Goal: Task Accomplishment & Management: Manage account settings

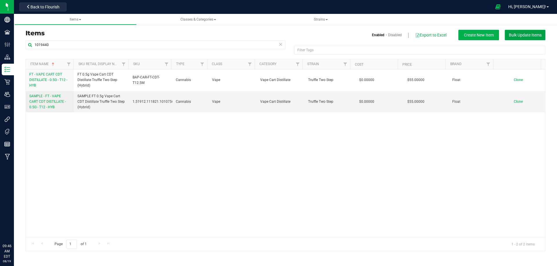
click at [531, 31] on button "Bulk Update Items" at bounding box center [524, 35] width 41 height 10
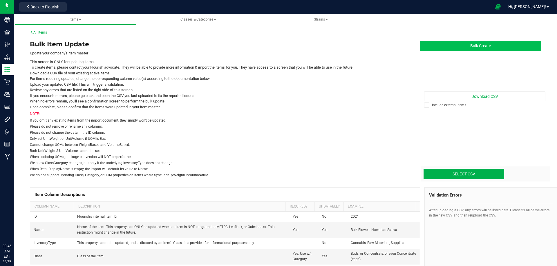
click at [495, 46] on button "Bulk Create" at bounding box center [479, 46] width 121 height 10
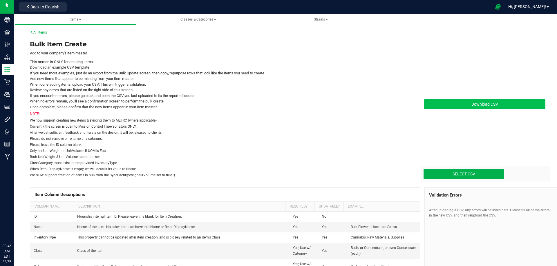
click at [485, 105] on span "Download CSV" at bounding box center [484, 104] width 27 height 5
type input "C:\fakepath\create-items_[DATE] FL FGs Sample FGs WGTs WIPs.csv"
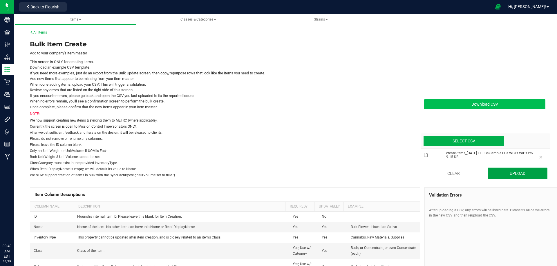
click at [508, 177] on button "Upload" at bounding box center [517, 174] width 60 height 12
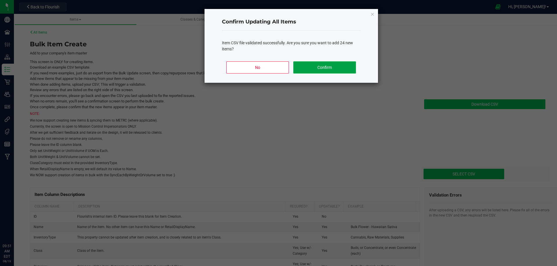
click at [330, 69] on button "Confirm" at bounding box center [324, 67] width 62 height 12
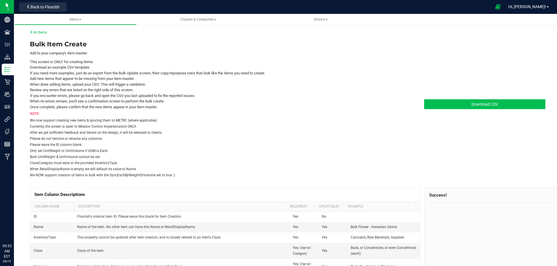
click at [39, 30] on div "All Items" at bounding box center [287, 32] width 515 height 5
click at [39, 32] on link "All Items" at bounding box center [38, 32] width 17 height 4
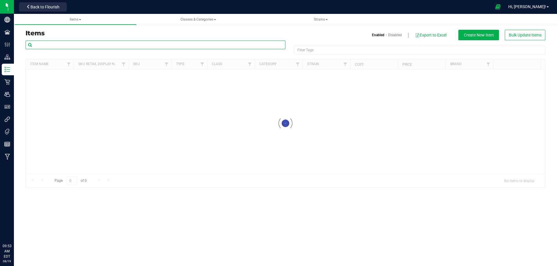
click at [56, 48] on input "text" at bounding box center [156, 45] width 260 height 9
paste input "2029013"
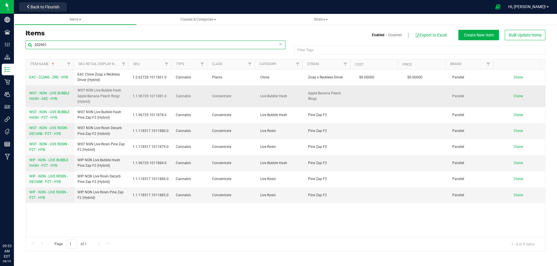
type input "202901"
click at [45, 100] on span "WGT - NON - LIVE BUBBLE HASH - ARZ - HYB" at bounding box center [49, 96] width 40 height 10
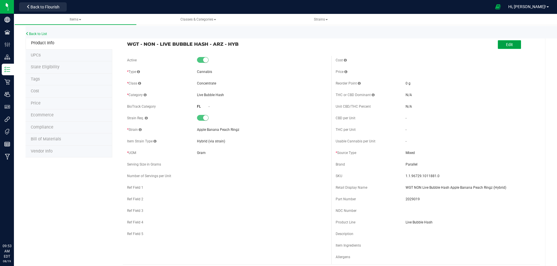
click at [500, 47] on button "Edit" at bounding box center [508, 44] width 23 height 9
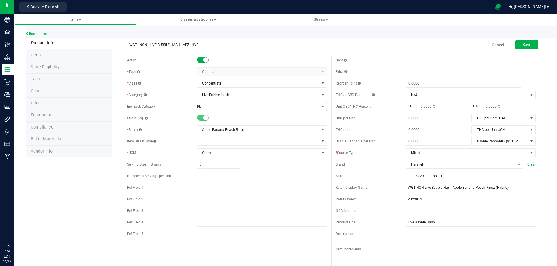
click at [223, 105] on span at bounding box center [264, 107] width 110 height 8
click at [237, 131] on li "Bubble Hash" at bounding box center [265, 132] width 117 height 10
drag, startPoint x: 524, startPoint y: 45, endPoint x: 521, endPoint y: 45, distance: 3.5
click at [524, 45] on span "Save" at bounding box center [526, 44] width 9 height 5
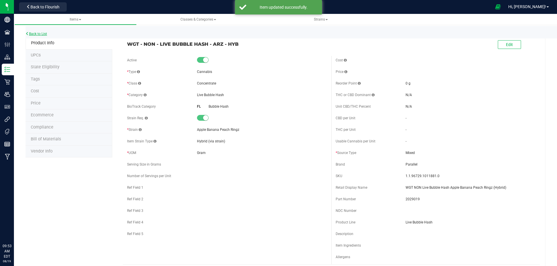
click at [38, 33] on link "Back to List" at bounding box center [36, 34] width 21 height 4
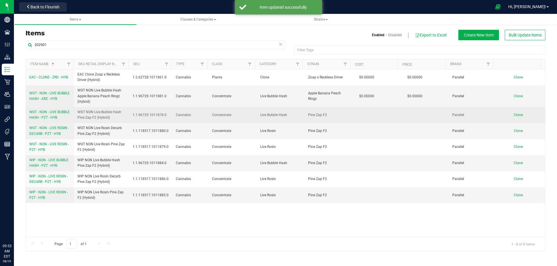
click at [53, 120] on link "WGT - NON - LIVE BUBBLE HASH - PZT - HYB" at bounding box center [49, 115] width 41 height 11
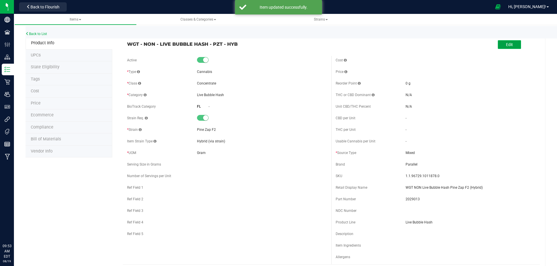
click at [497, 46] on button "Edit" at bounding box center [508, 44] width 23 height 9
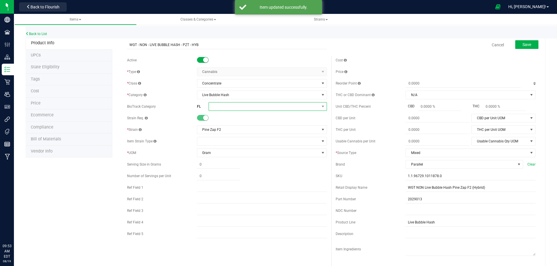
click at [217, 107] on span at bounding box center [264, 107] width 110 height 8
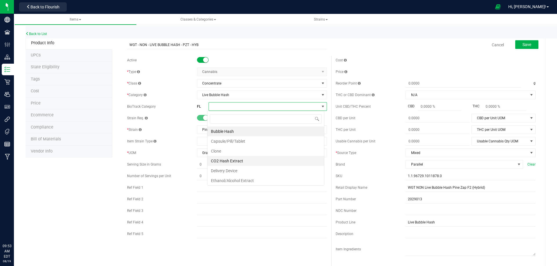
scroll to position [9, 117]
drag, startPoint x: 233, startPoint y: 132, endPoint x: 260, endPoint y: 121, distance: 28.9
click at [233, 132] on li "Bubble Hash" at bounding box center [265, 132] width 117 height 10
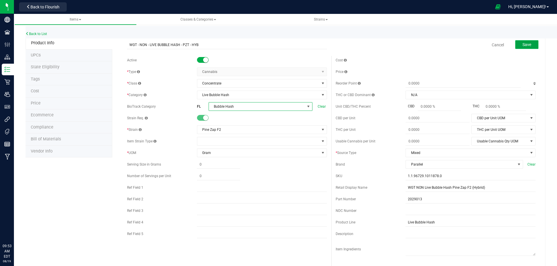
drag, startPoint x: 526, startPoint y: 41, endPoint x: 516, endPoint y: 41, distance: 9.6
click at [525, 41] on button "Save" at bounding box center [526, 44] width 23 height 9
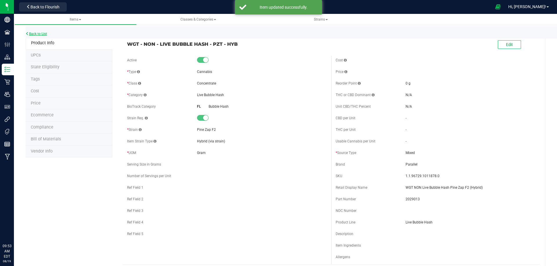
click at [41, 32] on link "Back to List" at bounding box center [36, 34] width 21 height 4
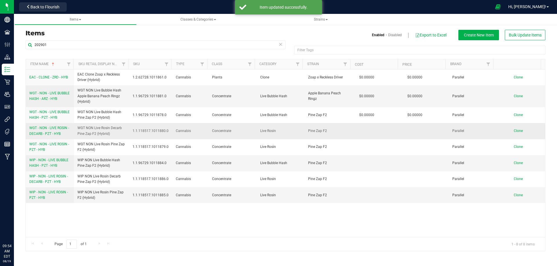
click at [53, 134] on span "WGT - NON - LIVE ROSIN - DECARB - PZT - HYB" at bounding box center [49, 131] width 40 height 10
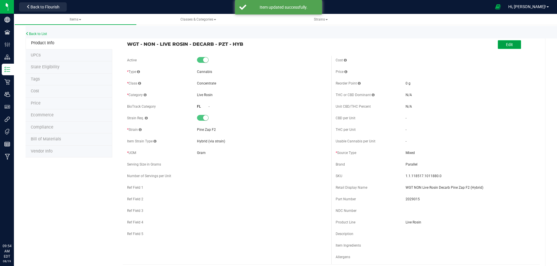
click at [513, 45] on button "Edit" at bounding box center [508, 44] width 23 height 9
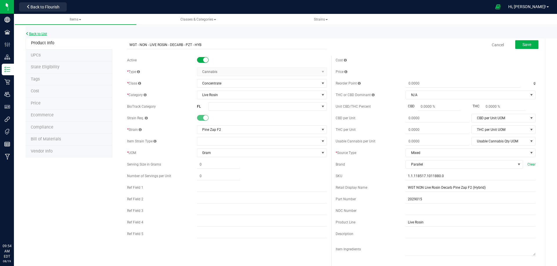
click at [41, 32] on link "Back to List" at bounding box center [36, 34] width 21 height 4
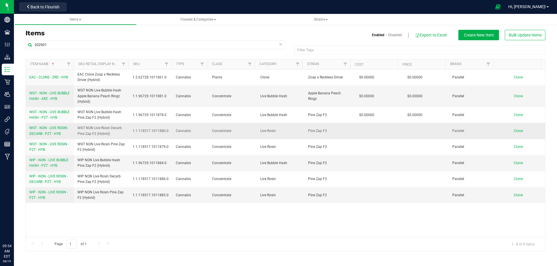
click at [56, 132] on span "WGT - NON - LIVE ROSIN - DECARB - PZT - HYB" at bounding box center [49, 131] width 40 height 10
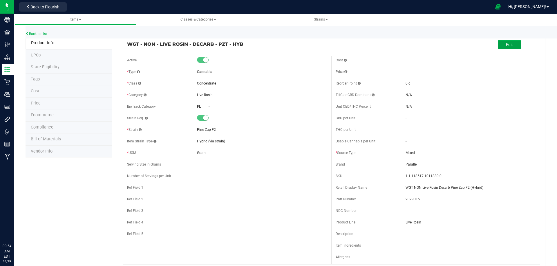
click at [508, 45] on span "Edit" at bounding box center [509, 44] width 7 height 5
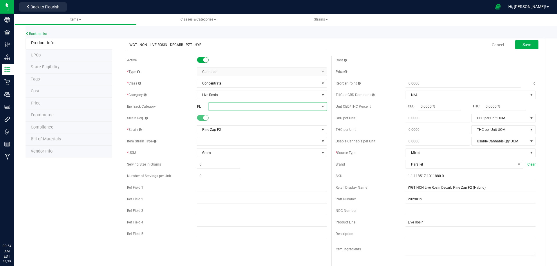
drag, startPoint x: 222, startPoint y: 108, endPoint x: 226, endPoint y: 110, distance: 4.3
click at [223, 108] on span at bounding box center [264, 107] width 110 height 8
click at [240, 182] on li "Pressed Extract" at bounding box center [265, 184] width 117 height 10
click at [527, 44] on button "Save" at bounding box center [526, 44] width 23 height 9
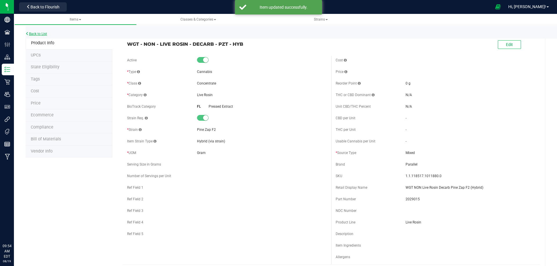
click at [33, 34] on link "Back to List" at bounding box center [36, 34] width 21 height 4
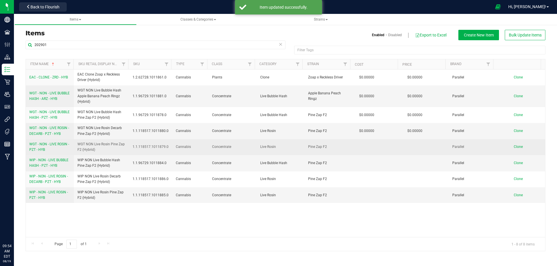
click at [41, 146] on link "WGT - NON - LIVE ROSIN - PZT - HYB" at bounding box center [49, 147] width 41 height 11
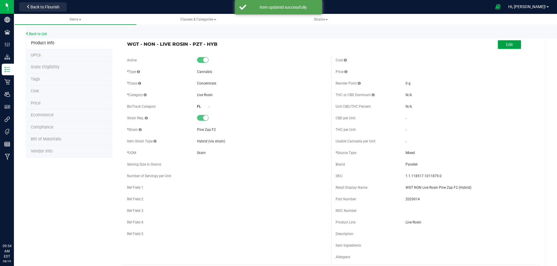
click at [506, 47] on button "Edit" at bounding box center [508, 44] width 23 height 9
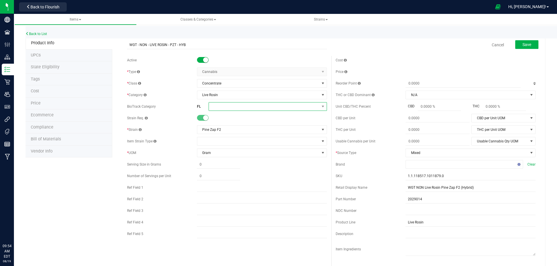
click at [221, 107] on span at bounding box center [264, 107] width 110 height 8
drag, startPoint x: 235, startPoint y: 182, endPoint x: 251, endPoint y: 172, distance: 18.1
click at [236, 183] on li "Pressed Extract" at bounding box center [265, 184] width 117 height 10
click at [522, 43] on span "Save" at bounding box center [526, 44] width 9 height 5
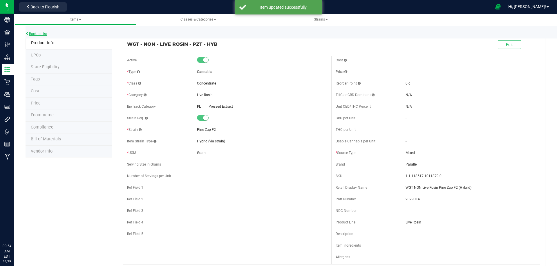
click at [38, 34] on link "Back to List" at bounding box center [36, 34] width 21 height 4
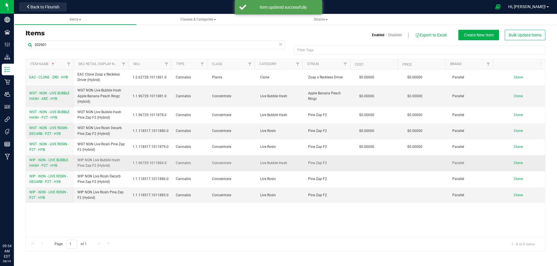
click at [47, 166] on span "WIP - NON - LIVE BUBBLE HASH - PZT - HYB" at bounding box center [48, 163] width 39 height 10
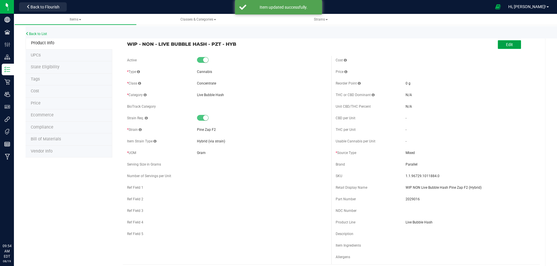
click at [510, 42] on button "Edit" at bounding box center [508, 44] width 23 height 9
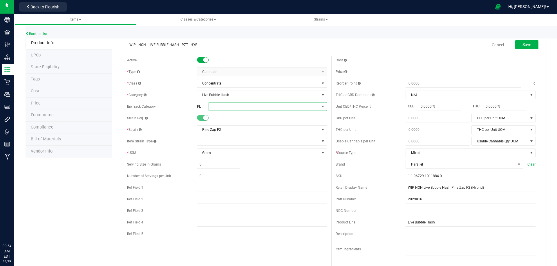
click at [222, 108] on span at bounding box center [264, 107] width 110 height 8
drag, startPoint x: 229, startPoint y: 132, endPoint x: 297, endPoint y: 90, distance: 80.1
click at [229, 132] on li "Bubble Hash" at bounding box center [265, 132] width 117 height 10
drag, startPoint x: 523, startPoint y: 40, endPoint x: 520, endPoint y: 41, distance: 3.4
click at [523, 40] on button "Save" at bounding box center [526, 44] width 23 height 9
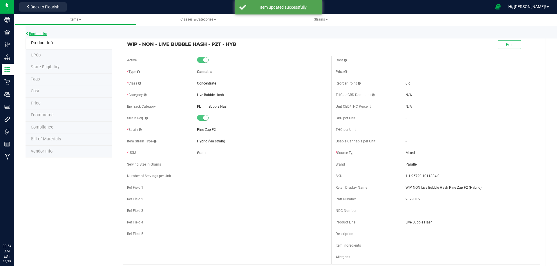
click at [41, 34] on link "Back to List" at bounding box center [36, 34] width 21 height 4
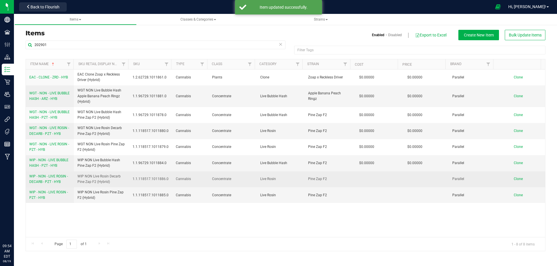
click at [50, 182] on span "WIP - NON - LIVE ROSIN - DECARB - PZT - HYB" at bounding box center [48, 180] width 39 height 10
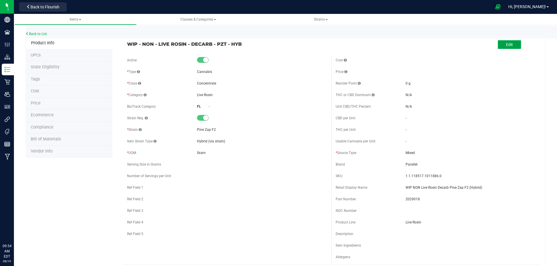
click at [510, 45] on button "Edit" at bounding box center [508, 44] width 23 height 9
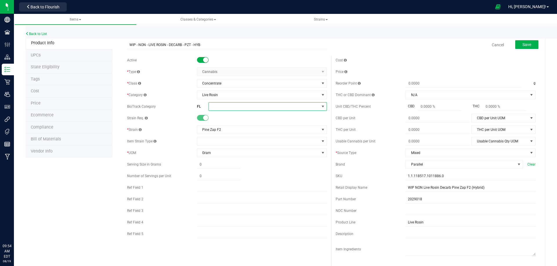
drag, startPoint x: 219, startPoint y: 106, endPoint x: 226, endPoint y: 110, distance: 7.9
click at [221, 107] on span at bounding box center [264, 107] width 110 height 8
drag, startPoint x: 237, startPoint y: 184, endPoint x: 275, endPoint y: 176, distance: 38.7
click at [238, 184] on li "Pressed Extract" at bounding box center [265, 184] width 117 height 10
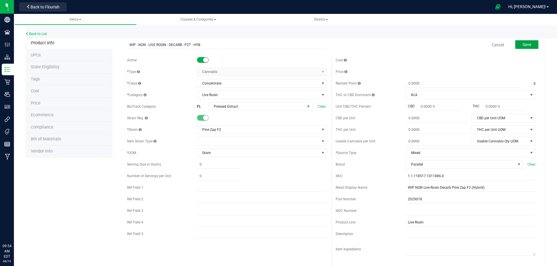
click at [523, 47] on span "Save" at bounding box center [526, 44] width 9 height 5
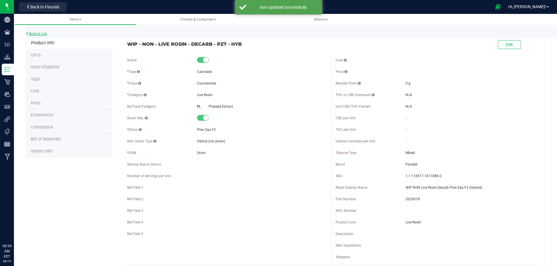
click at [43, 35] on link "Back to List" at bounding box center [36, 34] width 21 height 4
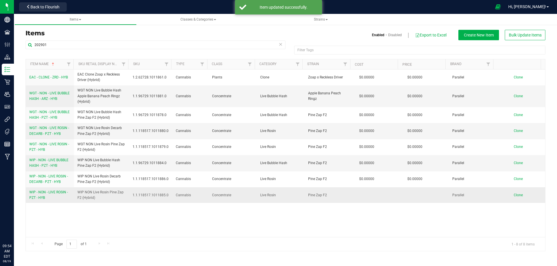
click at [52, 197] on link "WIP - NON - LIVE ROSIN - PZT - HYB" at bounding box center [49, 195] width 41 height 11
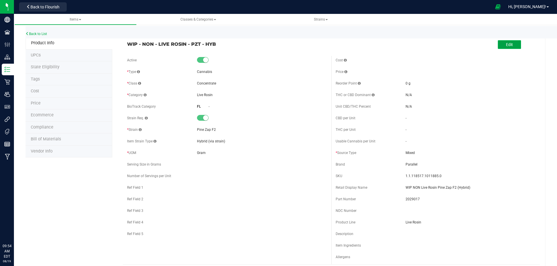
click at [506, 47] on span "Edit" at bounding box center [509, 44] width 7 height 5
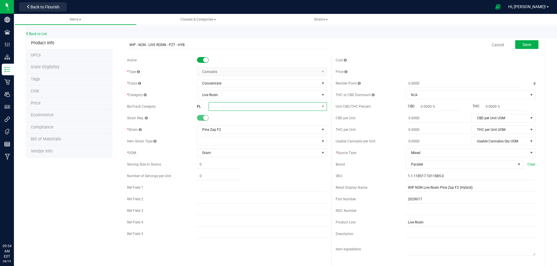
click at [232, 108] on span at bounding box center [264, 107] width 110 height 8
drag, startPoint x: 241, startPoint y: 183, endPoint x: 249, endPoint y: 182, distance: 7.3
click at [242, 183] on li "Pressed Extract" at bounding box center [265, 184] width 117 height 10
click at [529, 44] on button "Save" at bounding box center [526, 44] width 23 height 9
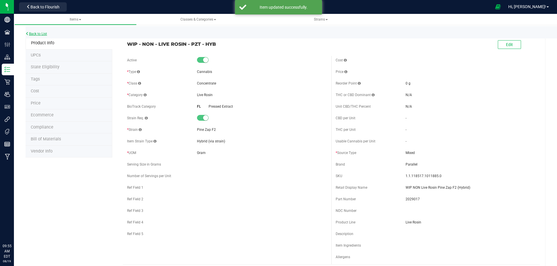
click at [38, 35] on link "Back to List" at bounding box center [36, 34] width 21 height 4
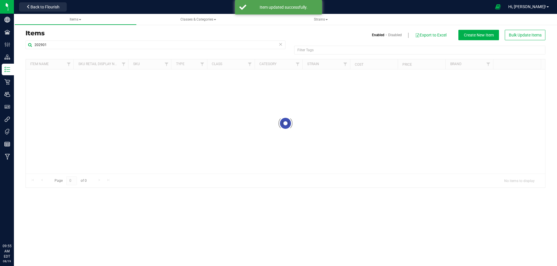
click at [41, 31] on h3 "Items" at bounding box center [153, 33] width 255 height 7
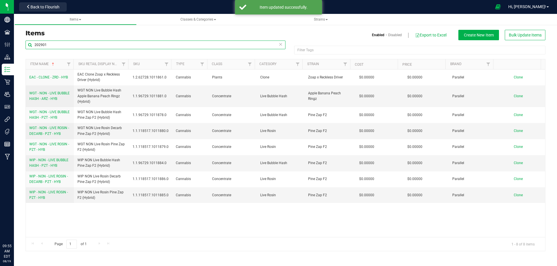
click at [52, 44] on input "202901" at bounding box center [156, 45] width 260 height 9
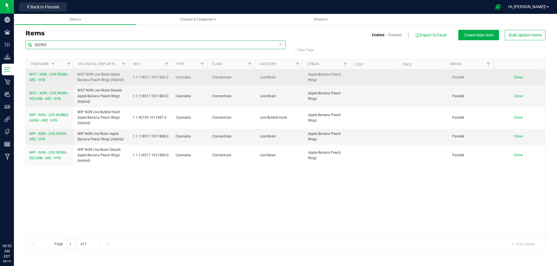
type input "202902"
click at [49, 75] on span "WGT - NON - LIVE ROSIN - ARZ - HYB" at bounding box center [49, 77] width 40 height 10
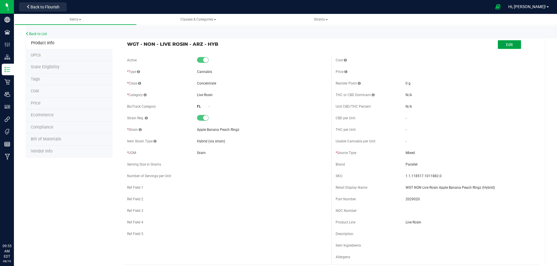
drag, startPoint x: 497, startPoint y: 45, endPoint x: 491, endPoint y: 46, distance: 6.8
click at [497, 45] on button "Edit" at bounding box center [508, 44] width 23 height 9
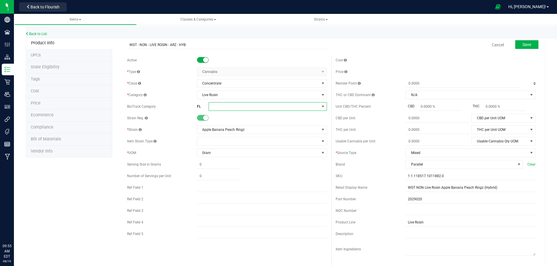
click at [236, 108] on span at bounding box center [264, 107] width 110 height 8
drag, startPoint x: 236, startPoint y: 184, endPoint x: 247, endPoint y: 180, distance: 11.9
click at [236, 184] on li "Pressed Extract" at bounding box center [265, 184] width 117 height 10
click at [522, 44] on span "Save" at bounding box center [526, 44] width 9 height 5
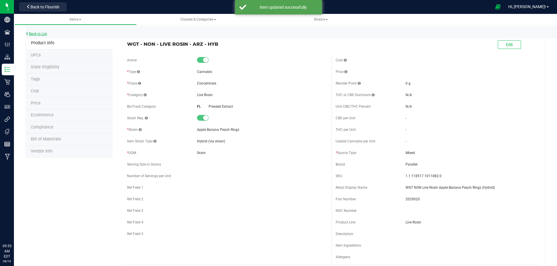
click at [43, 33] on link "Back to List" at bounding box center [36, 34] width 21 height 4
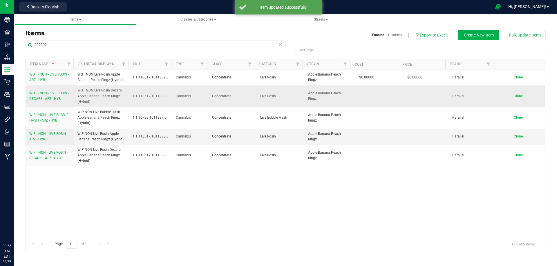
click at [54, 97] on link "WGT - NON - LIVE ROSIN - DECARB - ARZ - HYB" at bounding box center [49, 96] width 41 height 11
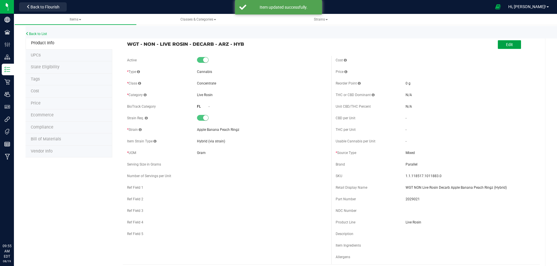
drag, startPoint x: 502, startPoint y: 43, endPoint x: 469, endPoint y: 52, distance: 34.8
click at [506, 44] on span "Edit" at bounding box center [509, 44] width 7 height 5
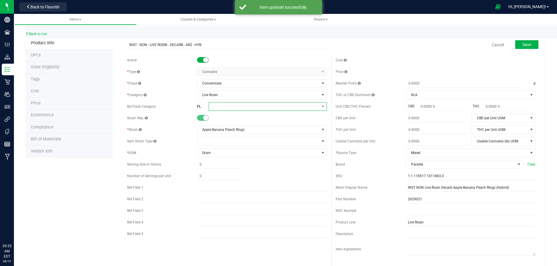
click at [222, 109] on span at bounding box center [264, 107] width 110 height 8
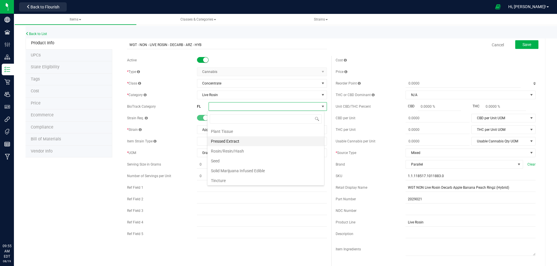
scroll to position [174, 0]
drag, startPoint x: 236, startPoint y: 157, endPoint x: 326, endPoint y: 90, distance: 112.1
click at [237, 157] on li "Pressed Extract" at bounding box center [265, 155] width 117 height 10
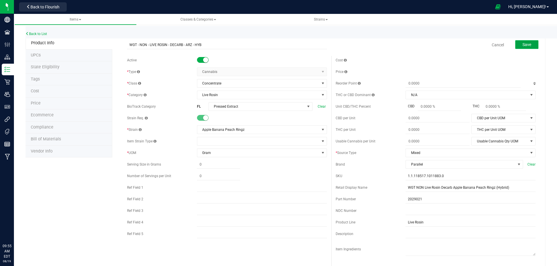
click at [524, 44] on span "Save" at bounding box center [526, 44] width 9 height 5
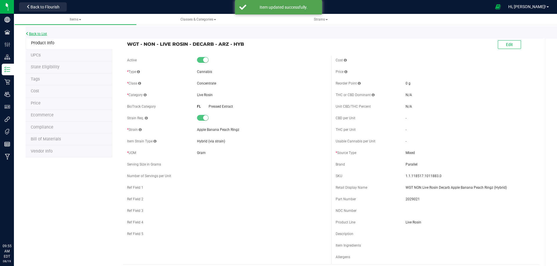
click at [37, 34] on link "Back to List" at bounding box center [36, 34] width 21 height 4
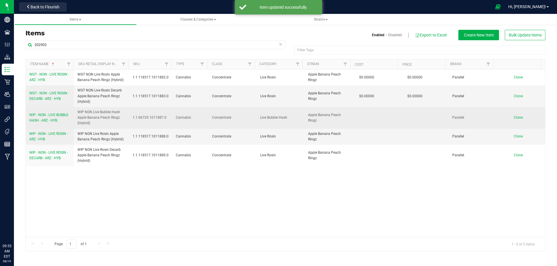
click at [49, 121] on span "WIP - NON - LIVE BUBBLE HASH - ARZ - HYB" at bounding box center [48, 118] width 39 height 10
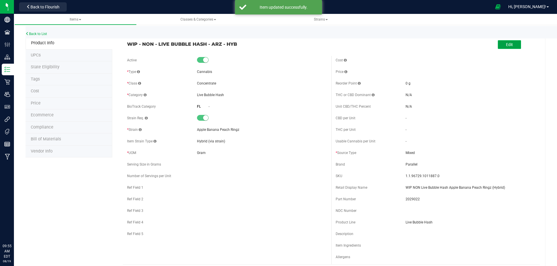
click at [506, 46] on span "Edit" at bounding box center [509, 44] width 7 height 5
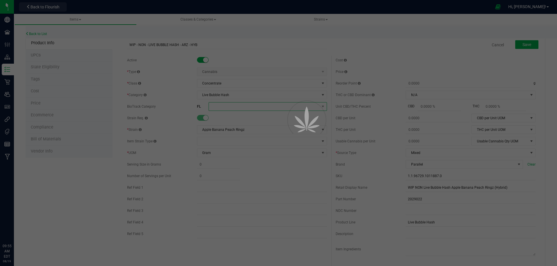
click at [222, 108] on span at bounding box center [264, 107] width 110 height 8
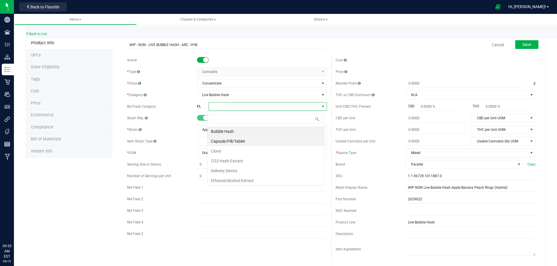
scroll to position [9, 117]
click at [229, 132] on li "Bubble Hash" at bounding box center [265, 132] width 117 height 10
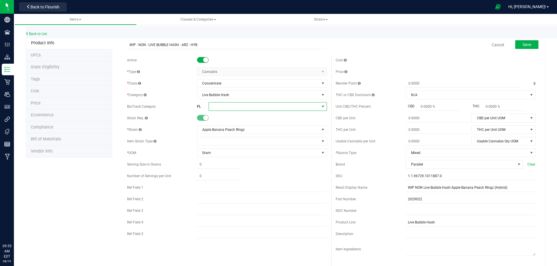
click at [220, 108] on span at bounding box center [264, 107] width 110 height 8
drag, startPoint x: 225, startPoint y: 128, endPoint x: 311, endPoint y: 113, distance: 87.7
click at [227, 130] on li "Bubble Hash" at bounding box center [265, 132] width 117 height 10
click at [528, 47] on button "Save" at bounding box center [526, 44] width 23 height 9
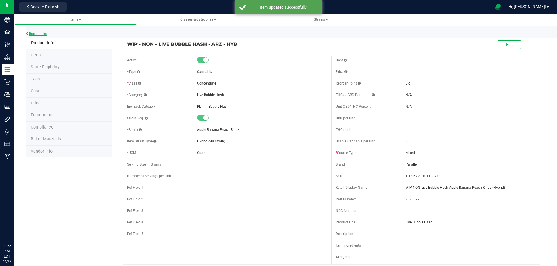
click at [44, 33] on link "Back to List" at bounding box center [36, 34] width 21 height 4
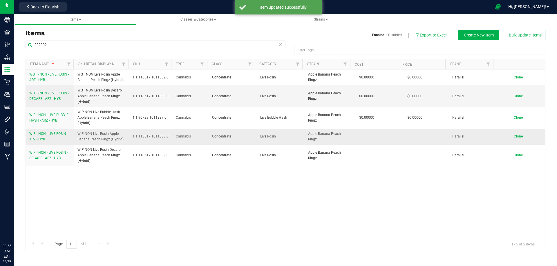
click at [44, 141] on span "WIP - NON - LIVE ROSIN - ARZ - HYB" at bounding box center [48, 137] width 39 height 10
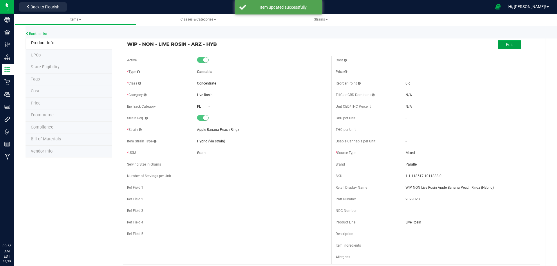
click at [505, 48] on button "Edit" at bounding box center [508, 44] width 23 height 9
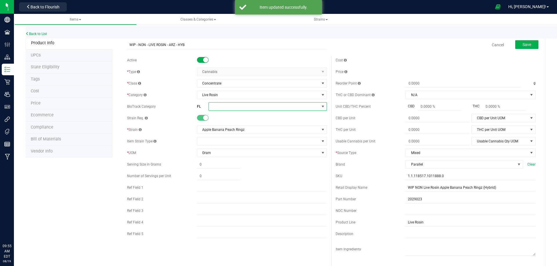
click at [217, 109] on span at bounding box center [264, 107] width 110 height 8
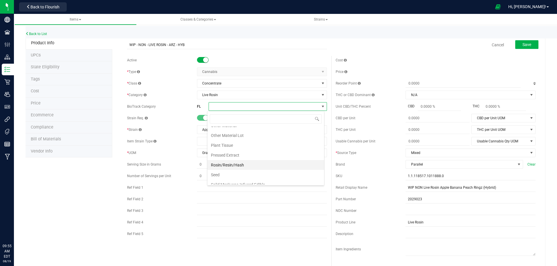
scroll to position [174, 0]
drag, startPoint x: 236, startPoint y: 157, endPoint x: 297, endPoint y: 132, distance: 66.2
click at [237, 157] on li "Pressed Extract" at bounding box center [265, 155] width 117 height 10
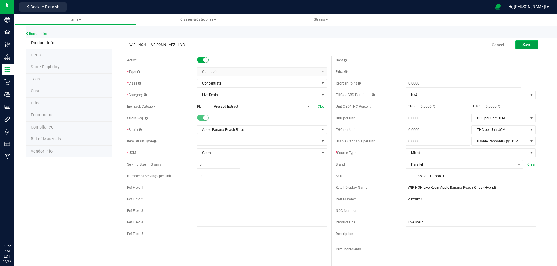
click at [525, 47] on span "Save" at bounding box center [526, 44] width 9 height 5
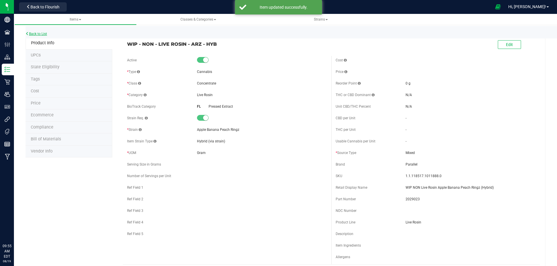
click at [34, 34] on link "Back to List" at bounding box center [36, 34] width 21 height 4
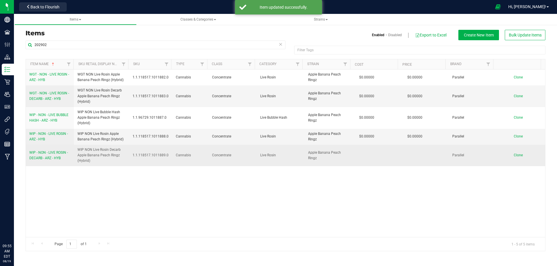
click at [48, 161] on link "WIP - NON - LIVE ROSIN - DECARB - ARZ - HYB" at bounding box center [49, 155] width 41 height 11
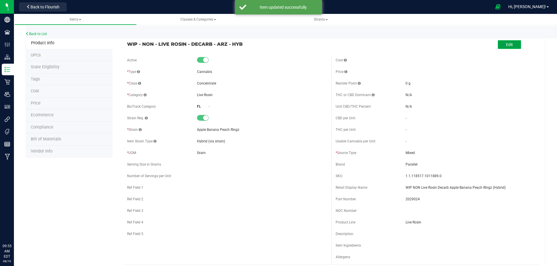
click at [497, 45] on button "Edit" at bounding box center [508, 44] width 23 height 9
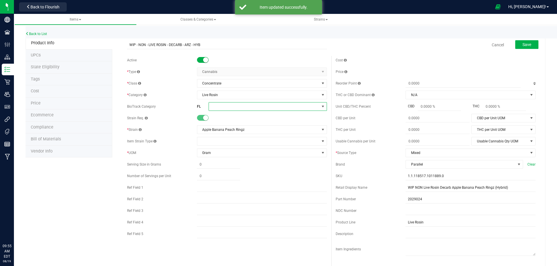
drag, startPoint x: 220, startPoint y: 109, endPoint x: 222, endPoint y: 110, distance: 3.0
click at [220, 109] on span at bounding box center [264, 107] width 110 height 8
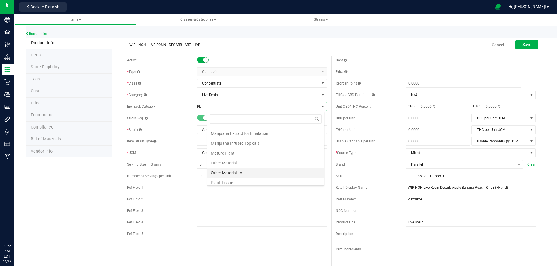
scroll to position [145, 0]
drag, startPoint x: 235, startPoint y: 181, endPoint x: 321, endPoint y: 142, distance: 94.6
click at [235, 182] on li "Pressed Extract" at bounding box center [265, 184] width 117 height 10
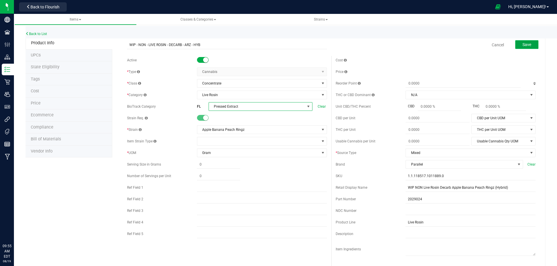
click at [532, 43] on button "Save" at bounding box center [526, 44] width 23 height 9
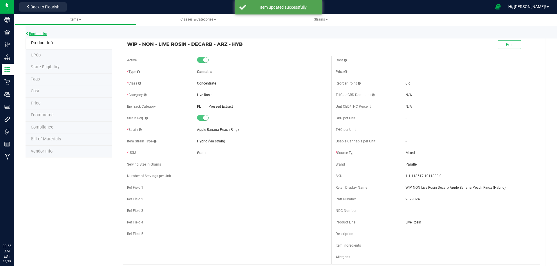
click at [35, 34] on link "Back to List" at bounding box center [36, 34] width 21 height 4
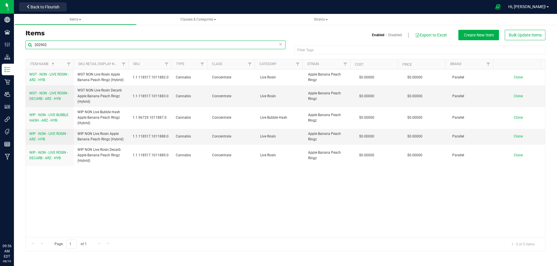
drag, startPoint x: 53, startPoint y: 43, endPoint x: -22, endPoint y: 40, distance: 74.9
click at [0, 40] on html "Company Facilities Configuration Distribution Inventory Retail Users User Roles…" at bounding box center [278, 133] width 557 height 266
paste input "GL - LIVE ROSIN - 0.5G - PZT - HYB"
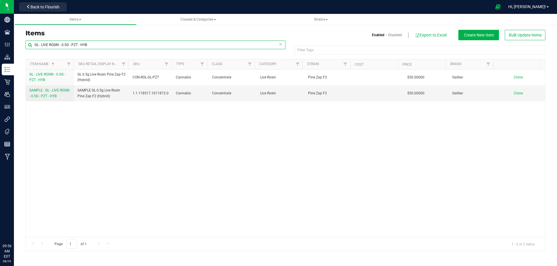
drag, startPoint x: 90, startPoint y: 44, endPoint x: -48, endPoint y: 38, distance: 138.4
click at [0, 38] on html "Company Facilities Configuration Distribution Inventory Retail Users User Roles…" at bounding box center [278, 133] width 557 height 266
paste input "1019929"
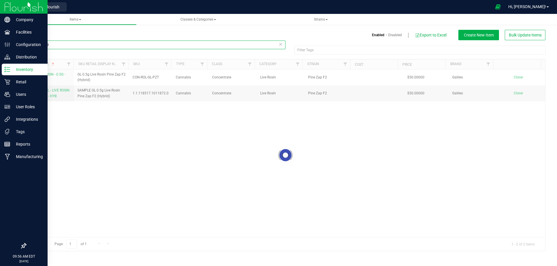
type input "1019929"
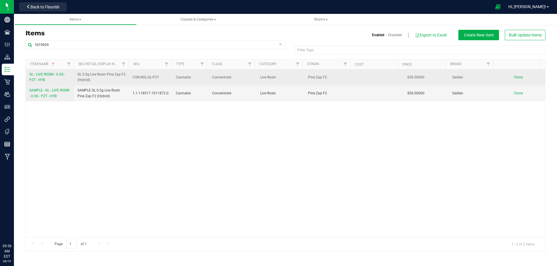
click at [34, 81] on span "GL - LIVE ROSIN - 0.5G - PZT - HYB" at bounding box center [47, 77] width 36 height 10
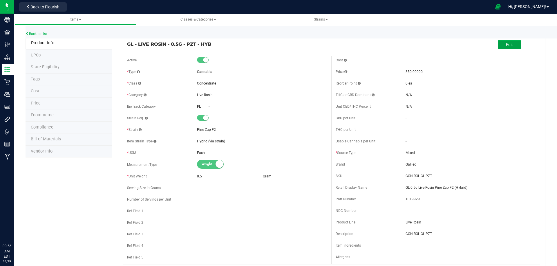
click at [511, 42] on button "Edit" at bounding box center [508, 44] width 23 height 9
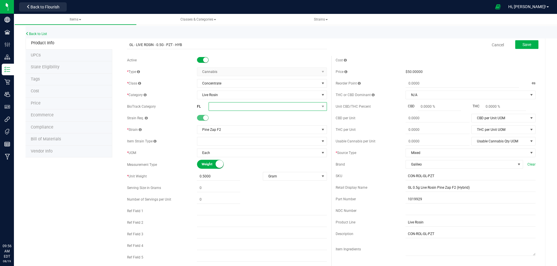
click at [226, 104] on span at bounding box center [264, 107] width 110 height 8
click at [253, 183] on li "Marijuana Extract for Inhalation" at bounding box center [265, 183] width 117 height 10
click at [534, 49] on div "Cancel Save" at bounding box center [435, 45] width 208 height 14
click at [527, 45] on button "Save" at bounding box center [526, 44] width 23 height 9
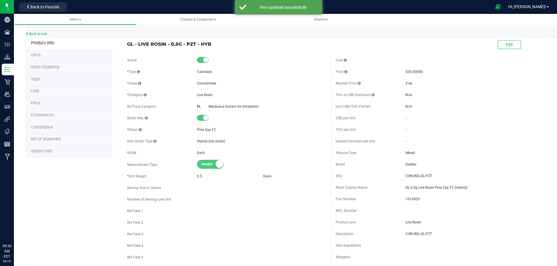
click at [40, 80] on li "Tags" at bounding box center [69, 80] width 87 height 12
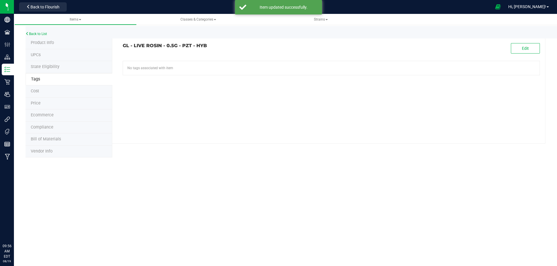
click at [50, 44] on span "Product Info" at bounding box center [42, 42] width 23 height 5
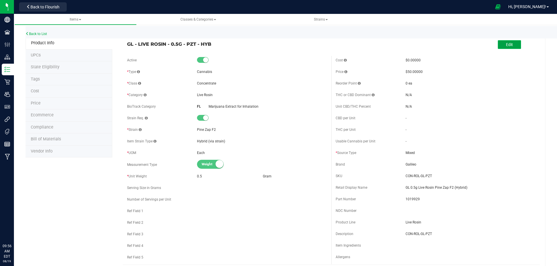
click at [507, 47] on button "Edit" at bounding box center [508, 44] width 23 height 9
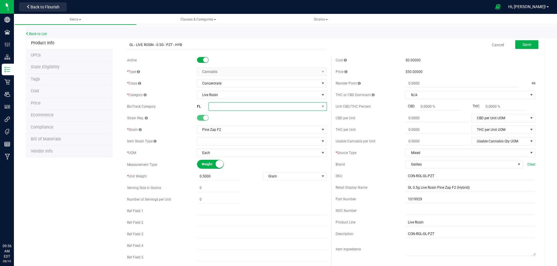
click at [246, 103] on span at bounding box center [264, 107] width 110 height 8
click at [233, 133] on li "Rosin/Resin/Hash" at bounding box center [258, 133] width 102 height 10
click at [518, 45] on button "Save" at bounding box center [526, 44] width 23 height 9
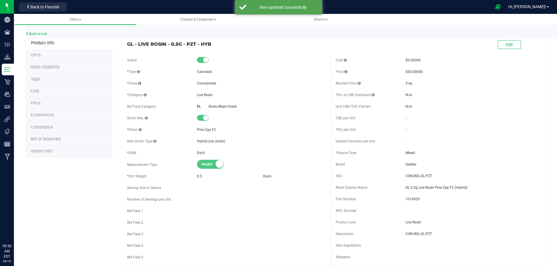
drag, startPoint x: 47, startPoint y: 78, endPoint x: 50, endPoint y: 79, distance: 2.9
click at [50, 79] on li "Tags" at bounding box center [69, 80] width 87 height 12
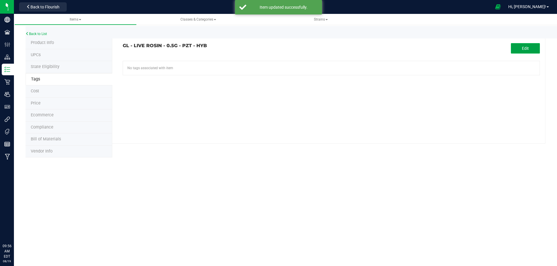
click at [529, 52] on button "Edit" at bounding box center [525, 48] width 29 height 10
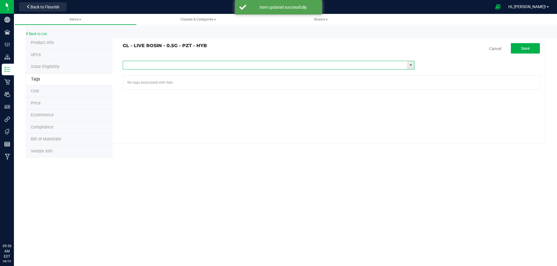
click at [152, 66] on input "text" at bounding box center [265, 65] width 284 height 8
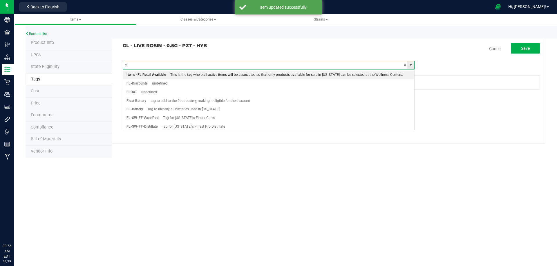
paste input "FL - GL - LIVE ROSIN - 0_5G"
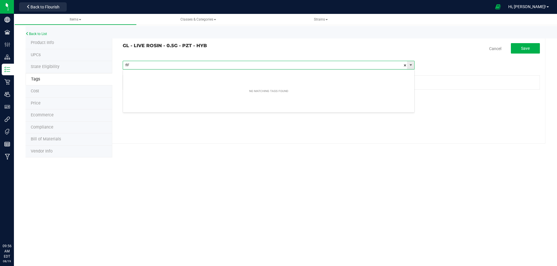
type input "fl"
paste input "FL - GL - LIVE ROSIN - 0_5G"
type input "FL - GL - LIVE ROSIN - 0_5G"
click at [522, 46] on span "Save" at bounding box center [525, 48] width 9 height 5
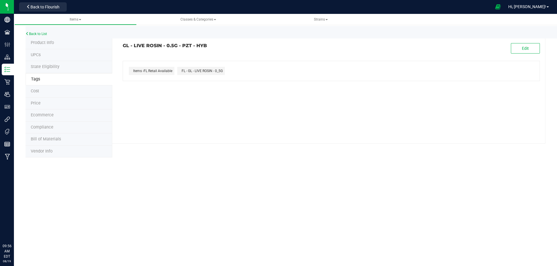
click at [63, 131] on li "Compliance" at bounding box center [69, 128] width 87 height 12
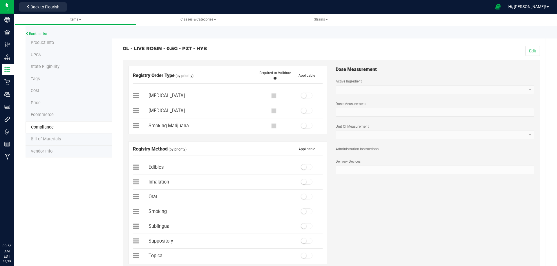
drag, startPoint x: 529, startPoint y: 48, endPoint x: 415, endPoint y: 77, distance: 117.8
click at [530, 48] on button "Edit" at bounding box center [532, 51] width 14 height 10
click at [308, 97] on span at bounding box center [307, 96] width 12 height 6
drag, startPoint x: 302, startPoint y: 182, endPoint x: 288, endPoint y: 184, distance: 14.0
click at [302, 182] on small at bounding box center [303, 181] width 5 height 5
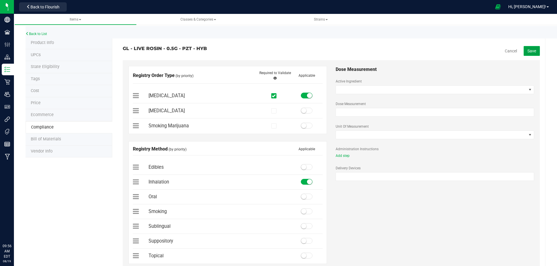
click at [529, 54] on button "Save" at bounding box center [531, 51] width 16 height 10
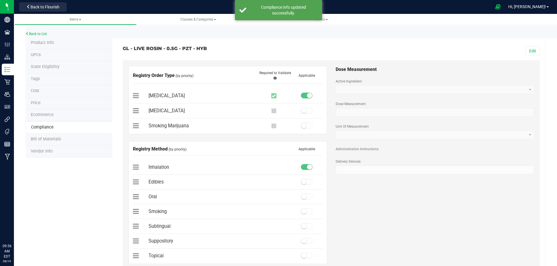
click at [47, 140] on span "Bill of Materials" at bounding box center [46, 139] width 30 height 5
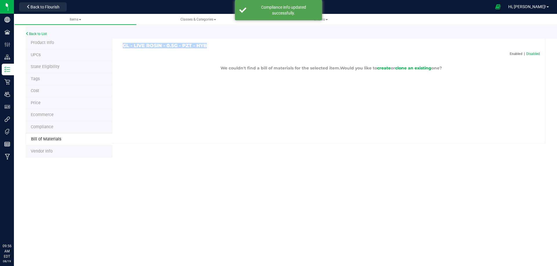
drag, startPoint x: 204, startPoint y: 43, endPoint x: 123, endPoint y: 47, distance: 81.6
click at [123, 47] on div "GL - LIVE ROSIN - 0.5G - PZT - HYB Enabled | Disabled We couldn't find a bill o…" at bounding box center [328, 90] width 433 height 107
copy h3 "GL - LIVE ROSIN - 0.5G - PZT - HYB"
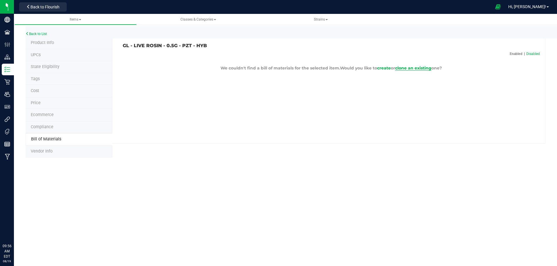
click at [420, 68] on span "clone an existing" at bounding box center [413, 68] width 36 height 5
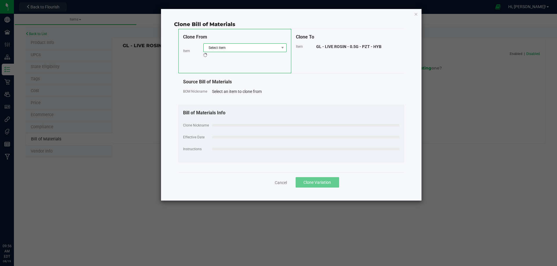
click at [262, 47] on span "Select item" at bounding box center [241, 48] width 75 height 8
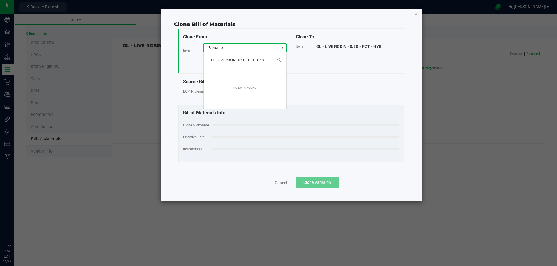
scroll to position [9, 83]
type input "GL - LIVE ROSIN - 0.5G - P"
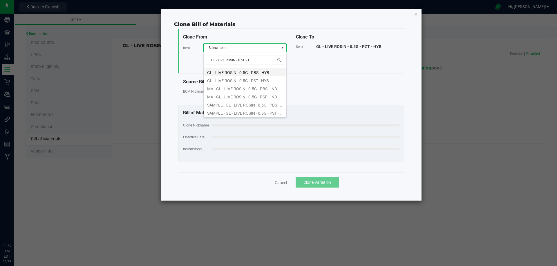
click at [263, 73] on li "GL - LIVE ROSIN - 0.5G - PBS - HYB" at bounding box center [245, 72] width 83 height 8
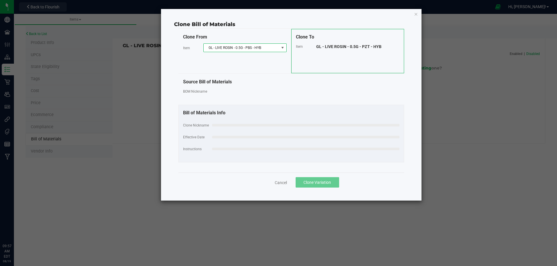
select select "9342"
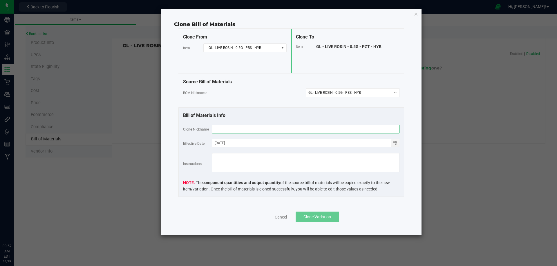
click at [248, 132] on input "text" at bounding box center [305, 129] width 187 height 9
paste input "GL - LIVE ROSIN - 0.5G - PZT - HYB"
type input "GL - LIVE ROSIN - 0.5G - PZT - HYB"
click at [251, 95] on div "BOM Nickname -- Select -- GL - LIVE ROSIN - 0.5G - PBS - HYB" at bounding box center [291, 92] width 216 height 9
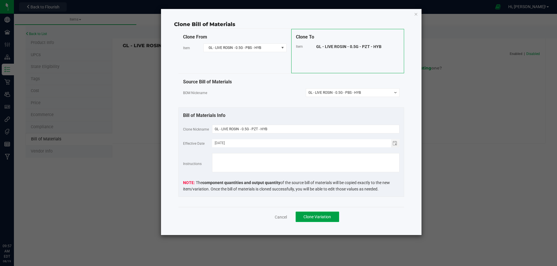
click at [322, 218] on span "Clone Variation" at bounding box center [317, 217] width 28 height 5
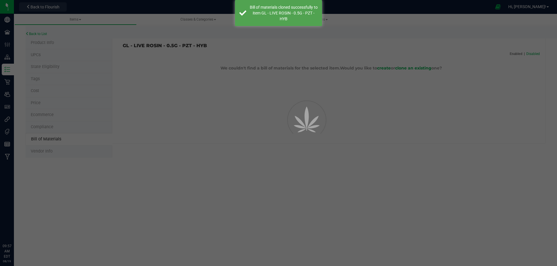
select select "13709"
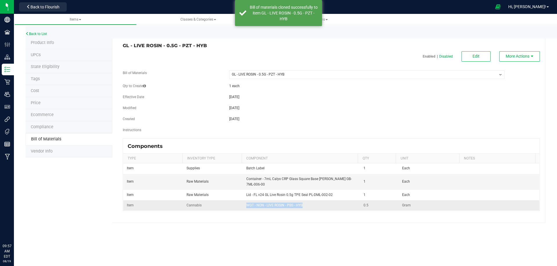
drag, startPoint x: 303, startPoint y: 206, endPoint x: 244, endPoint y: 203, distance: 58.6
click at [244, 203] on td "WGT - NON - LIVE ROSIN - PBS - HYB" at bounding box center [301, 206] width 117 height 10
copy span "WGT - NON - LIVE ROSIN - PBS - HYB"
click at [468, 60] on button "Edit" at bounding box center [475, 56] width 29 height 10
select select "13709"
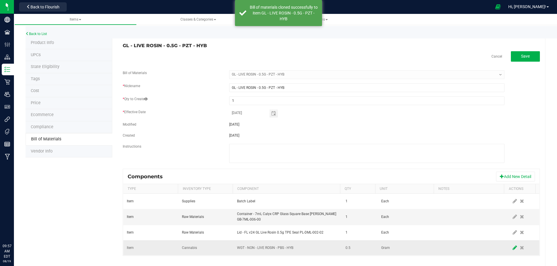
click at [512, 248] on icon at bounding box center [514, 248] width 4 height 5
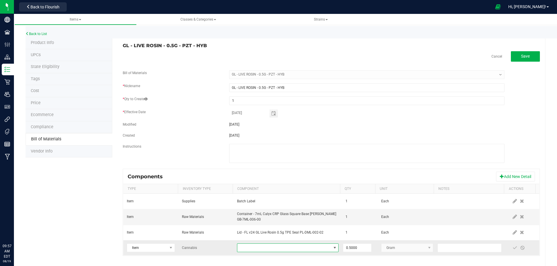
click at [275, 248] on span "NO DATA FOUND" at bounding box center [284, 248] width 94 height 8
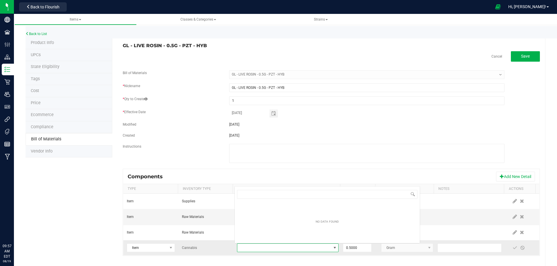
scroll to position [9, 99]
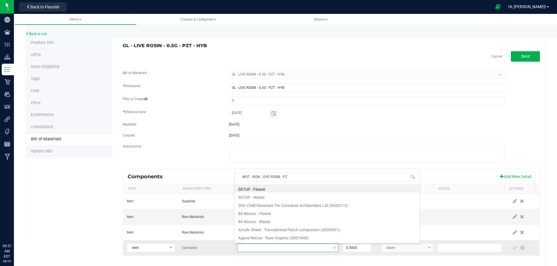
type input "WGT - NON - LIVE ROSIN - PZT"
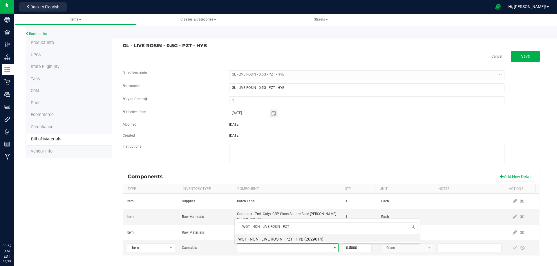
click at [299, 238] on li "WGT - NON - LIVE ROSIN - PZT - HYB (2029014)" at bounding box center [327, 239] width 185 height 8
click at [512, 250] on span at bounding box center [514, 248] width 5 height 5
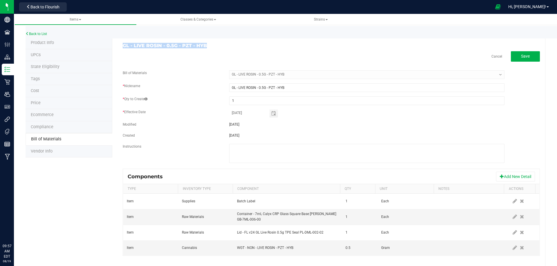
drag, startPoint x: 127, startPoint y: 45, endPoint x: 123, endPoint y: 46, distance: 3.9
click at [123, 46] on h3 "GL - LIVE ROSIN - 0.5G - PZT - HYB" at bounding box center [225, 45] width 204 height 5
copy h3 "GL - LIVE ROSIN - 0.5G - PZT - HYB"
click at [39, 32] on link "Back to List" at bounding box center [36, 34] width 21 height 4
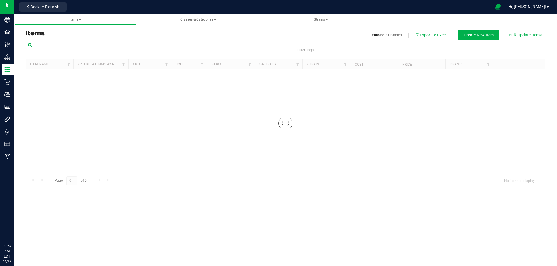
click at [56, 46] on input "text" at bounding box center [156, 45] width 260 height 9
paste input "GL - LIVE ROSIN - 0.5G - PZT - HYB"
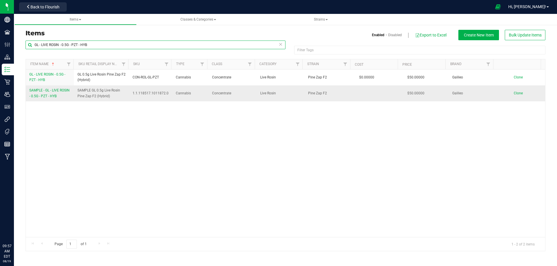
type input "GL - LIVE ROSIN - 0.5G - PZT - HYB"
click at [54, 94] on link "SAMPLE - GL - LIVE ROSIN - 0.5G - PZT - HYB" at bounding box center [49, 93] width 41 height 11
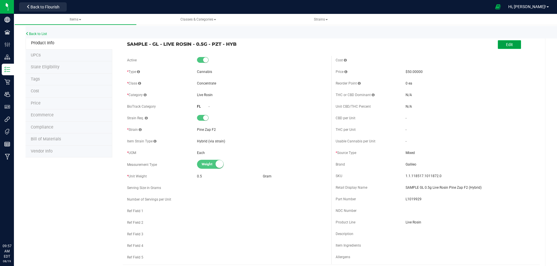
click at [506, 41] on button "Edit" at bounding box center [508, 44] width 23 height 9
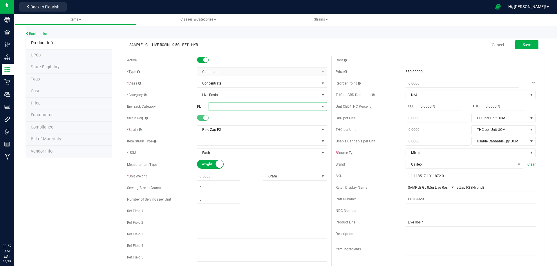
click at [218, 105] on span at bounding box center [264, 107] width 110 height 8
click at [241, 164] on li "Rosin/Resin/Hash" at bounding box center [265, 165] width 117 height 10
click at [522, 48] on button "Save" at bounding box center [526, 44] width 23 height 9
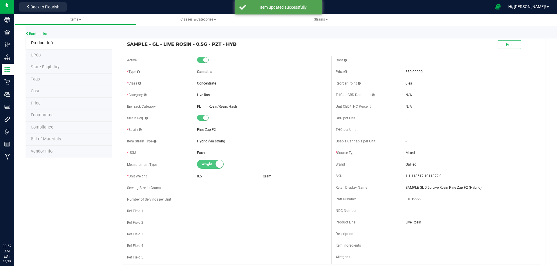
click at [49, 128] on span "Compliance" at bounding box center [42, 127] width 23 height 5
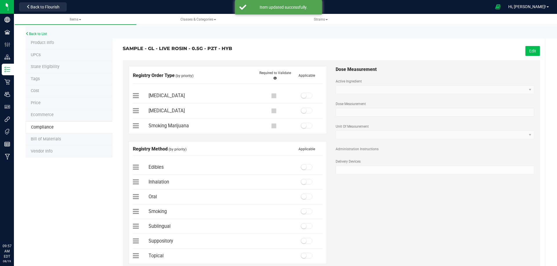
click at [531, 50] on button "Edit" at bounding box center [532, 51] width 14 height 10
click at [304, 94] on span at bounding box center [307, 96] width 12 height 6
click at [306, 184] on span at bounding box center [307, 182] width 12 height 6
click at [530, 48] on button "Save" at bounding box center [531, 51] width 16 height 10
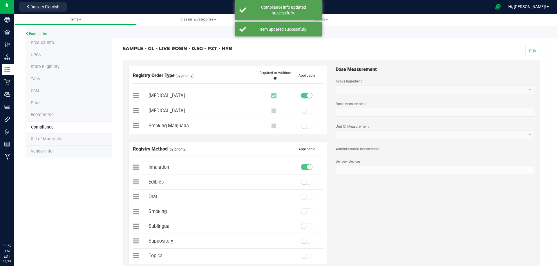
click at [53, 143] on li "Bill of Materials" at bounding box center [69, 140] width 87 height 12
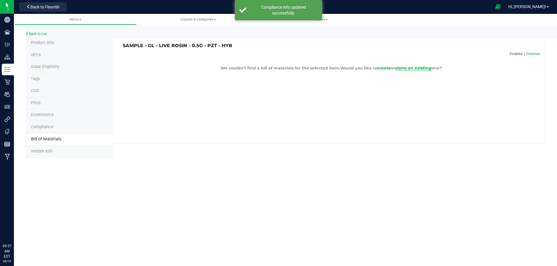
click at [422, 67] on span "clone an existing" at bounding box center [413, 68] width 36 height 5
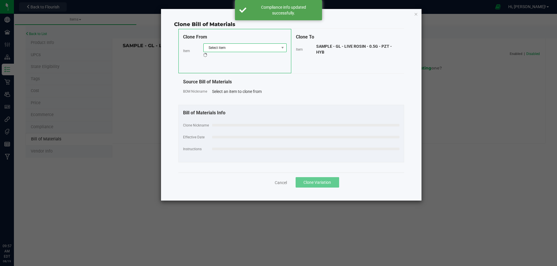
click at [235, 44] on span "Select item" at bounding box center [241, 48] width 75 height 8
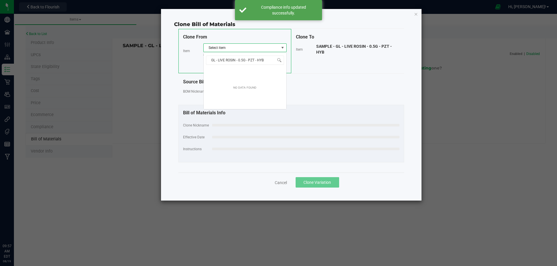
scroll to position [9, 83]
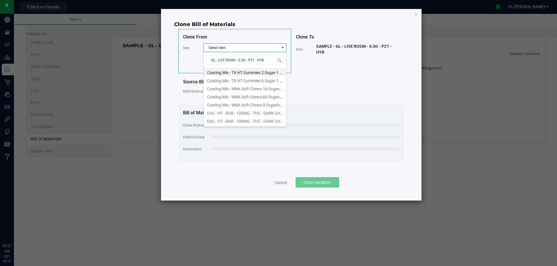
type input "GL - LIVE ROSIN - 0.5G - PZT - HY"
click at [257, 71] on li "GL - LIVE ROSIN - 0.5G - PZT - HYB" at bounding box center [245, 72] width 83 height 8
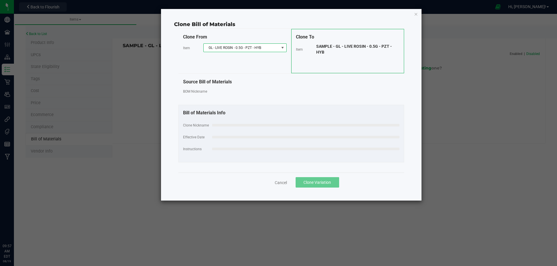
select select "13709"
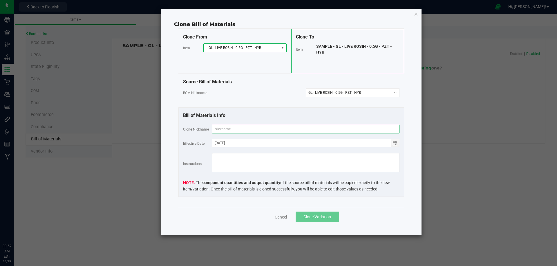
click at [246, 126] on input "text" at bounding box center [305, 129] width 187 height 9
paste input "GL - LIVE ROSIN - 0.5G - PZT - HYB"
type input "GL - LIVE ROSIN - 0.5G - PZT - HYB"
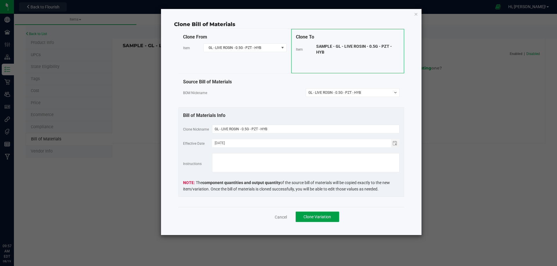
click at [318, 218] on span "Clone Variation" at bounding box center [317, 217] width 28 height 5
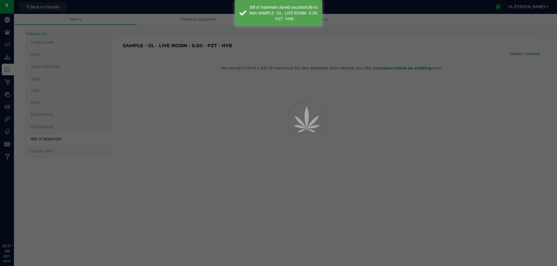
select select "13710"
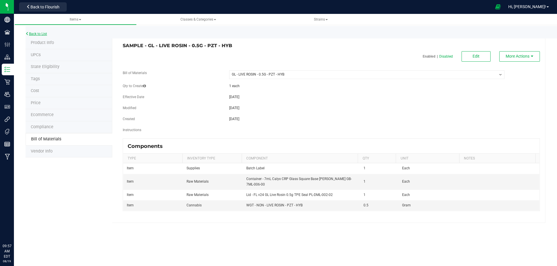
click at [38, 35] on link "Back to List" at bounding box center [36, 34] width 21 height 4
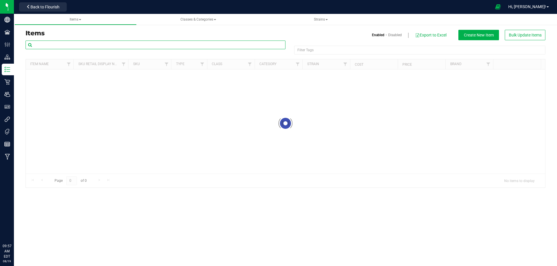
click at [58, 42] on input "text" at bounding box center [156, 45] width 260 height 9
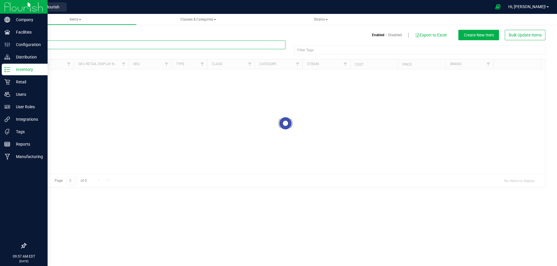
paste input "1019930"
type input "1019930"
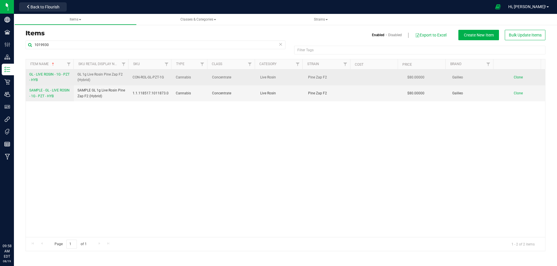
click at [44, 80] on span "GL - LIVE ROSIN - 1G - PZT - HYB" at bounding box center [49, 77] width 40 height 10
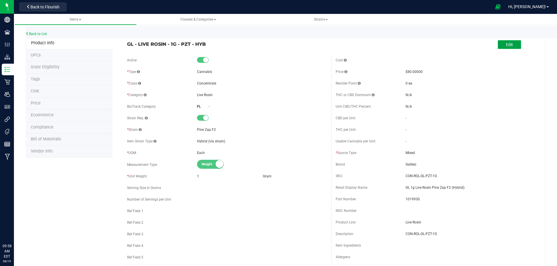
drag, startPoint x: 512, startPoint y: 46, endPoint x: 455, endPoint y: 76, distance: 65.2
click at [512, 46] on button "Edit" at bounding box center [508, 44] width 23 height 9
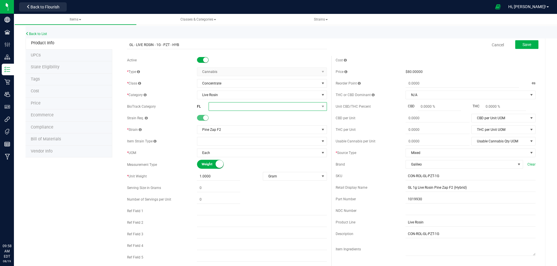
click at [230, 107] on span at bounding box center [264, 107] width 110 height 8
type input "ro"
click at [240, 143] on li "Rosin/Resin/Hash" at bounding box center [265, 142] width 117 height 10
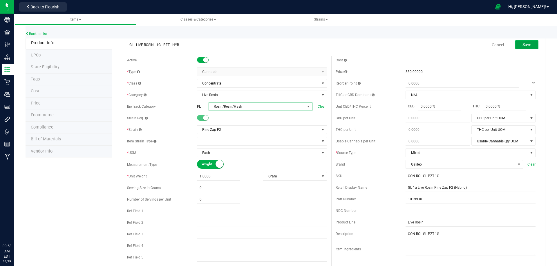
click at [526, 46] on span "Save" at bounding box center [526, 44] width 9 height 5
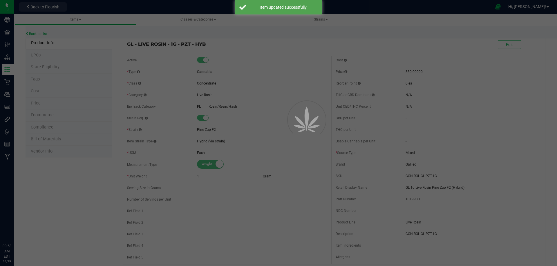
click at [59, 80] on li "Tags" at bounding box center [69, 80] width 87 height 12
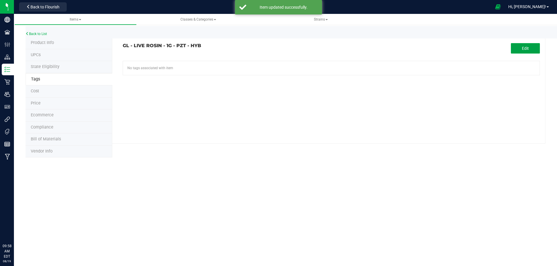
drag, startPoint x: 513, startPoint y: 47, endPoint x: 465, endPoint y: 56, distance: 49.5
click at [512, 47] on button "Edit" at bounding box center [525, 48] width 29 height 10
click at [186, 65] on input "text" at bounding box center [265, 65] width 284 height 8
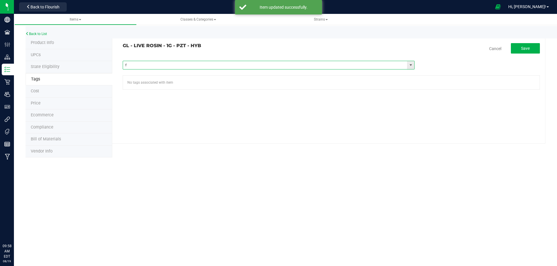
type input "fl"
paste input "FL - GL - LIVE ROSIN - 1G"
type input "FL - GL - LIVE ROSIN - 1G"
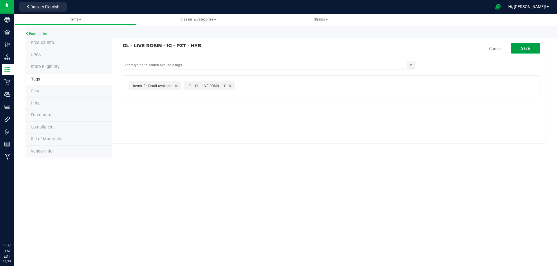
click at [522, 50] on span "Save" at bounding box center [525, 48] width 9 height 5
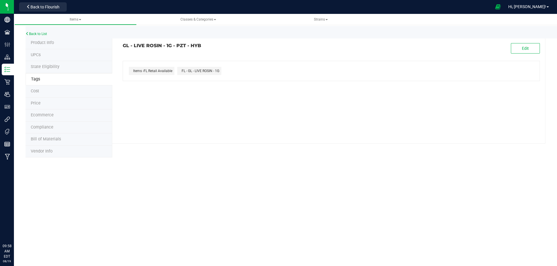
drag, startPoint x: 206, startPoint y: 47, endPoint x: 121, endPoint y: 48, distance: 84.1
click at [121, 48] on div "GL - LIVE ROSIN - 1G - PZT - HYB" at bounding box center [224, 45] width 213 height 5
copy h3 "GL - LIVE ROSIN - 1G - PZT - HYB"
click at [53, 124] on li "Compliance" at bounding box center [69, 128] width 87 height 12
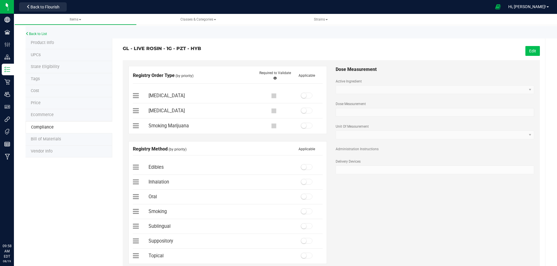
click at [525, 49] on button "Edit" at bounding box center [532, 51] width 14 height 10
click at [308, 97] on span at bounding box center [307, 96] width 12 height 6
click at [304, 182] on small at bounding box center [303, 181] width 5 height 5
click at [527, 55] on button "Save" at bounding box center [531, 51] width 16 height 10
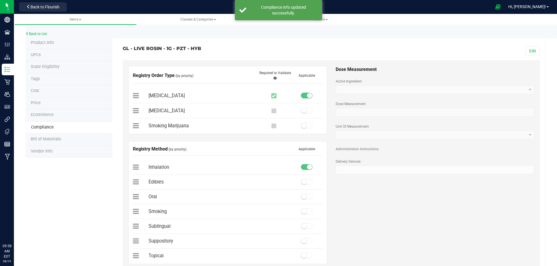
click at [57, 143] on li "Bill of Materials" at bounding box center [69, 140] width 87 height 12
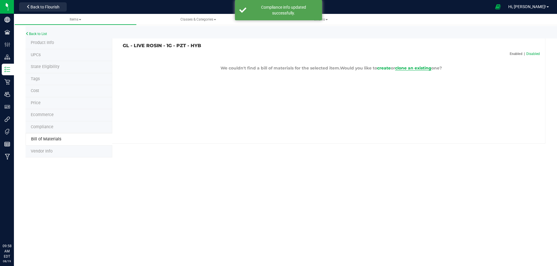
click at [417, 69] on span "clone an existing" at bounding box center [413, 68] width 36 height 5
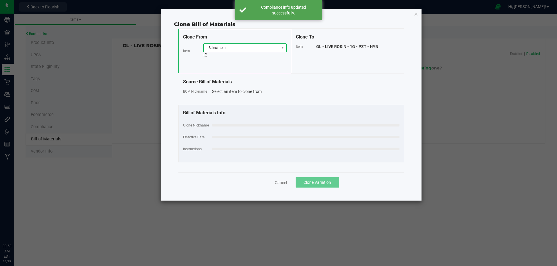
click at [215, 49] on span "Select item" at bounding box center [241, 48] width 75 height 8
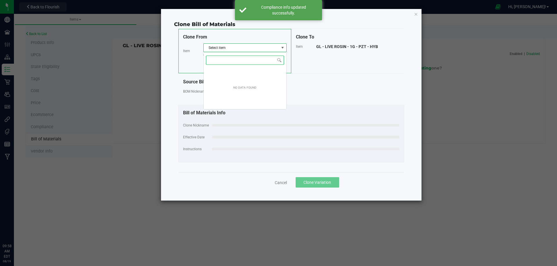
paste input "GL - LIVE ROSIN - 1G - PZT - HYB"
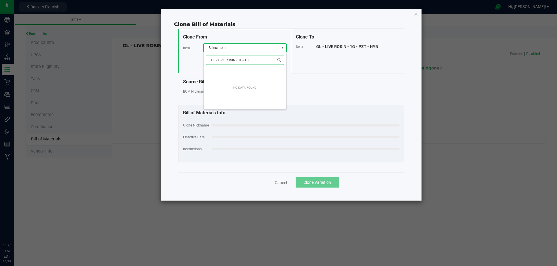
type input "GL - LIVE ROSIN - 1G - P"
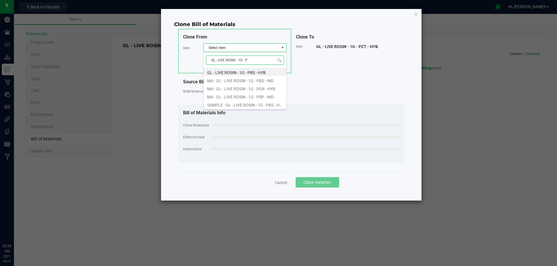
click at [248, 72] on li "GL - LIVE ROSIN - 1G - PBS - HYB" at bounding box center [245, 72] width 83 height 8
select select "10453"
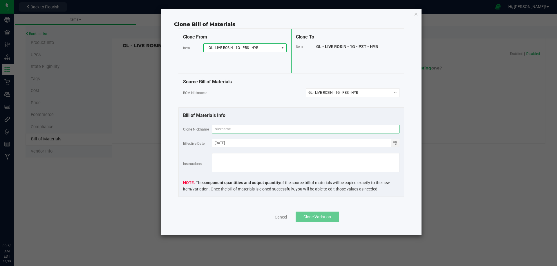
click at [235, 126] on input "text" at bounding box center [305, 129] width 187 height 9
paste input "GL - LIVE ROSIN - 1G - PZT - HYB"
type input "GL - LIVE ROSIN - 1G - PZT - HYB"
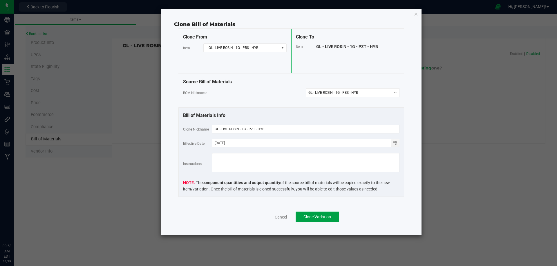
click at [319, 217] on span "Clone Variation" at bounding box center [317, 217] width 28 height 5
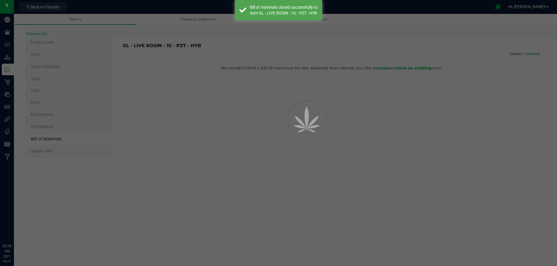
select select "13711"
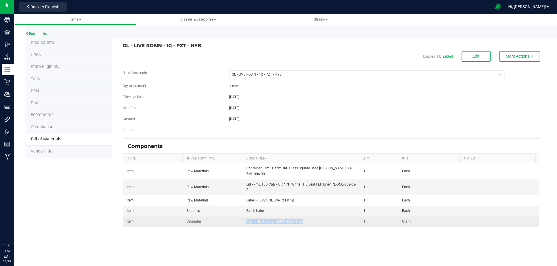
drag, startPoint x: 304, startPoint y: 222, endPoint x: 244, endPoint y: 217, distance: 59.6
click at [244, 217] on td "WGT - NON - LIVE ROSIN - PBS - HYB" at bounding box center [301, 222] width 117 height 10
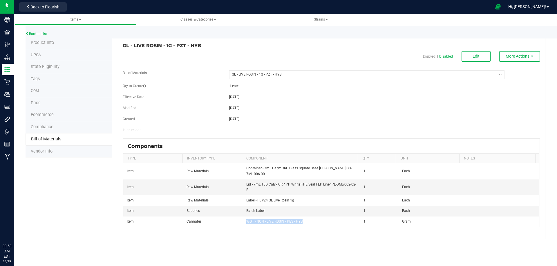
copy span "WGT - NON - LIVE ROSIN - PBS - HYB"
click at [479, 59] on button "Edit" at bounding box center [475, 56] width 29 height 10
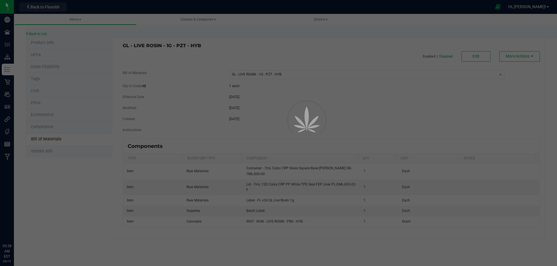
select select "13711"
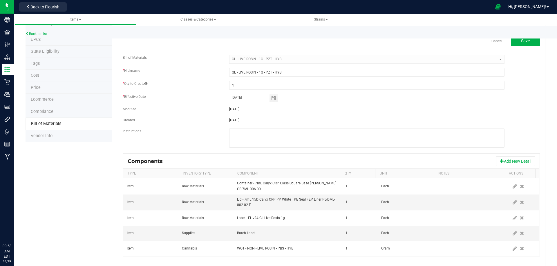
scroll to position [23, 0]
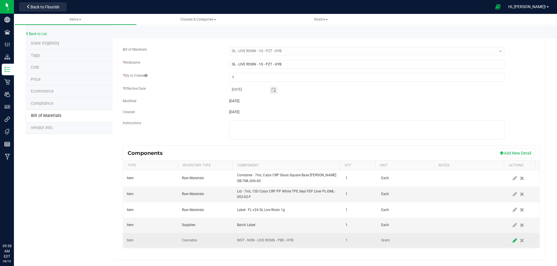
click at [512, 242] on icon at bounding box center [514, 240] width 4 height 5
click at [286, 240] on span "NO DATA FOUND" at bounding box center [284, 241] width 94 height 8
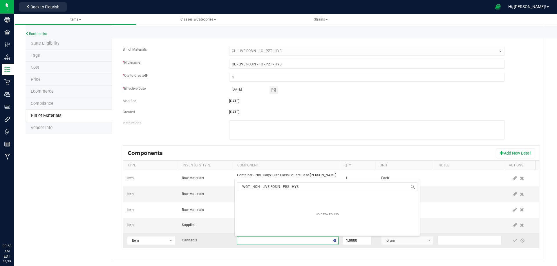
scroll to position [9, 99]
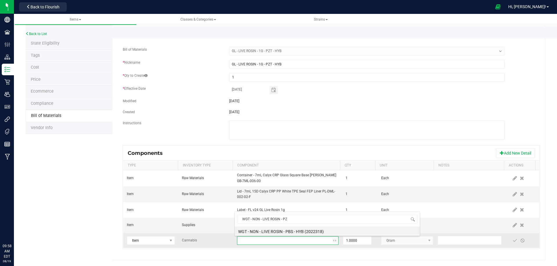
type input "WGT - NON - LIVE ROSIN - PZT"
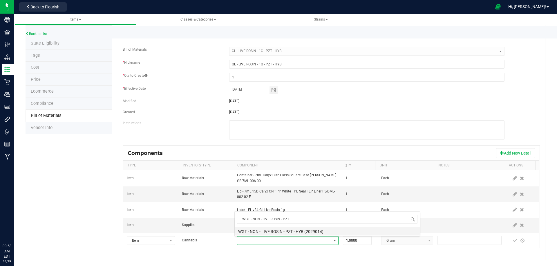
click at [298, 233] on li "WGT - NON - LIVE ROSIN - PZT - HYB (2029014)" at bounding box center [327, 231] width 185 height 8
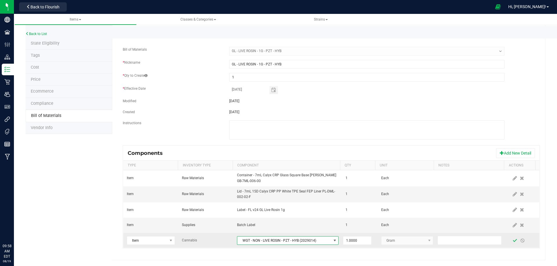
click at [512, 240] on span at bounding box center [514, 241] width 5 height 5
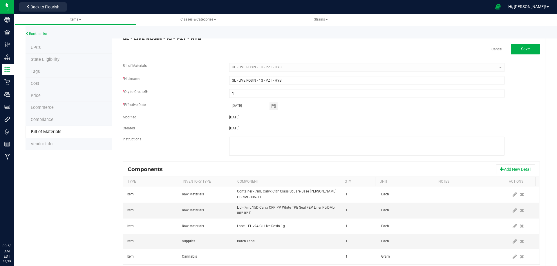
scroll to position [0, 0]
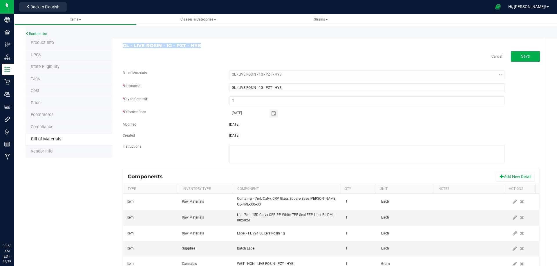
drag, startPoint x: 199, startPoint y: 46, endPoint x: 121, endPoint y: 45, distance: 78.3
click at [121, 45] on div "GL - LIVE ROSIN - 1G - PZT - HYB" at bounding box center [224, 45] width 213 height 5
copy h3 "GL - LIVE ROSIN - 1G - PZT - HYB"
click at [45, 34] on link "Back to List" at bounding box center [36, 34] width 21 height 4
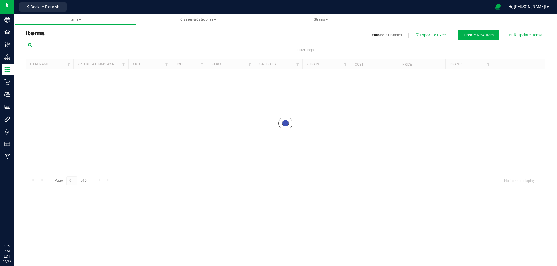
click at [62, 44] on input "text" at bounding box center [156, 45] width 260 height 9
paste input "GL - LIVE ROSIN - 1G - PZT - HYB"
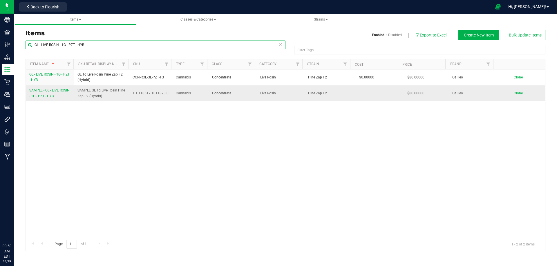
type input "GL - LIVE ROSIN - 1G - PZT - HYB"
click at [45, 90] on span "SAMPLE - GL - LIVE ROSIN - 1G - PZT - HYB" at bounding box center [49, 93] width 40 height 10
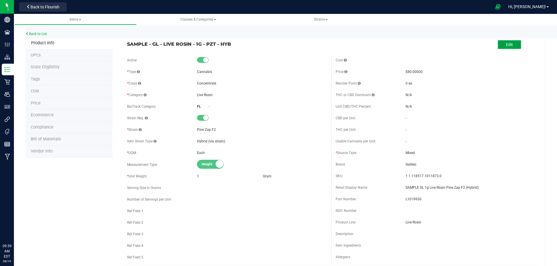
click at [497, 46] on button "Edit" at bounding box center [508, 44] width 23 height 9
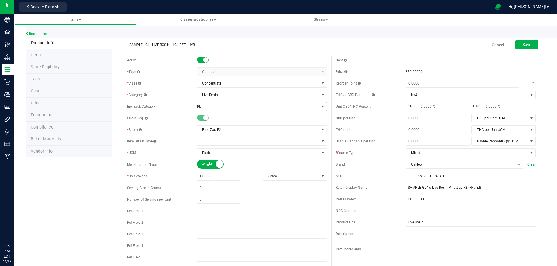
drag, startPoint x: 230, startPoint y: 106, endPoint x: 233, endPoint y: 111, distance: 5.7
click at [231, 106] on span at bounding box center [264, 107] width 110 height 8
click at [239, 168] on li "Rosin/Resin/Hash" at bounding box center [265, 169] width 117 height 10
drag, startPoint x: 523, startPoint y: 44, endPoint x: 469, endPoint y: 60, distance: 55.7
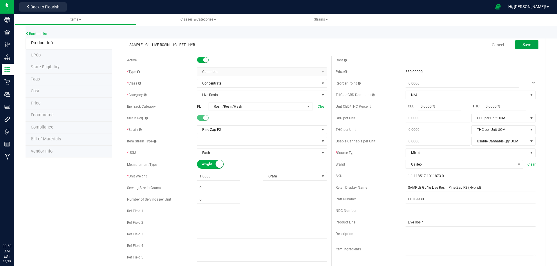
click at [523, 44] on span "Save" at bounding box center [526, 44] width 9 height 5
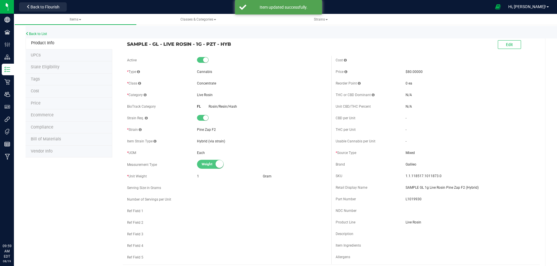
click at [55, 130] on li "Compliance" at bounding box center [69, 128] width 87 height 12
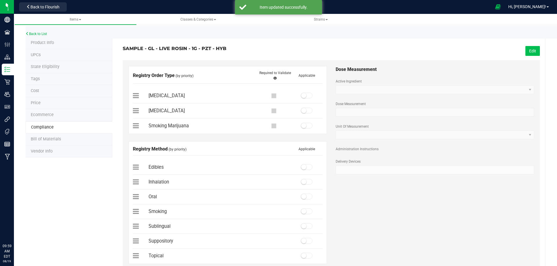
click at [525, 52] on button "Edit" at bounding box center [532, 51] width 14 height 10
drag, startPoint x: 302, startPoint y: 96, endPoint x: 303, endPoint y: 105, distance: 9.3
click at [302, 96] on small at bounding box center [303, 95] width 5 height 5
click at [305, 185] on div at bounding box center [307, 182] width 32 height 6
click at [306, 184] on span at bounding box center [307, 182] width 12 height 6
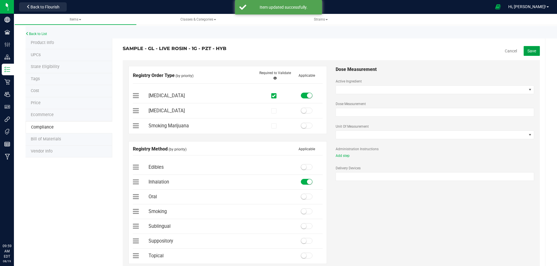
click at [529, 51] on span "Save" at bounding box center [531, 51] width 9 height 5
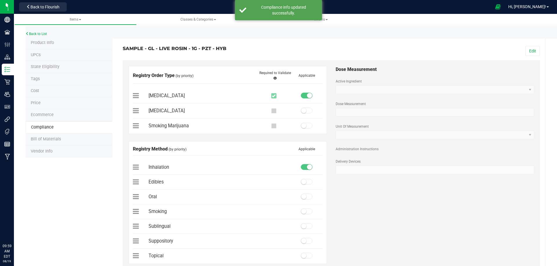
click at [58, 141] on span "Bill of Materials" at bounding box center [46, 139] width 30 height 5
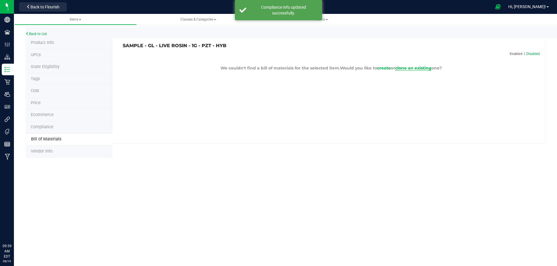
click at [401, 68] on span "clone an existing" at bounding box center [413, 68] width 36 height 5
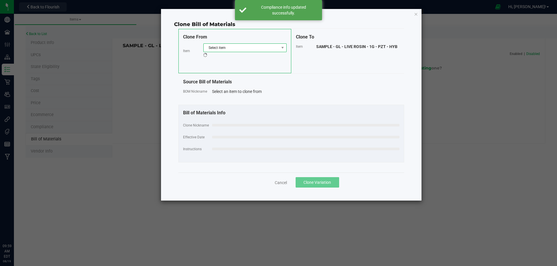
click at [226, 47] on span "Select item" at bounding box center [241, 48] width 75 height 8
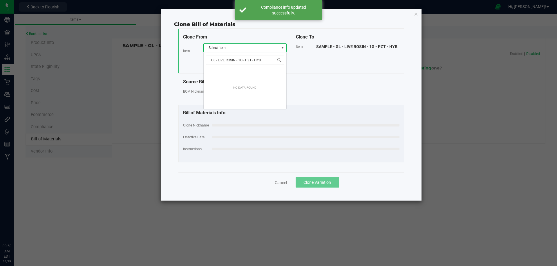
scroll to position [9, 83]
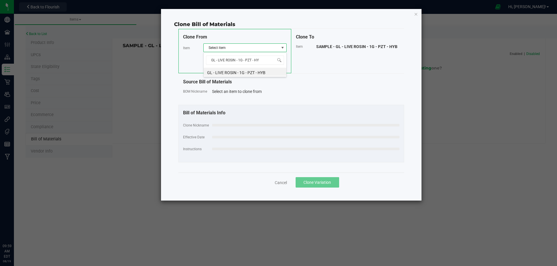
type input "GL - LIVE ROSIN - 1G - PZT - H"
click at [237, 70] on li "GL - LIVE ROSIN - 1G - PZT - HYB" at bounding box center [245, 72] width 83 height 8
select select "13711"
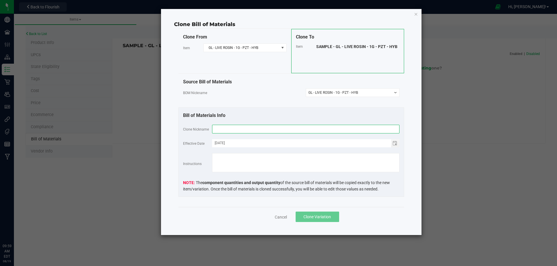
click at [235, 127] on input "text" at bounding box center [305, 129] width 187 height 9
paste input "GL - LIVE ROSIN - 1G - PZT - HYB"
type input "GL - LIVE ROSIN - 1G - PZT - HYB"
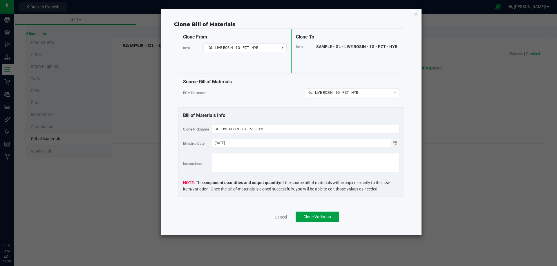
click at [313, 216] on span "Clone Variation" at bounding box center [317, 217] width 28 height 5
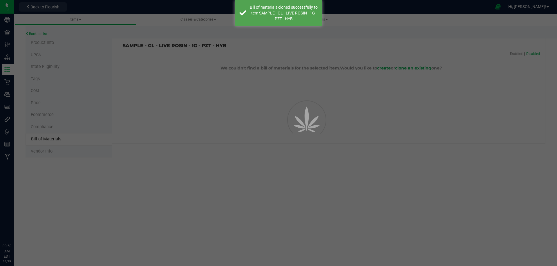
select select "13712"
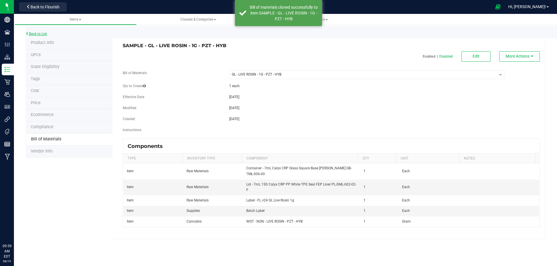
click at [45, 34] on link "Back to List" at bounding box center [36, 34] width 21 height 4
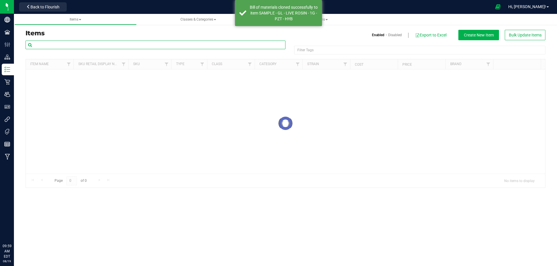
click at [59, 44] on input "text" at bounding box center [156, 45] width 260 height 9
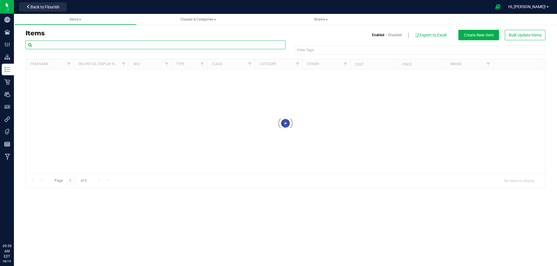
paste input "1019931"
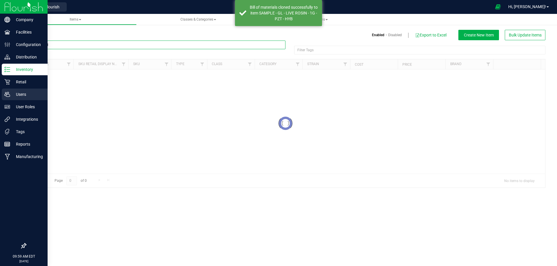
type input "1019931"
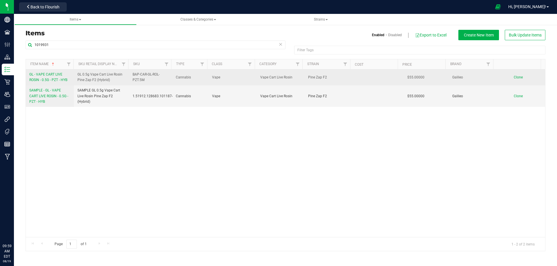
click at [47, 80] on span "GL - VAPE CART LIVE ROSIN - 0.5G - PZT - HYB" at bounding box center [48, 77] width 38 height 10
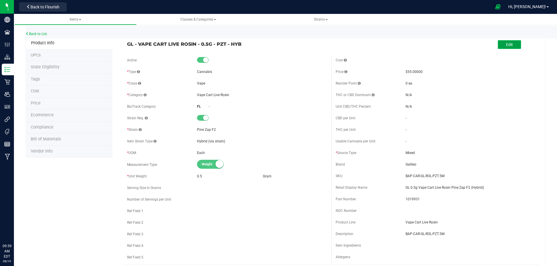
click at [506, 44] on span "Edit" at bounding box center [509, 44] width 7 height 5
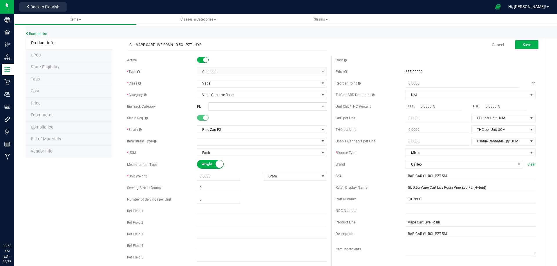
drag, startPoint x: 220, startPoint y: 100, endPoint x: 223, endPoint y: 104, distance: 4.4
click at [221, 100] on div "Active * Type Cannabis Select type Cannabis Merchandise Non-Inventory Raw Mater…" at bounding box center [227, 160] width 208 height 209
click at [230, 106] on span at bounding box center [264, 107] width 110 height 8
click at [242, 137] on li "Rosin/Resin/Hash" at bounding box center [265, 136] width 117 height 10
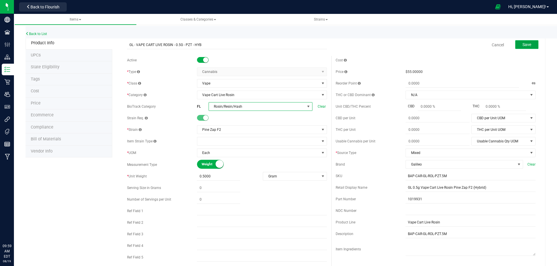
click at [522, 45] on span "Save" at bounding box center [526, 44] width 9 height 5
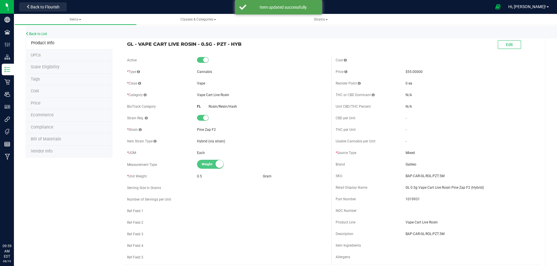
click at [41, 83] on li "Tags" at bounding box center [69, 80] width 87 height 12
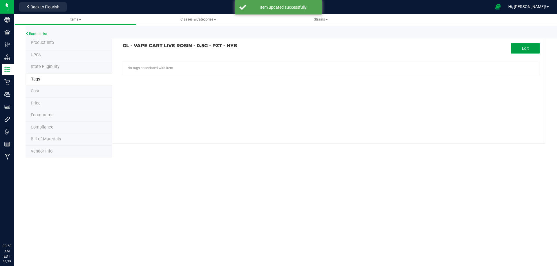
click at [537, 49] on button "Edit" at bounding box center [525, 48] width 29 height 10
click at [222, 63] on input "text" at bounding box center [265, 65] width 284 height 8
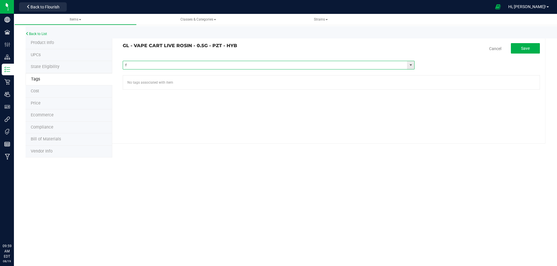
type input "fl"
paste input "FL - GL - VAPE CART LIVE ROSIN - 0_5G"
type input "FL - GL - VAPE CART LIVE ROSIN - 0_5G"
click at [518, 51] on button "Save" at bounding box center [525, 48] width 29 height 10
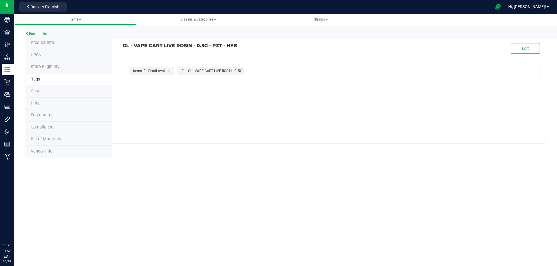
drag, startPoint x: 240, startPoint y: 48, endPoint x: 123, endPoint y: 45, distance: 117.4
click at [123, 45] on h3 "GL - VAPE CART LIVE ROSIN - 0.5G - PZT - HYB" at bounding box center [225, 45] width 204 height 5
copy h3 "GL - VAPE CART LIVE ROSIN - 0.5G - PZT - HYB"
click at [57, 133] on li "Compliance" at bounding box center [69, 128] width 87 height 12
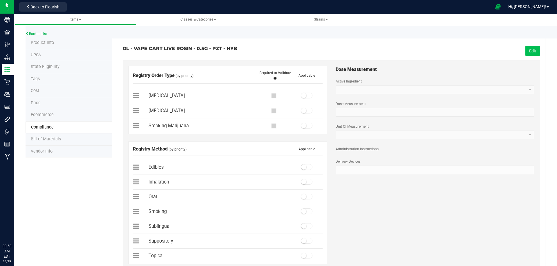
click at [525, 55] on button "Edit" at bounding box center [532, 51] width 14 height 10
drag, startPoint x: 303, startPoint y: 95, endPoint x: 312, endPoint y: 141, distance: 47.0
click at [303, 96] on small at bounding box center [303, 95] width 5 height 5
click at [304, 183] on span at bounding box center [307, 182] width 12 height 6
click at [523, 48] on button "Save" at bounding box center [531, 51] width 16 height 10
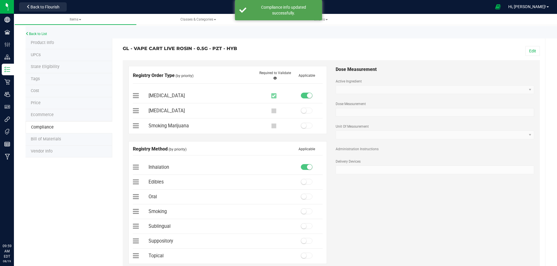
click at [59, 138] on span "Bill of Materials" at bounding box center [46, 139] width 30 height 5
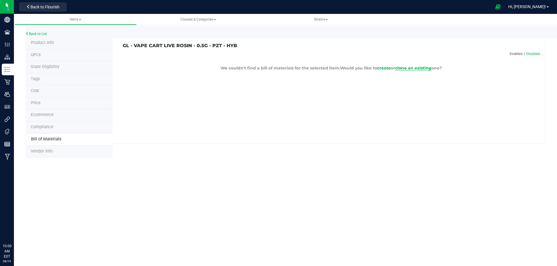
click at [421, 69] on span "clone an existing" at bounding box center [413, 68] width 36 height 5
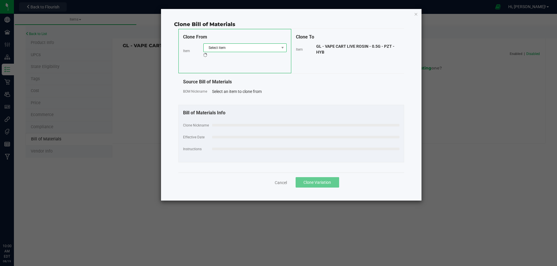
click at [238, 49] on span "Select item" at bounding box center [241, 48] width 75 height 8
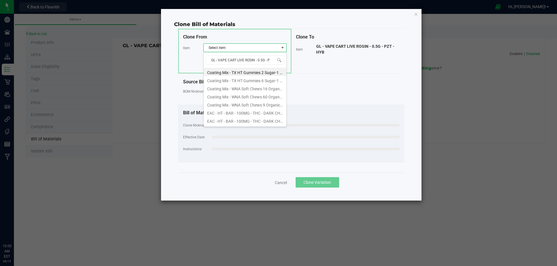
type input "GL - VAPE CART LIVE ROSIN - 0.5G - P"
click at [253, 74] on li "GL - VAPE CART LIVE ROSIN - 0.5G - PBS - HYB" at bounding box center [245, 72] width 83 height 8
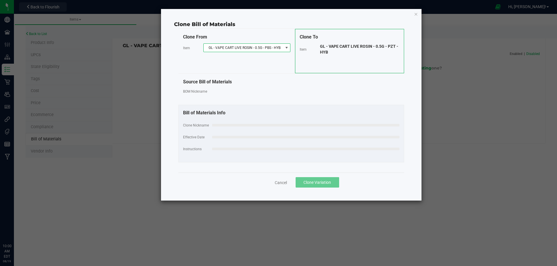
select select "9415"
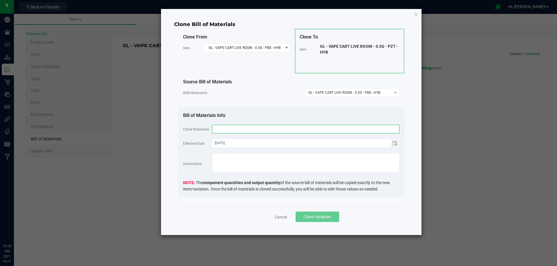
click at [233, 128] on input "text" at bounding box center [305, 129] width 187 height 9
paste input "GL - VAPE CART LIVE ROSIN - 0.5G - PZT - HYB"
type input "GL - VAPE CART LIVE ROSIN - 0.5G - PZT - HYB"
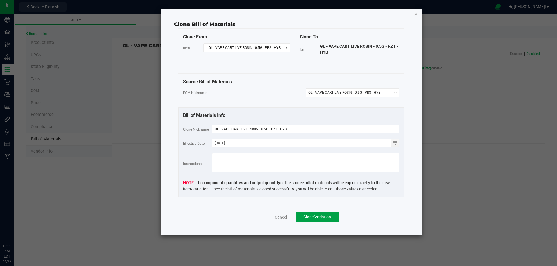
click at [312, 213] on button "Clone Variation" at bounding box center [316, 217] width 43 height 10
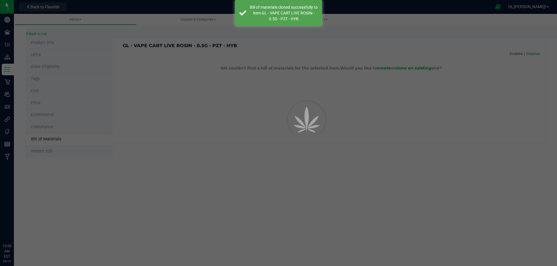
select select "13713"
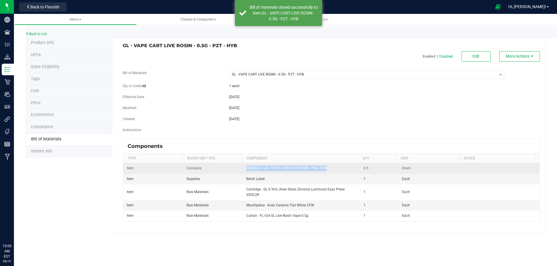
drag, startPoint x: 332, startPoint y: 170, endPoint x: 244, endPoint y: 168, distance: 87.6
click at [244, 168] on td "FORMULA - GL - VAPE CART LIVE ROSIN - PBS - HYB" at bounding box center [301, 169] width 117 height 10
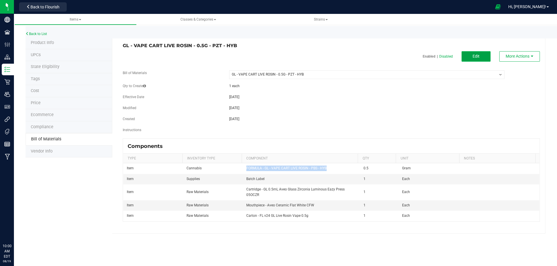
click at [483, 56] on button "Edit" at bounding box center [475, 56] width 29 height 10
select select "13713"
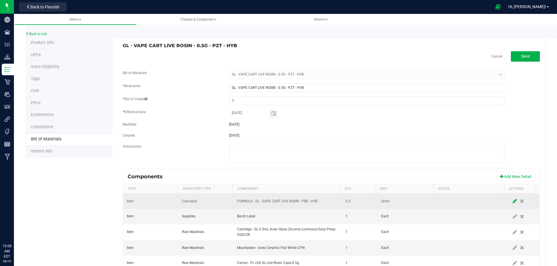
click at [512, 202] on icon at bounding box center [514, 201] width 4 height 5
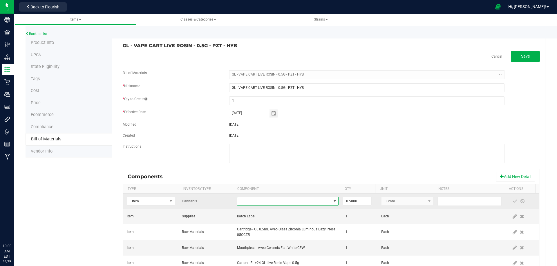
click at [284, 201] on span "NO DATA FOUND" at bounding box center [284, 201] width 94 height 8
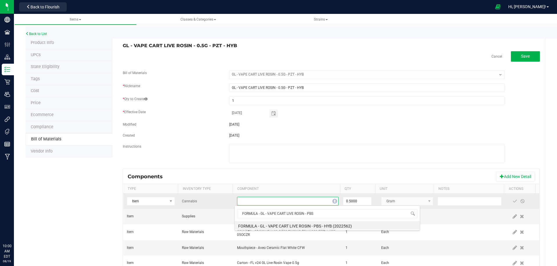
scroll to position [9, 99]
type input "FORMULA - GL - VAPE CART LIVE ROSIN - PZT"
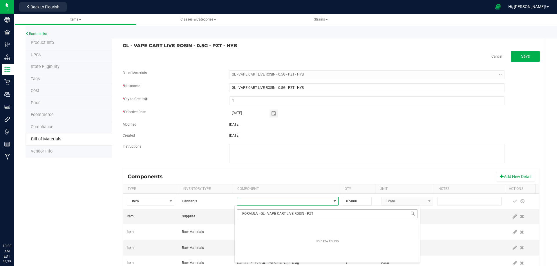
click at [241, 213] on input "FORMULA - GL - VAPE CART LIVE ROSIN - PZT" at bounding box center [327, 214] width 180 height 9
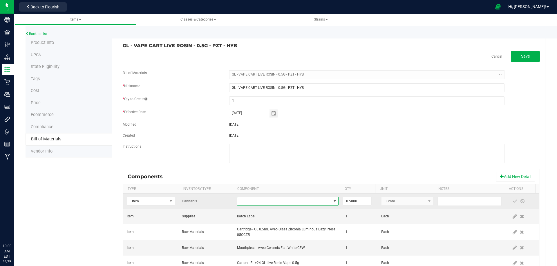
click at [279, 199] on span "NO DATA FOUND" at bounding box center [284, 201] width 94 height 8
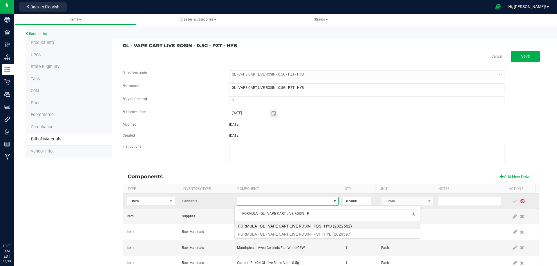
type input "FORMULA - GL - VAPE CART LIVE ROSIN - P"
click at [520, 203] on span at bounding box center [522, 201] width 5 height 5
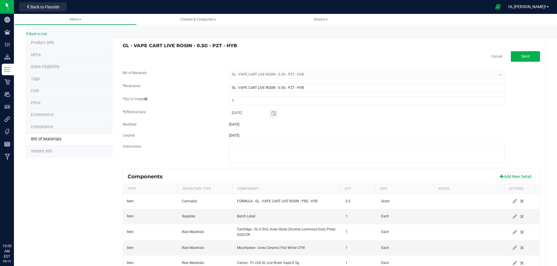
click at [520, 203] on icon at bounding box center [522, 201] width 4 height 5
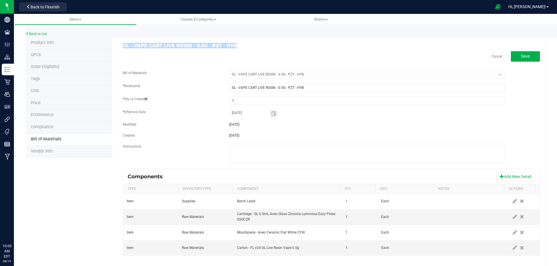
drag, startPoint x: 218, startPoint y: 50, endPoint x: 120, endPoint y: 46, distance: 98.4
click at [120, 46] on div "GL - VAPE CART LIVE ROSIN - 0.5G - PZT - HYB" at bounding box center [224, 45] width 213 height 5
copy h3 "GL - VAPE CART LIVE ROSIN - 0.5G - PZT - HYB"
click at [46, 34] on link "Back to List" at bounding box center [36, 34] width 21 height 4
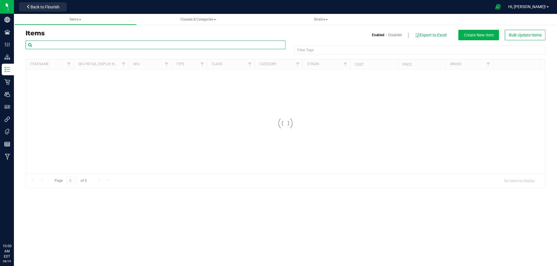
click at [63, 48] on input "text" at bounding box center [156, 45] width 260 height 9
paste input "GL - VAPE CART LIVE ROSIN - 0.5G - PZT - HYB"
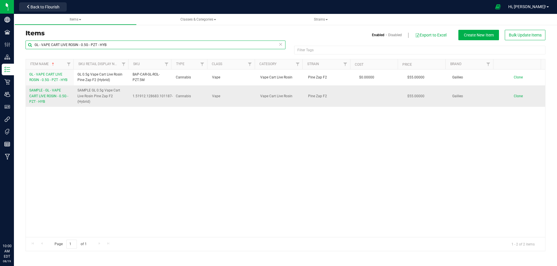
type input "GL - VAPE CART LIVE ROSIN - 0.5G - PZT - HYB"
click at [50, 98] on link "SAMPLE - GL - VAPE CART LIVE ROSIN - 0.5G - PZT - HYB" at bounding box center [49, 96] width 41 height 17
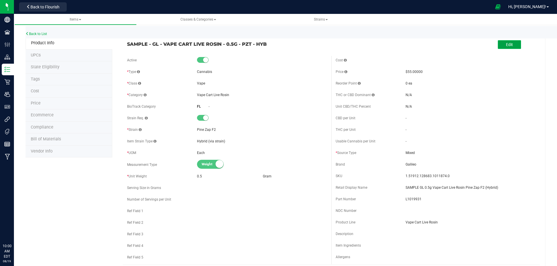
click at [498, 47] on button "Edit" at bounding box center [508, 44] width 23 height 9
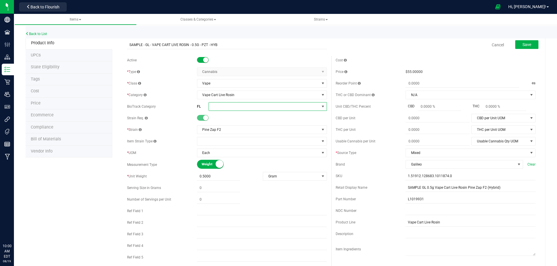
click at [222, 108] on span at bounding box center [264, 107] width 110 height 8
click at [239, 166] on li "Rosin/Resin/Hash" at bounding box center [265, 169] width 117 height 10
click at [522, 47] on span "Save" at bounding box center [526, 44] width 9 height 5
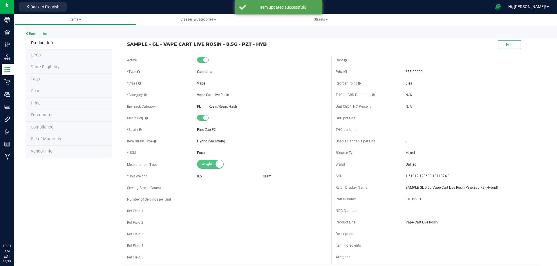
click at [48, 125] on li "Compliance" at bounding box center [69, 128] width 87 height 12
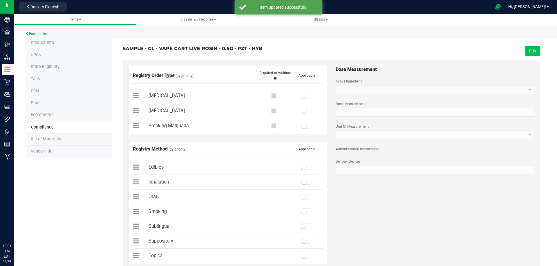
click at [530, 50] on button "Edit" at bounding box center [532, 51] width 14 height 10
click at [307, 95] on span at bounding box center [307, 96] width 12 height 6
click at [301, 180] on small at bounding box center [303, 181] width 5 height 5
click at [527, 52] on span "Save" at bounding box center [531, 51] width 9 height 5
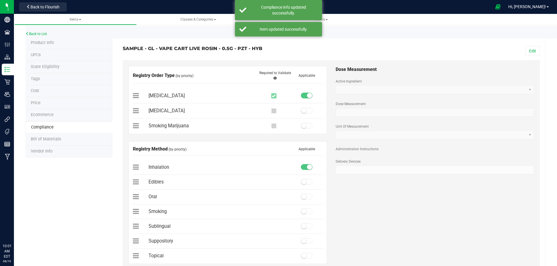
click at [55, 141] on span "Bill of Materials" at bounding box center [46, 139] width 30 height 5
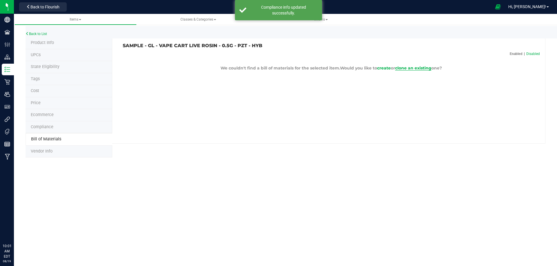
click at [402, 67] on span "clone an existing" at bounding box center [413, 68] width 36 height 5
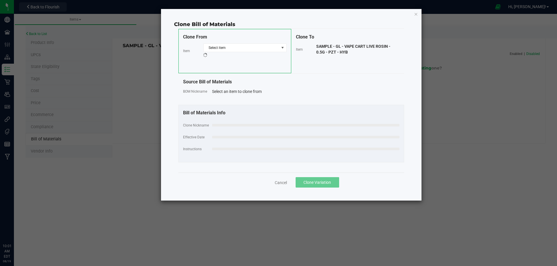
click at [415, 13] on icon "button" at bounding box center [416, 13] width 4 height 7
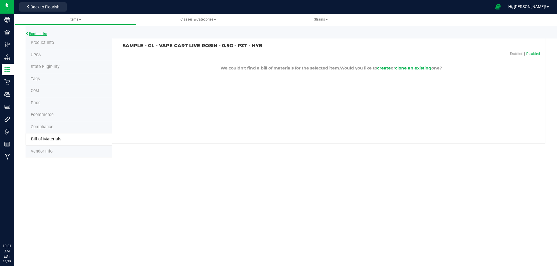
click at [43, 34] on link "Back to List" at bounding box center [36, 34] width 21 height 4
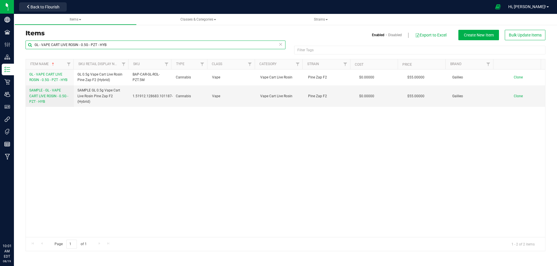
drag, startPoint x: 120, startPoint y: 46, endPoint x: -25, endPoint y: 65, distance: 146.0
click at [0, 65] on html "Company Facilities Configuration Distribution Inventory Retail Users User Roles…" at bounding box center [278, 133] width 557 height 266
paste input "1019932"
type input "1019932"
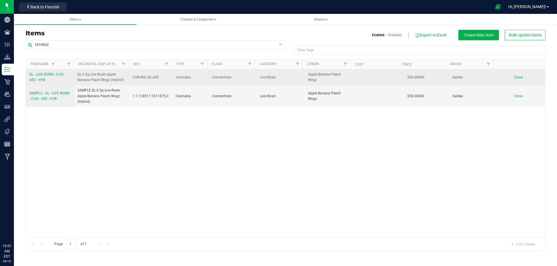
click at [46, 78] on link "GL - LIVE ROSIN - 0.5G - ARZ - HYB" at bounding box center [49, 77] width 41 height 11
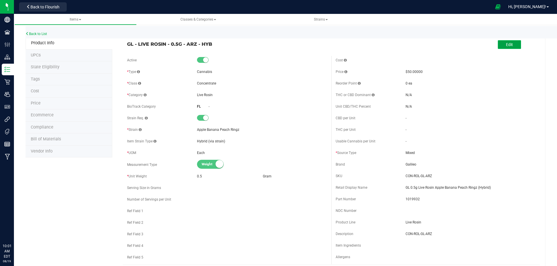
click at [506, 43] on span "Edit" at bounding box center [509, 44] width 7 height 5
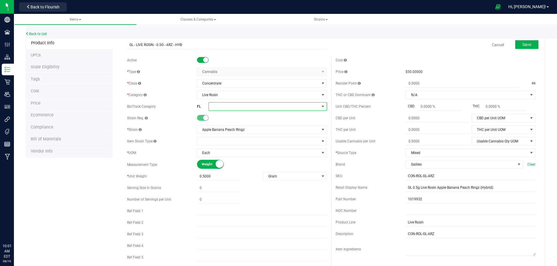
click at [213, 105] on span at bounding box center [264, 107] width 110 height 8
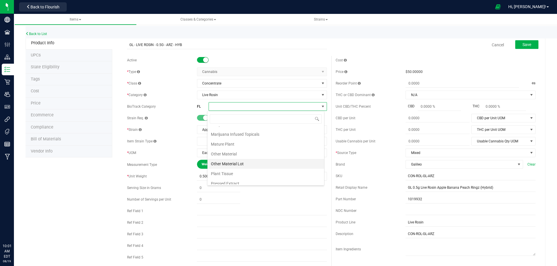
scroll to position [174, 0]
click at [240, 164] on li "Rosin/Resin/Hash" at bounding box center [265, 165] width 117 height 10
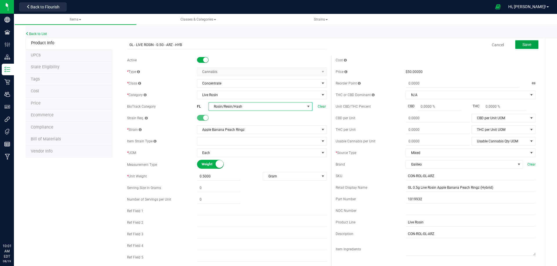
click at [522, 46] on span "Save" at bounding box center [526, 44] width 9 height 5
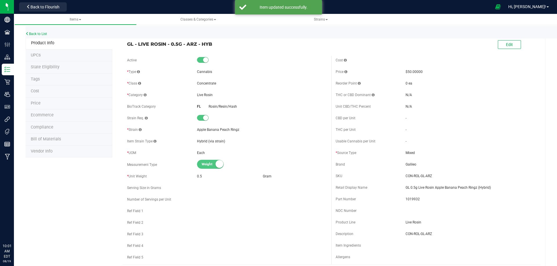
click at [44, 80] on li "Tags" at bounding box center [69, 80] width 87 height 12
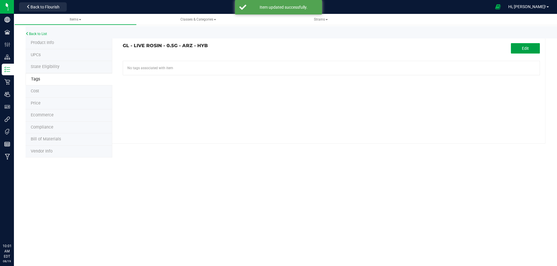
click at [526, 51] on span "Edit" at bounding box center [525, 48] width 7 height 5
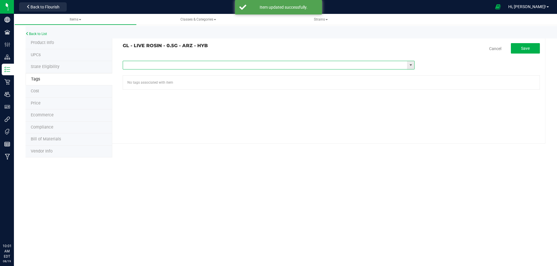
click at [212, 65] on input "text" at bounding box center [265, 65] width 284 height 8
type input "fl"
paste input "FL - GL - LIVE ROSIN - 0_5G"
type input "FL - GL - LIVE ROSIN - 0_5G"
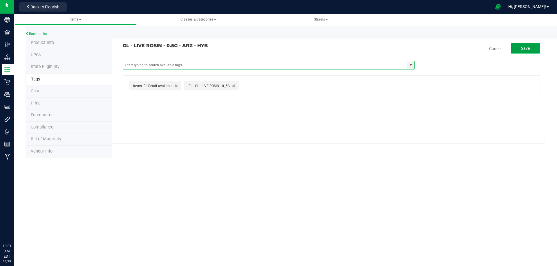
click at [530, 45] on button "Save" at bounding box center [525, 48] width 29 height 10
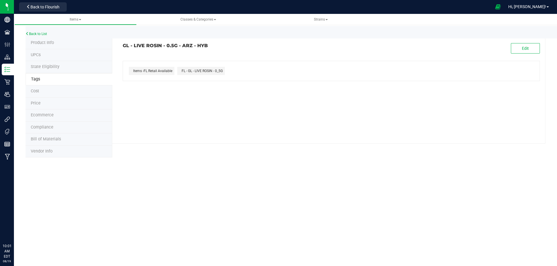
drag, startPoint x: 183, startPoint y: 46, endPoint x: 77, endPoint y: 115, distance: 126.7
click at [121, 46] on div "GL - LIVE ROSIN - 0.5G - ARZ - HYB Edit" at bounding box center [331, 48] width 426 height 10
copy h3 "GL - LIVE ROSIN - 0.5G - ARZ - HYB"
click at [49, 128] on span "Compliance" at bounding box center [42, 127] width 23 height 5
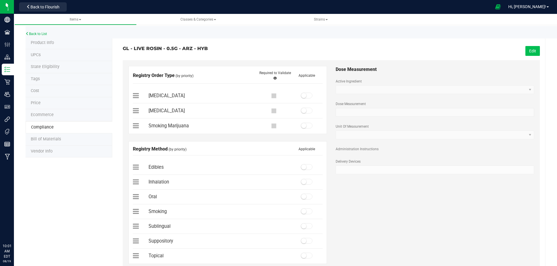
click at [526, 53] on button "Edit" at bounding box center [532, 51] width 14 height 10
click at [301, 96] on small at bounding box center [303, 95] width 5 height 5
click at [298, 186] on div "Inhalation" at bounding box center [228, 183] width 190 height 8
click at [302, 186] on div "Inhalation" at bounding box center [228, 183] width 190 height 8
click at [303, 184] on span at bounding box center [307, 182] width 12 height 6
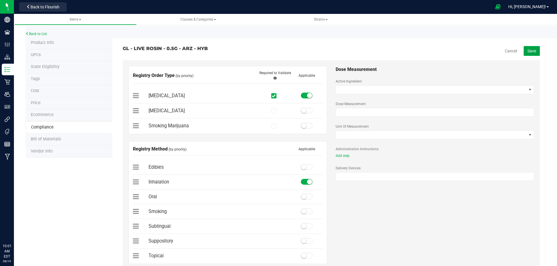
click at [531, 53] on button "Save" at bounding box center [531, 51] width 16 height 10
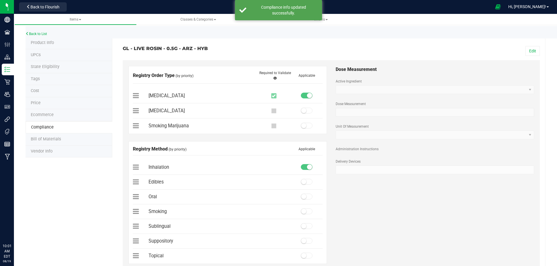
click at [50, 138] on span "Bill of Materials" at bounding box center [46, 139] width 30 height 5
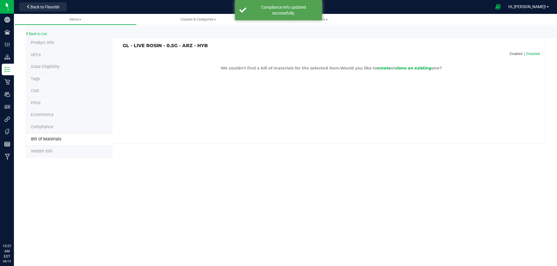
click at [417, 66] on span "Would you like to create or clone an existing one?" at bounding box center [391, 68] width 102 height 5
drag, startPoint x: 414, startPoint y: 70, endPoint x: 270, endPoint y: 67, distance: 144.4
click at [414, 71] on p "We couldn't find a bill of materials for the selected item. Would you like to c…" at bounding box center [331, 68] width 417 height 6
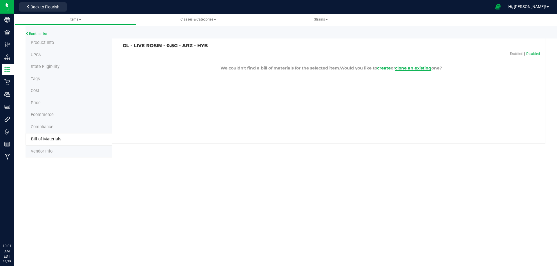
click at [402, 68] on span "clone an existing" at bounding box center [413, 68] width 36 height 5
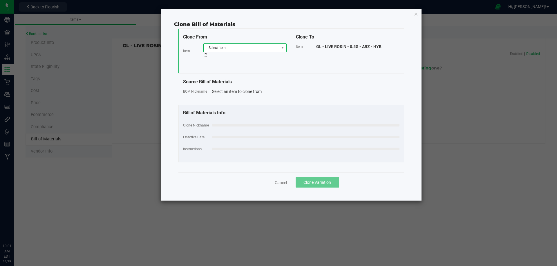
click at [249, 46] on span "Select item" at bounding box center [241, 48] width 75 height 8
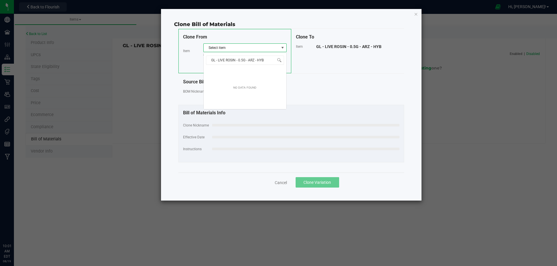
scroll to position [9, 83]
type input "GL - LIVE ROSIN - 0.5G - A"
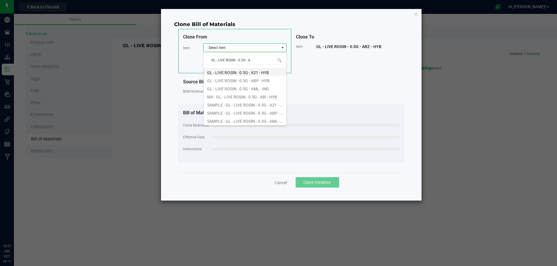
click at [257, 73] on li "GL - LIVE ROSIN - 0.5G - A21 - HYB" at bounding box center [245, 72] width 83 height 8
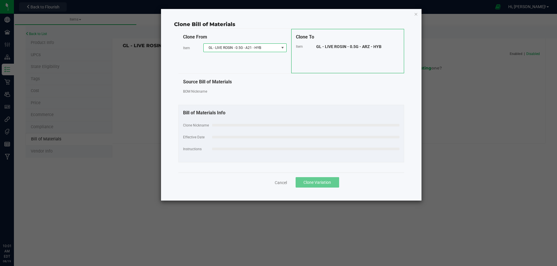
select select "9587"
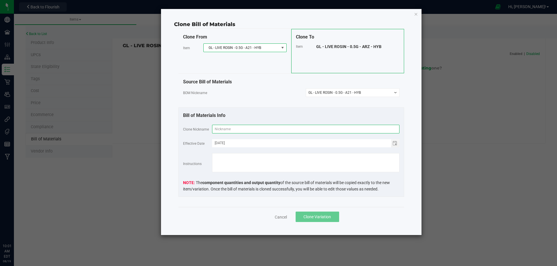
click at [230, 131] on input "text" at bounding box center [305, 129] width 187 height 9
paste input "GL - LIVE ROSIN - 0.5G - ARZ - HYB"
type input "GL - LIVE ROSIN - 0.5G - ARZ - HYB"
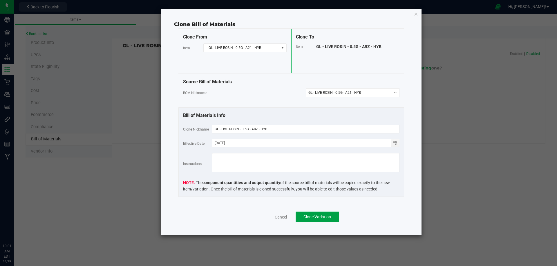
click at [318, 218] on span "Clone Variation" at bounding box center [317, 217] width 28 height 5
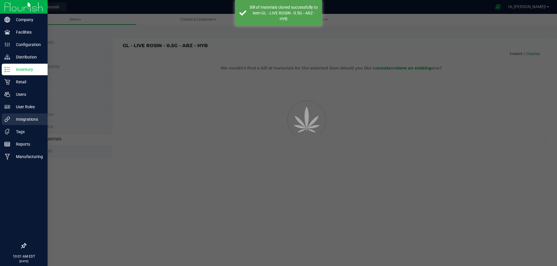
select select "13714"
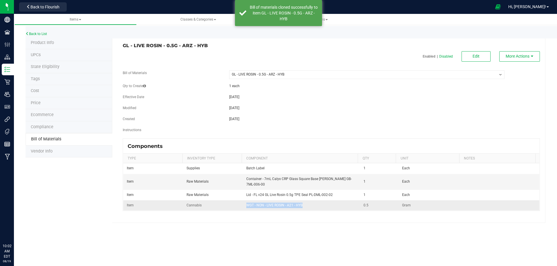
drag, startPoint x: 300, startPoint y: 205, endPoint x: 245, endPoint y: 201, distance: 55.2
click at [245, 201] on td "WGT - NON - LIVE ROSIN - A21 - HYB" at bounding box center [301, 206] width 117 height 10
copy span "WGT - NON - LIVE ROSIN - A21 - HYB"
click at [474, 49] on div "GL - LIVE ROSIN - 0.5G - ARZ - HYB Enabled | Disabled Edit More Actions Bill of…" at bounding box center [328, 130] width 433 height 186
click at [477, 59] on span "Edit" at bounding box center [475, 56] width 7 height 5
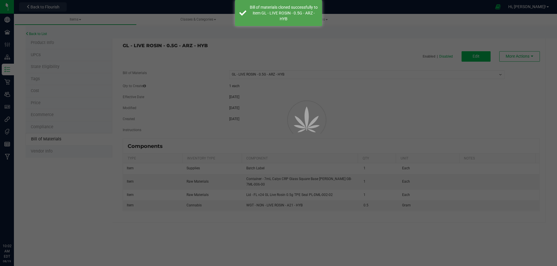
select select "13714"
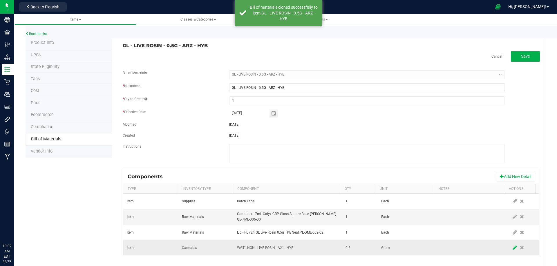
click at [512, 251] on icon at bounding box center [514, 248] width 4 height 5
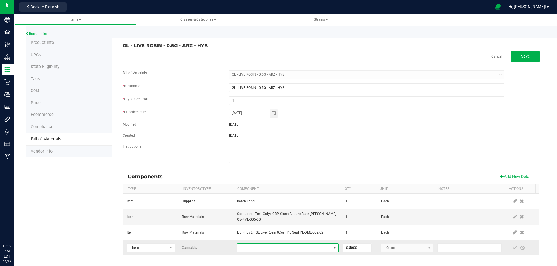
click at [288, 251] on span "NO DATA FOUND" at bounding box center [284, 248] width 94 height 8
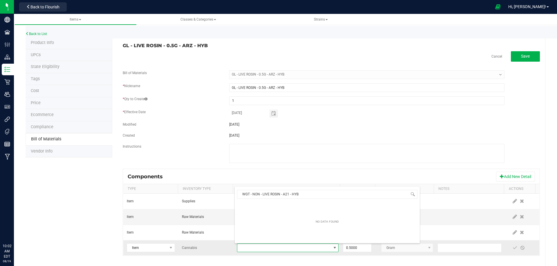
scroll to position [9, 99]
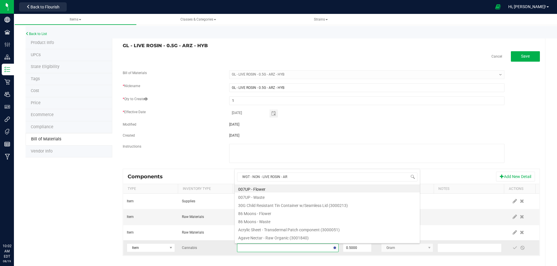
type input "WGT - NON - LIVE ROSIN - ARZ"
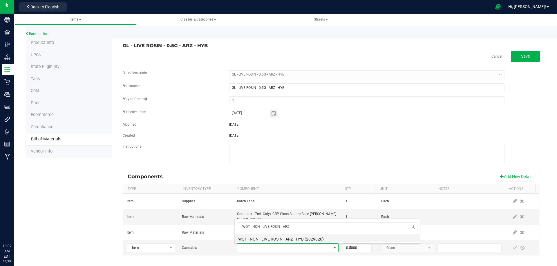
click at [293, 238] on li "WGT - NON - LIVE ROSIN - ARZ - HYB (2029020)" at bounding box center [327, 239] width 185 height 8
click at [512, 248] on span at bounding box center [514, 248] width 5 height 5
drag, startPoint x: 213, startPoint y: 49, endPoint x: 123, endPoint y: 44, distance: 90.9
click at [123, 44] on div "GL - LIVE ROSIN - 0.5G - ARZ - HYB Cancel Save Bill of Materials -- Select -- G…" at bounding box center [328, 152] width 433 height 231
click at [35, 33] on link "Back to List" at bounding box center [36, 34] width 21 height 4
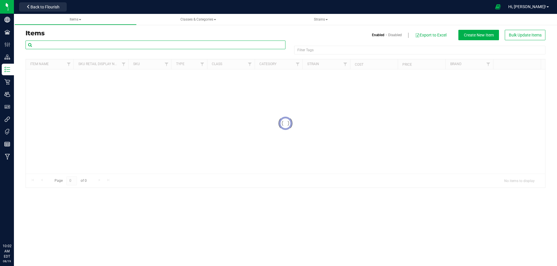
click at [55, 45] on input "text" at bounding box center [156, 45] width 260 height 9
paste input "GL - LIVE ROSIN - 0.5G - ARZ - HYB"
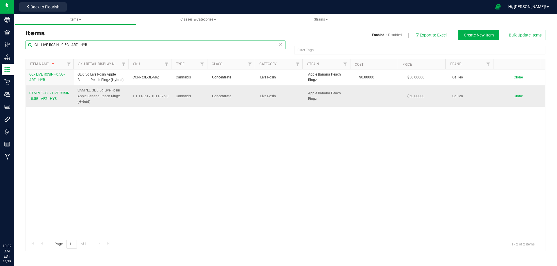
type input "GL - LIVE ROSIN - 0.5G - ARZ - HYB"
click at [52, 97] on span "SAMPLE - GL - LIVE ROSIN - 0.5G - ARZ - HYB" at bounding box center [49, 96] width 40 height 10
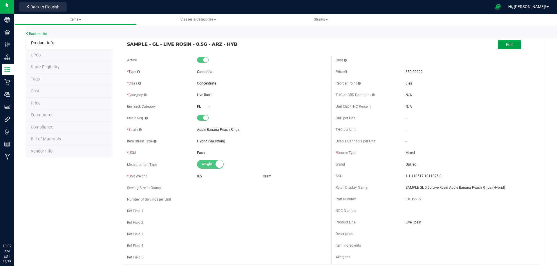
click at [506, 45] on span "Edit" at bounding box center [509, 44] width 7 height 5
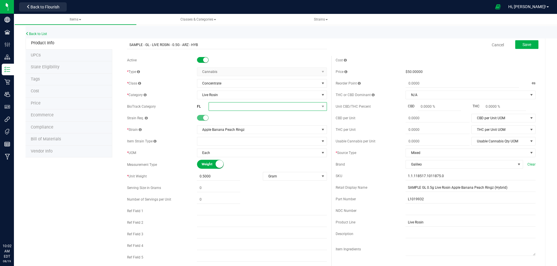
drag, startPoint x: 219, startPoint y: 104, endPoint x: 222, endPoint y: 106, distance: 3.8
click at [219, 104] on span at bounding box center [264, 107] width 110 height 8
click at [246, 168] on li "Rosin/Resin/Hash" at bounding box center [265, 165] width 117 height 10
click at [522, 45] on span "Save" at bounding box center [526, 44] width 9 height 5
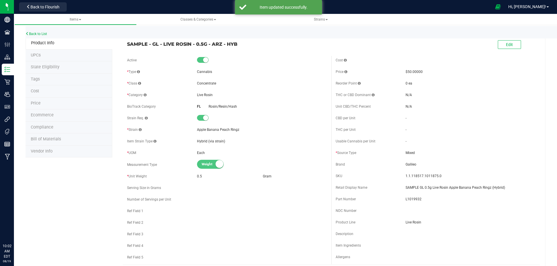
click at [49, 131] on li "Compliance" at bounding box center [69, 128] width 87 height 12
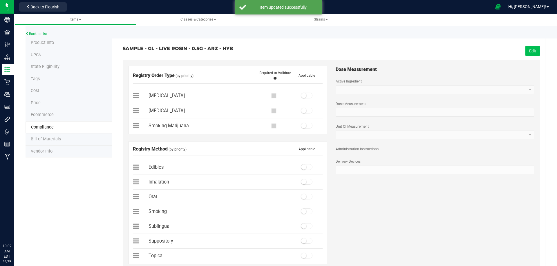
click at [529, 48] on button "Edit" at bounding box center [532, 51] width 14 height 10
click at [305, 96] on span at bounding box center [307, 96] width 12 height 6
click at [304, 182] on small at bounding box center [303, 181] width 5 height 5
click at [527, 50] on span "Save" at bounding box center [531, 51] width 9 height 5
click at [49, 142] on li "Bill of Materials" at bounding box center [69, 140] width 87 height 12
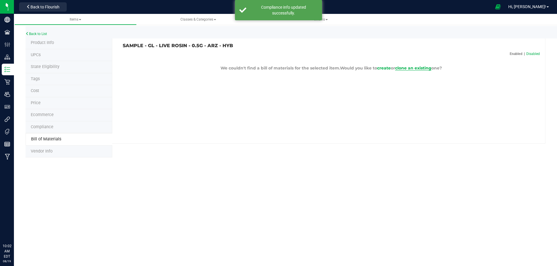
click at [423, 69] on span "clone an existing" at bounding box center [413, 68] width 36 height 5
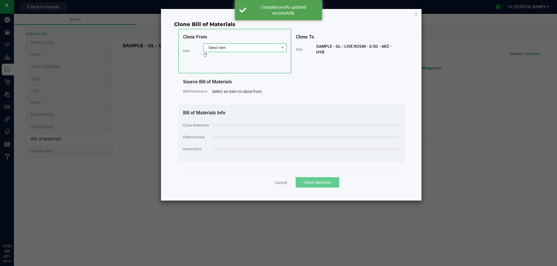
click at [228, 47] on span "Select item" at bounding box center [241, 48] width 75 height 8
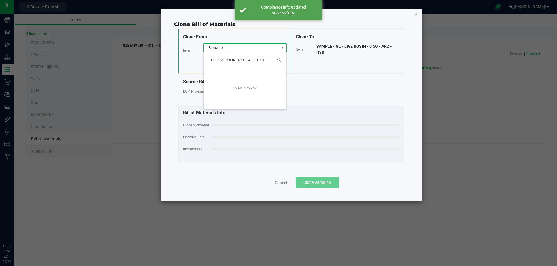
scroll to position [9, 83]
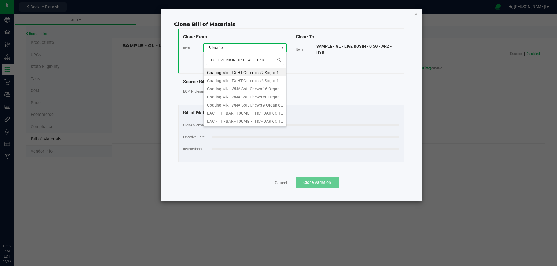
type input "GL - LIVE ROSIN - 0.5G - ARZ - HY"
click at [238, 70] on li "GL - LIVE ROSIN - 0.5G - ARZ - HYB" at bounding box center [245, 72] width 83 height 8
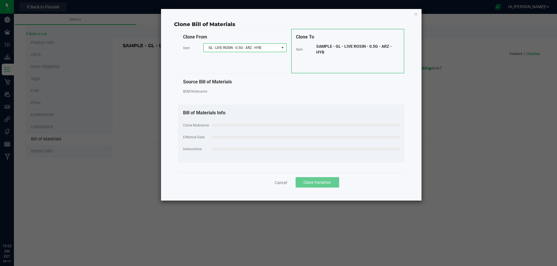
select select "13714"
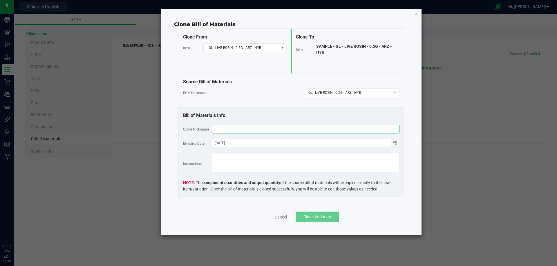
click at [230, 128] on input "text" at bounding box center [305, 129] width 187 height 9
paste input "GL - LIVE ROSIN - 0.5G - ARZ - HYB"
type input "GL - LIVE ROSIN - 0.5G - ARZ - HYB"
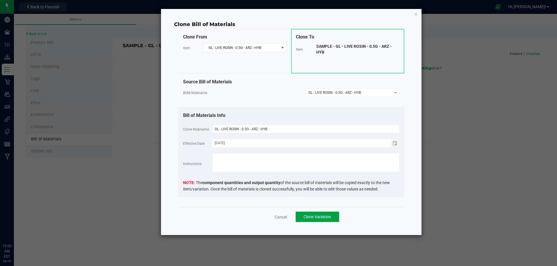
click at [326, 218] on span "Clone Variation" at bounding box center [317, 217] width 28 height 5
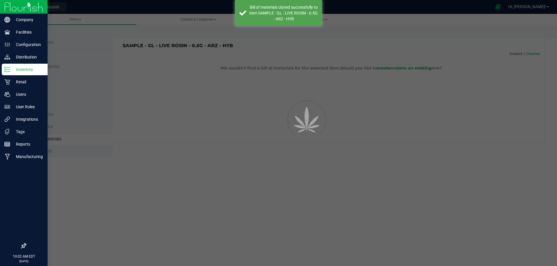
select select "13715"
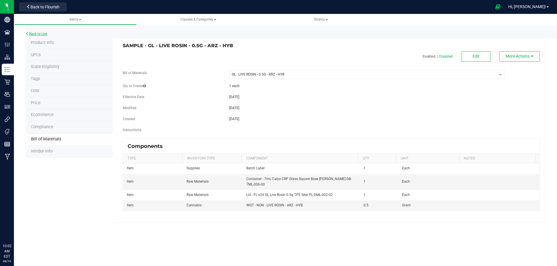
click at [43, 33] on link "Back to List" at bounding box center [36, 34] width 21 height 4
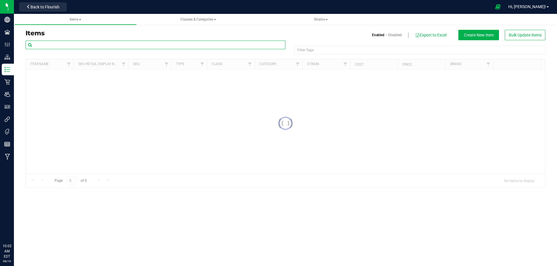
click at [55, 41] on input "text" at bounding box center [156, 45] width 260 height 9
paste input "1019933"
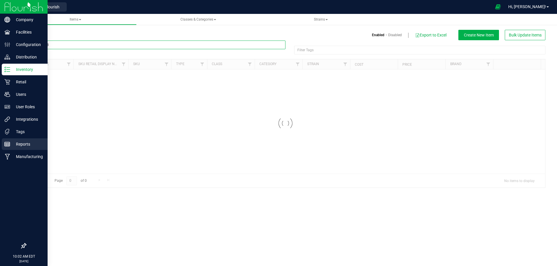
type input "1019933"
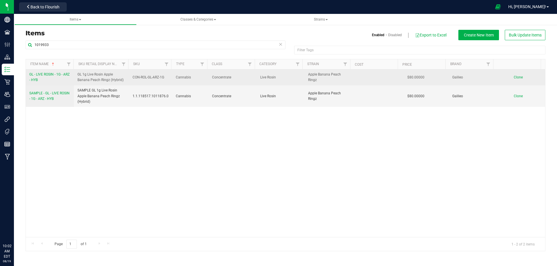
click at [50, 80] on link "GL - LIVE ROSIN - 1G - ARZ - HYB" at bounding box center [49, 77] width 41 height 11
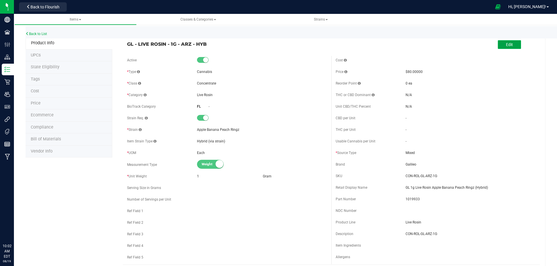
click at [506, 46] on span "Edit" at bounding box center [509, 44] width 7 height 5
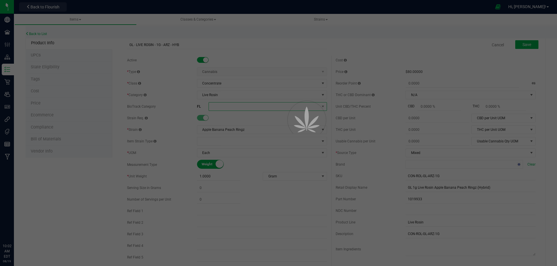
click at [225, 106] on span at bounding box center [264, 107] width 110 height 8
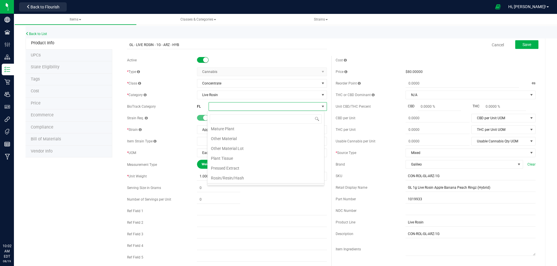
scroll to position [174, 0]
click at [235, 164] on li "Rosin/Resin/Hash" at bounding box center [265, 165] width 117 height 10
click at [524, 41] on button "Save" at bounding box center [526, 44] width 23 height 9
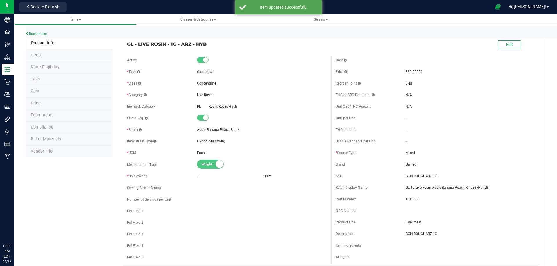
click at [48, 82] on li "Tags" at bounding box center [69, 80] width 87 height 12
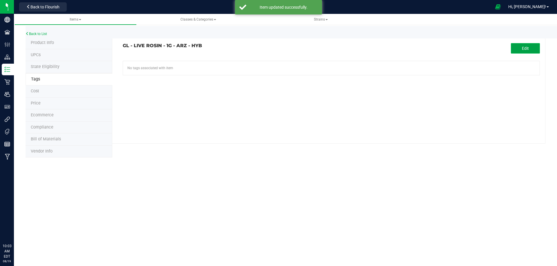
click at [516, 47] on button "Edit" at bounding box center [525, 48] width 29 height 10
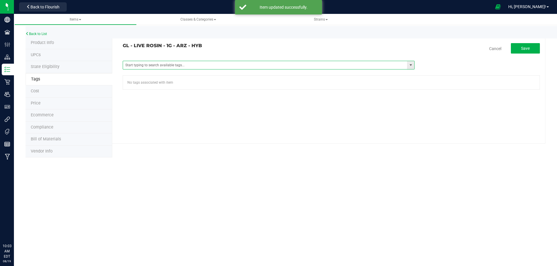
click at [210, 69] on span at bounding box center [269, 65] width 292 height 9
click at [210, 69] on input "text" at bounding box center [265, 65] width 284 height 8
type input "fl"
paste input "FL - GL - LIVE ROSIN - 1G"
type input "FL - GL - LIVE ROSIN - 1G"
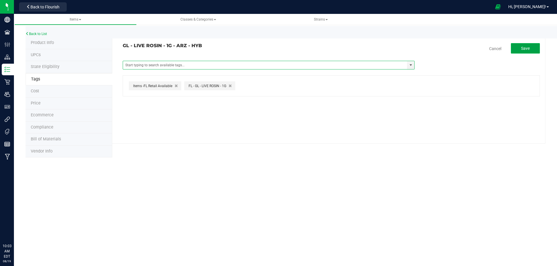
click at [524, 50] on span "Save" at bounding box center [525, 48] width 9 height 5
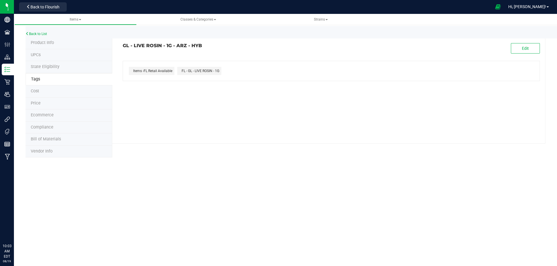
drag, startPoint x: 195, startPoint y: 48, endPoint x: 123, endPoint y: 47, distance: 71.6
click at [123, 47] on h3 "GL - LIVE ROSIN - 1G - ARZ - HYB" at bounding box center [225, 45] width 204 height 5
click at [41, 130] on li "Compliance" at bounding box center [69, 128] width 87 height 12
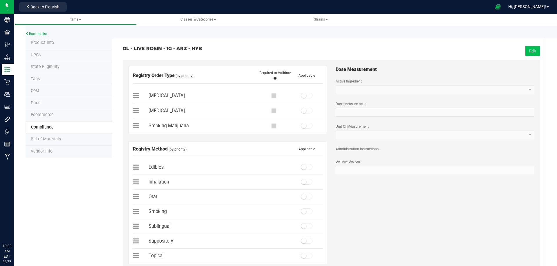
click at [527, 53] on button "Edit" at bounding box center [532, 51] width 14 height 10
click at [307, 97] on span at bounding box center [307, 96] width 12 height 6
click at [303, 181] on small at bounding box center [303, 181] width 5 height 5
click at [530, 53] on span "Save" at bounding box center [531, 51] width 9 height 5
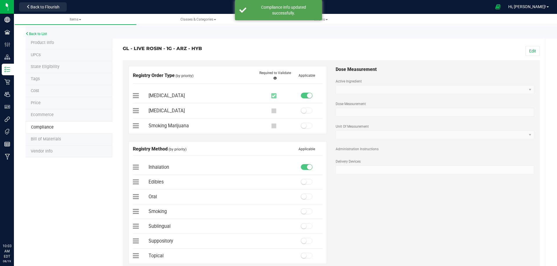
click at [35, 137] on span "Bill of Materials" at bounding box center [46, 139] width 30 height 5
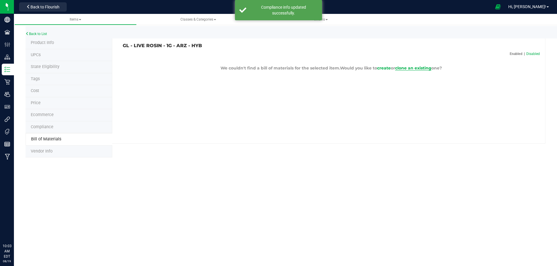
click at [425, 68] on span "clone an existing" at bounding box center [413, 68] width 36 height 5
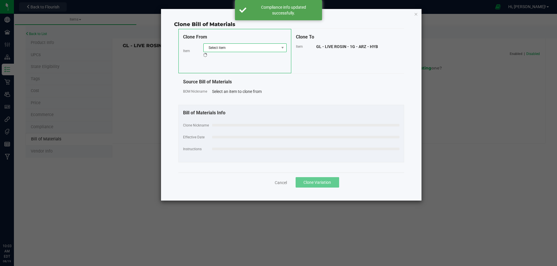
click at [247, 49] on span "Select item" at bounding box center [241, 48] width 75 height 8
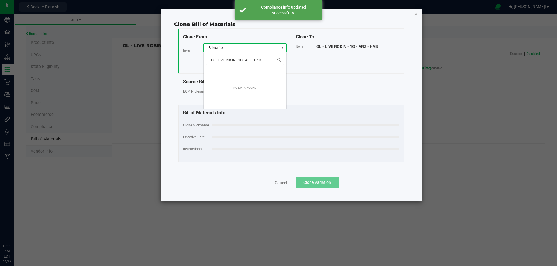
scroll to position [9, 83]
click at [208, 60] on input "GL - LIVE ROSIN - 1G - A" at bounding box center [245, 60] width 78 height 9
click at [253, 61] on input "GL - LIVE ROSIN - 1G - A" at bounding box center [245, 60] width 78 height 9
type input "GL - LIVE ROSIN - 1G -"
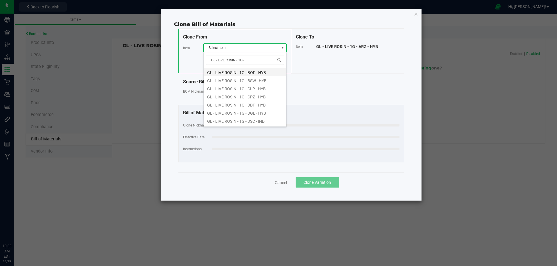
click at [253, 72] on li "GL - LIVE ROSIN - 1G - BOF - HYB" at bounding box center [245, 72] width 83 height 8
select select "12194"
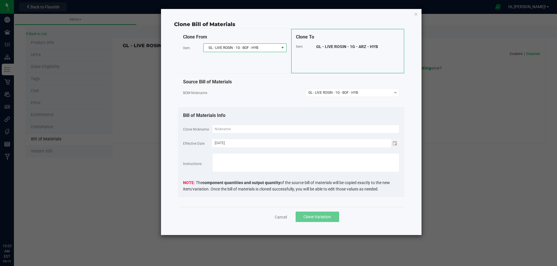
click at [234, 124] on div "Bill of Materials Info Clone Nickname Effective Date [DATE] Instructions The co…" at bounding box center [291, 153] width 226 height 90
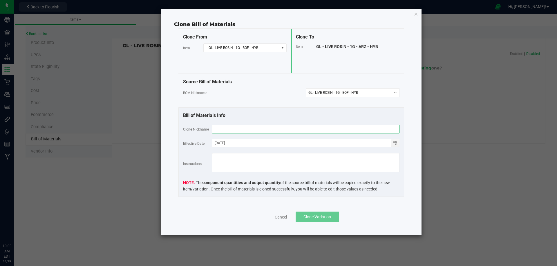
click at [234, 127] on input "text" at bounding box center [305, 129] width 187 height 9
paste input "GL - LIVE ROSIN - 1G - ARZ - HYB"
type input "GL - LIVE ROSIN - 1G - ARZ - HYB"
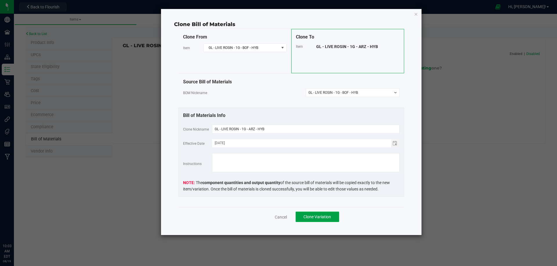
click at [310, 213] on button "Clone Variation" at bounding box center [316, 217] width 43 height 10
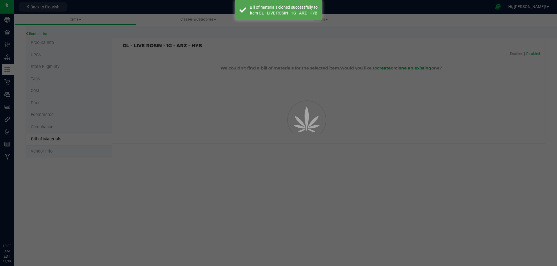
select select "13716"
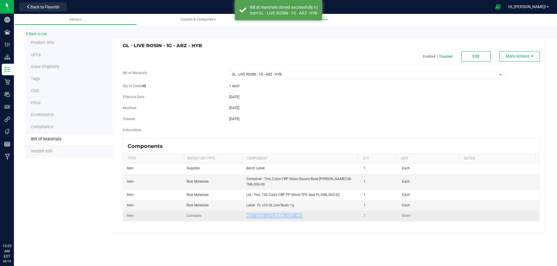
drag, startPoint x: 312, startPoint y: 218, endPoint x: 294, endPoint y: 186, distance: 36.7
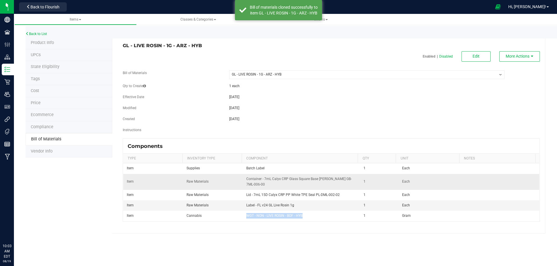
click at [246, 213] on td "WGT - NON - LIVE ROSIN - BOF - HYB" at bounding box center [301, 216] width 117 height 10
click at [473, 53] on button "Edit" at bounding box center [475, 56] width 29 height 10
select select "13716"
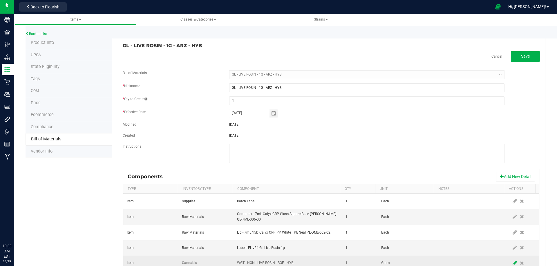
click at [512, 262] on icon at bounding box center [514, 263] width 4 height 5
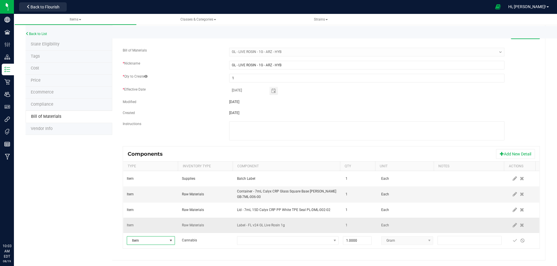
scroll to position [23, 0]
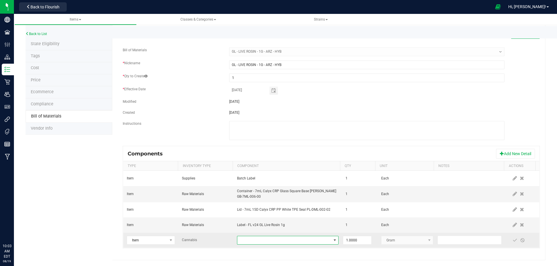
click at [256, 242] on span "NO DATA FOUND" at bounding box center [284, 241] width 94 height 8
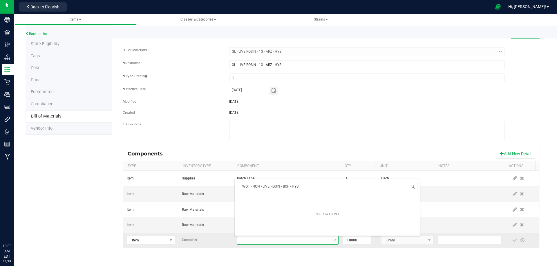
scroll to position [9, 99]
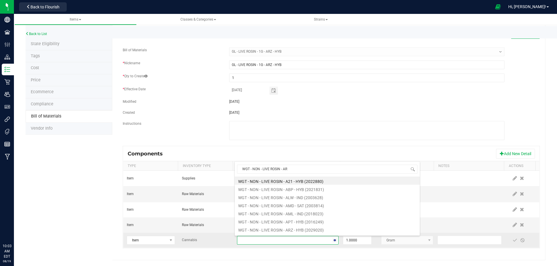
type input "WGT - NON - LIVE ROSIN - ARZ"
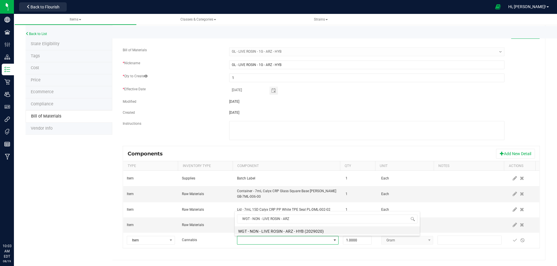
click at [298, 231] on li "WGT - NON - LIVE ROSIN - ARZ - HYB (2029020)" at bounding box center [327, 231] width 185 height 8
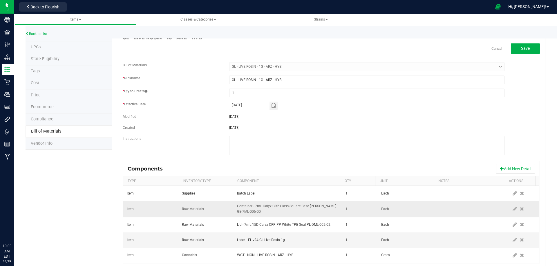
scroll to position [0, 0]
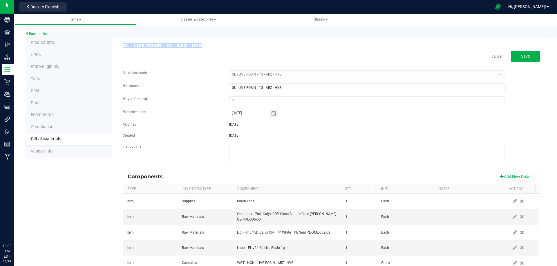
drag, startPoint x: 204, startPoint y: 45, endPoint x: 121, endPoint y: 43, distance: 83.5
click at [121, 43] on div "GL - LIVE ROSIN - 1G - ARZ - HYB Cancel Save Bill of Materials -- Select -- GL …" at bounding box center [328, 160] width 433 height 246
click at [42, 33] on link "Back to List" at bounding box center [36, 34] width 21 height 4
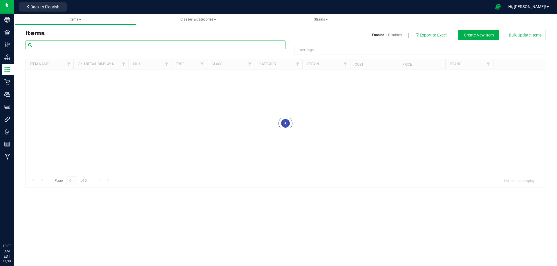
click at [60, 48] on input "text" at bounding box center [156, 45] width 260 height 9
paste input "GL - LIVE ROSIN - 1G - ARZ - HYB"
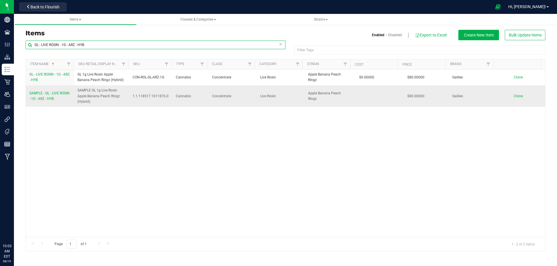
type input "GL - LIVE ROSIN - 1G - ARZ - HYB"
click at [48, 102] on td "SAMPLE - GL - LIVE ROSIN - 1G - ARZ - HYB" at bounding box center [50, 96] width 48 height 21
click at [46, 99] on span "SAMPLE - GL - LIVE ROSIN - 1G - ARZ - HYB" at bounding box center [49, 96] width 40 height 10
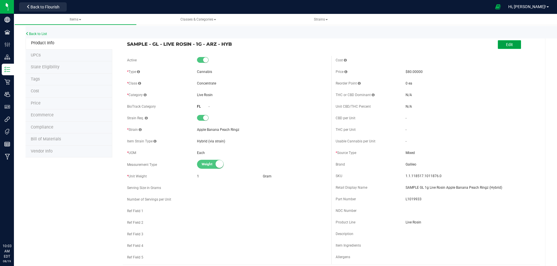
click at [497, 47] on button "Edit" at bounding box center [508, 44] width 23 height 9
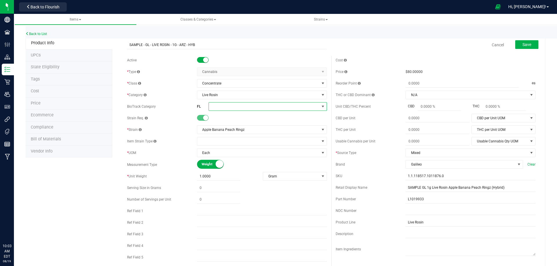
click at [216, 110] on span at bounding box center [264, 107] width 110 height 8
drag, startPoint x: 239, startPoint y: 165, endPoint x: 374, endPoint y: 109, distance: 146.1
click at [240, 165] on li "Rosin/Resin/Hash" at bounding box center [265, 165] width 117 height 10
click at [526, 44] on span "Save" at bounding box center [526, 44] width 9 height 5
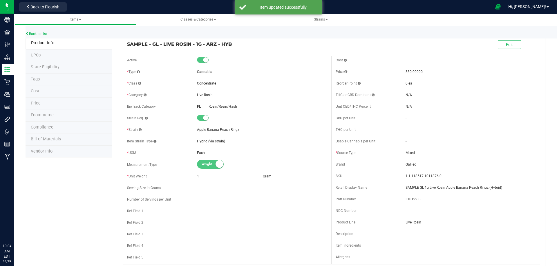
click at [43, 129] on span "Compliance" at bounding box center [42, 127] width 23 height 5
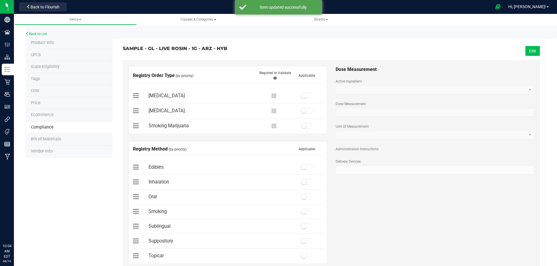
click at [527, 51] on button "Edit" at bounding box center [532, 51] width 14 height 10
click at [303, 95] on small at bounding box center [303, 95] width 5 height 5
click at [304, 182] on span at bounding box center [307, 182] width 12 height 6
click at [528, 52] on span "Save" at bounding box center [531, 51] width 9 height 5
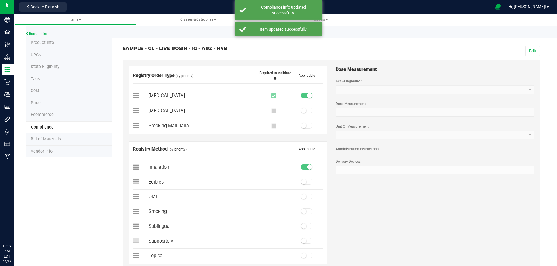
click at [46, 141] on span "Bill of Materials" at bounding box center [46, 139] width 30 height 5
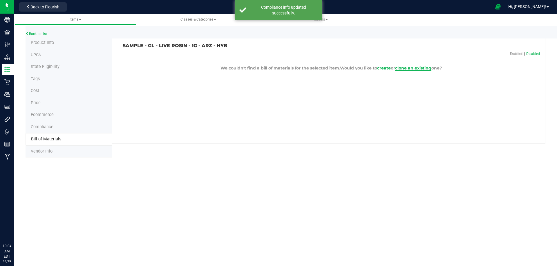
click at [423, 69] on span "clone an existing" at bounding box center [413, 68] width 36 height 5
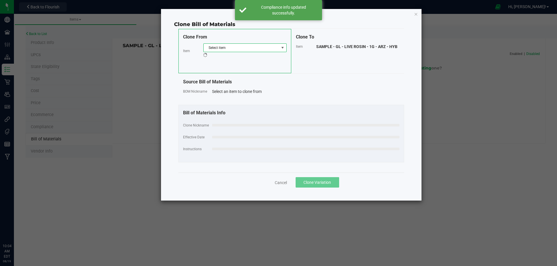
click at [253, 48] on span "Select item" at bounding box center [241, 48] width 75 height 8
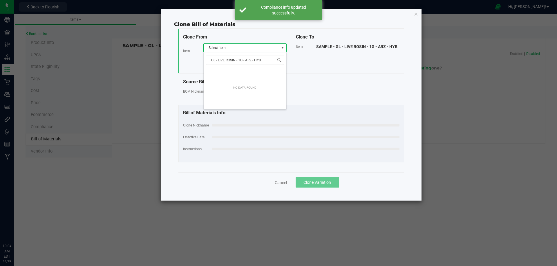
scroll to position [9, 83]
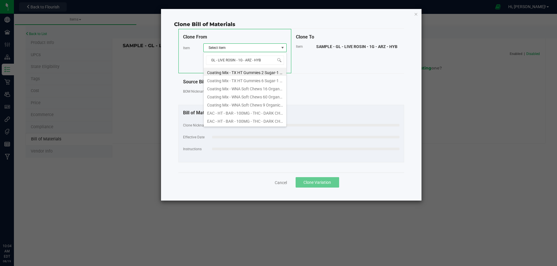
type input "GL - LIVE ROSIN - 1G - ARZ - HY"
click at [249, 70] on li "GL - LIVE ROSIN - 1G - ARZ - HYB" at bounding box center [245, 72] width 83 height 8
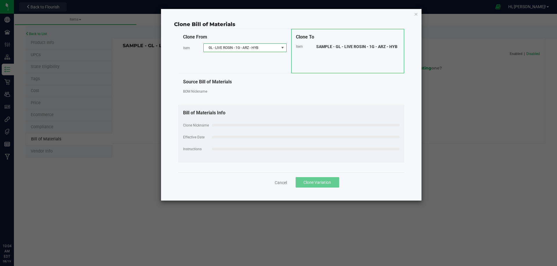
select select "13716"
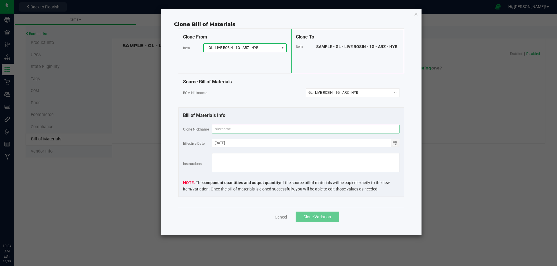
click at [242, 128] on input "text" at bounding box center [305, 129] width 187 height 9
paste input "GL - LIVE ROSIN - 1G - ARZ - HYB"
type input "GL - LIVE ROSIN - 1G - ARZ - HYB"
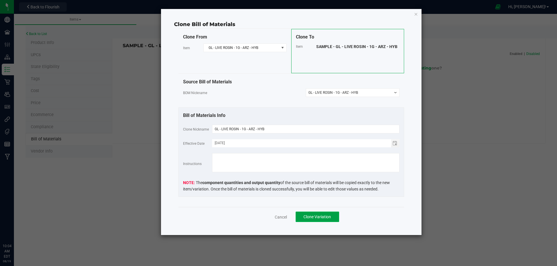
click at [316, 222] on button "Clone Variation" at bounding box center [316, 217] width 43 height 10
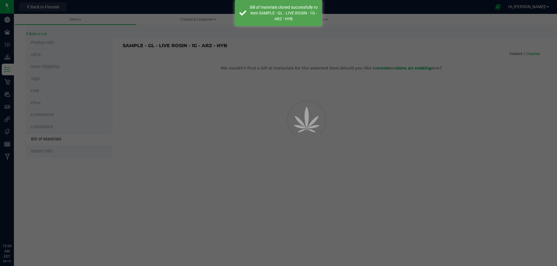
select select "13717"
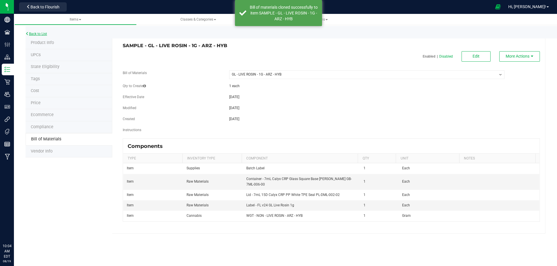
click at [41, 34] on link "Back to List" at bounding box center [36, 34] width 21 height 4
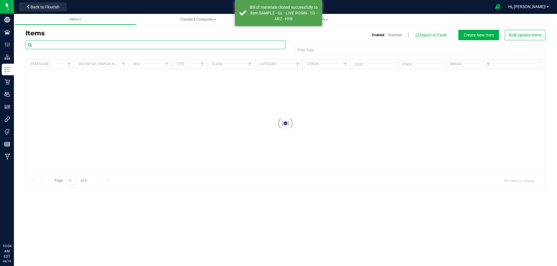
click at [56, 46] on input "text" at bounding box center [156, 45] width 260 height 9
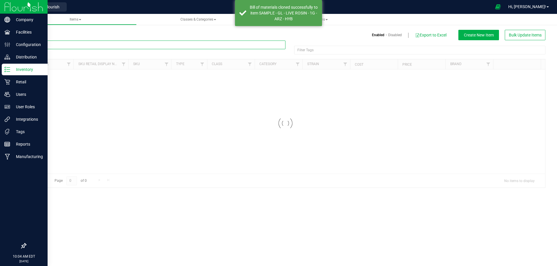
paste input "1019934"
type input "1019934"
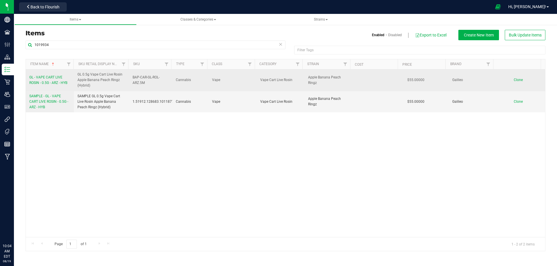
click at [39, 79] on span "GL - VAPE CART LIVE ROSIN - 0.5G - ARZ - HYB" at bounding box center [48, 80] width 38 height 10
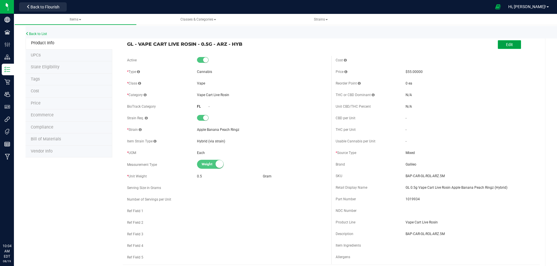
click at [501, 46] on button "Edit" at bounding box center [508, 44] width 23 height 9
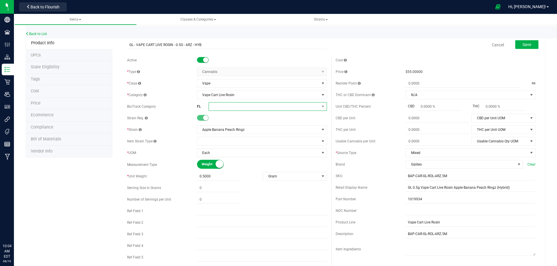
click at [225, 107] on span at bounding box center [264, 107] width 110 height 8
click at [239, 163] on li "Rosin/Resin/Hash" at bounding box center [265, 165] width 117 height 10
click at [522, 46] on span "Save" at bounding box center [526, 44] width 9 height 5
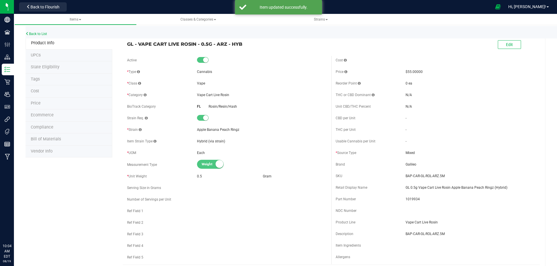
click at [41, 80] on li "Tags" at bounding box center [69, 80] width 87 height 12
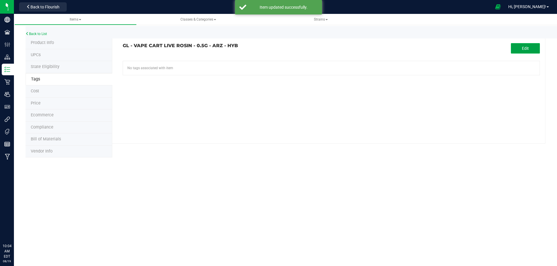
drag, startPoint x: 518, startPoint y: 49, endPoint x: 515, endPoint y: 50, distance: 3.6
click at [515, 50] on button "Edit" at bounding box center [525, 48] width 29 height 10
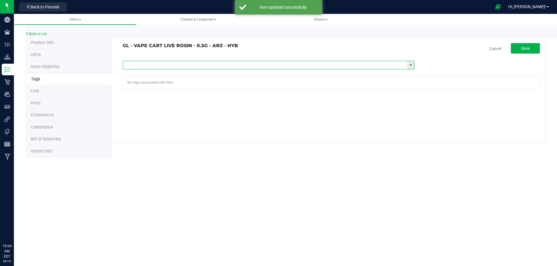
click at [157, 68] on input "text" at bounding box center [265, 65] width 284 height 8
type input "fl"
paste input "FL - GL - VAPE CART LIVE ROSIN - 0_5G"
type input "FL - GL - VAPE CART LIVE ROSIN - 0_5G"
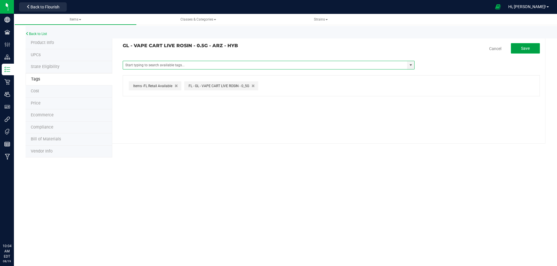
click at [529, 48] on span "Save" at bounding box center [525, 48] width 9 height 5
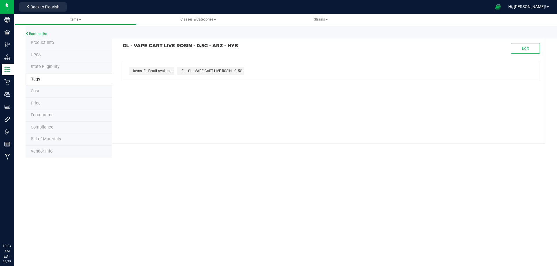
drag, startPoint x: 238, startPoint y: 46, endPoint x: 124, endPoint y: 45, distance: 114.2
click at [124, 45] on h3 "GL - VAPE CART LIVE ROSIN - 0.5G - ARZ - HYB" at bounding box center [225, 45] width 204 height 5
click at [47, 126] on span "Compliance" at bounding box center [42, 127] width 23 height 5
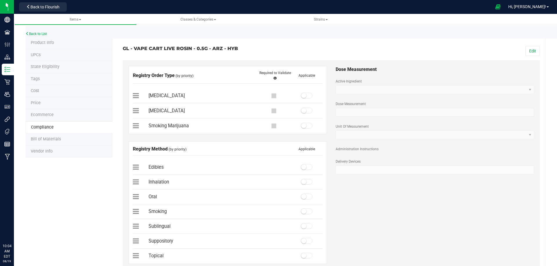
drag, startPoint x: 533, startPoint y: 51, endPoint x: 518, endPoint y: 59, distance: 16.9
click at [533, 54] on button "Edit" at bounding box center [532, 51] width 14 height 10
click at [305, 97] on span at bounding box center [307, 96] width 12 height 6
click at [303, 183] on small at bounding box center [303, 181] width 5 height 5
click at [529, 50] on span "Save" at bounding box center [531, 51] width 9 height 5
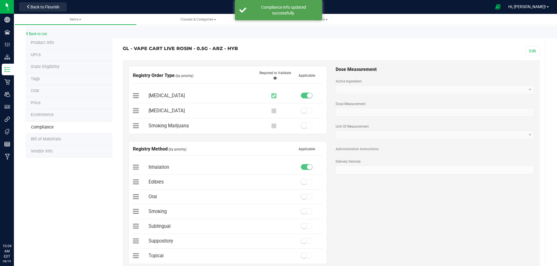
click at [55, 141] on span "Bill of Materials" at bounding box center [46, 139] width 30 height 5
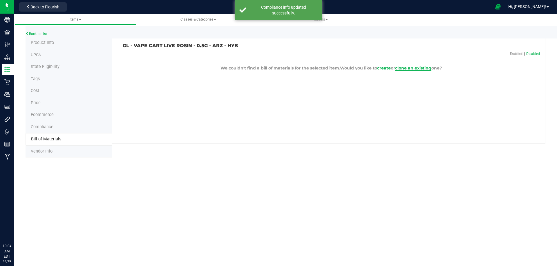
click at [408, 67] on span "clone an existing" at bounding box center [413, 68] width 36 height 5
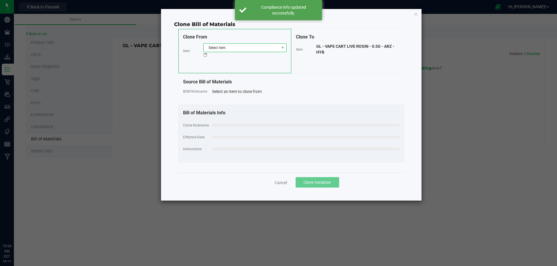
click at [219, 50] on span "Select item" at bounding box center [241, 48] width 75 height 8
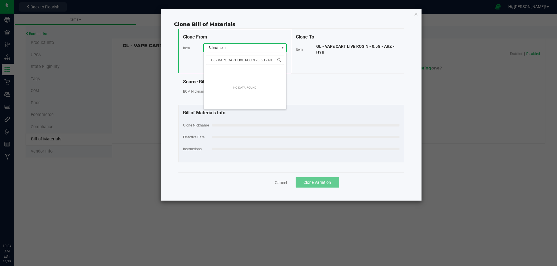
type input "GL - VAPE CART LIVE ROSIN - 0.5G - A"
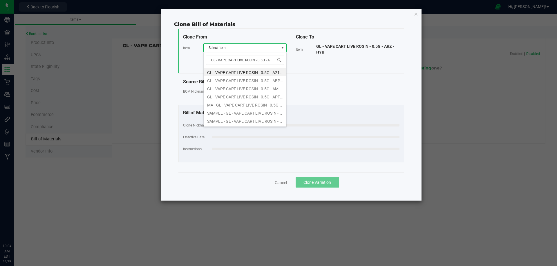
click at [234, 72] on li "GL - VAPE CART LIVE ROSIN - 0.5G - A21 - HYB" at bounding box center [245, 72] width 83 height 8
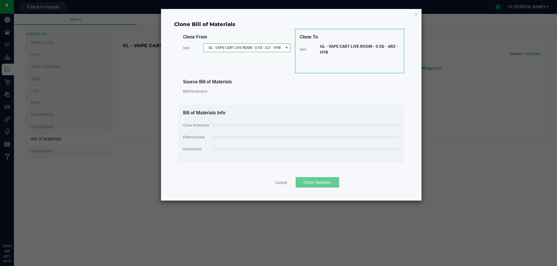
select select "9589"
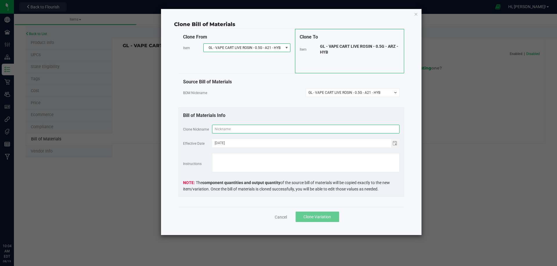
drag, startPoint x: 225, startPoint y: 128, endPoint x: 229, endPoint y: 131, distance: 5.5
click at [225, 128] on input "text" at bounding box center [305, 129] width 187 height 9
paste input "GL - VAPE CART LIVE ROSIN - 0.5G - ARZ - HYB"
type input "GL - VAPE CART LIVE ROSIN - 0.5G - ARZ - HYB"
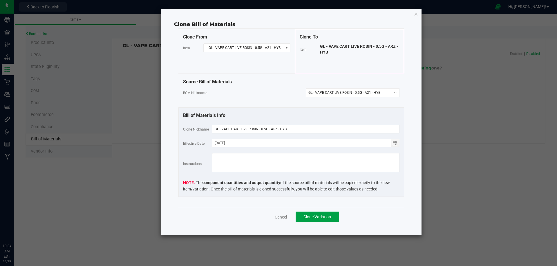
click at [316, 212] on button "Clone Variation" at bounding box center [316, 217] width 43 height 10
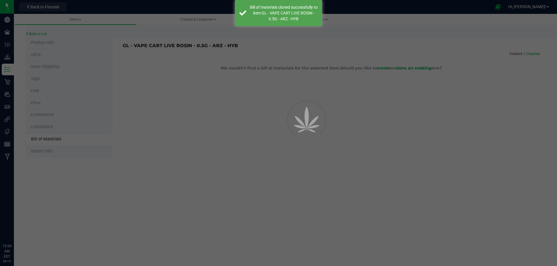
select select "13718"
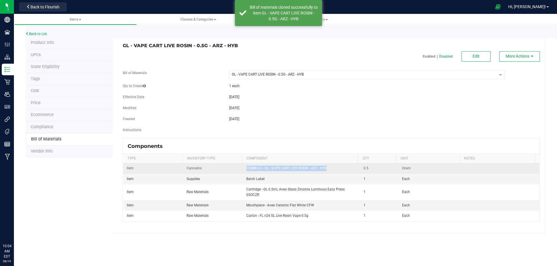
drag, startPoint x: 329, startPoint y: 168, endPoint x: 245, endPoint y: 166, distance: 83.8
click at [245, 166] on td "FORMULA - GL - VAPE CART LIVE ROSIN - A21 - HYB" at bounding box center [301, 169] width 117 height 10
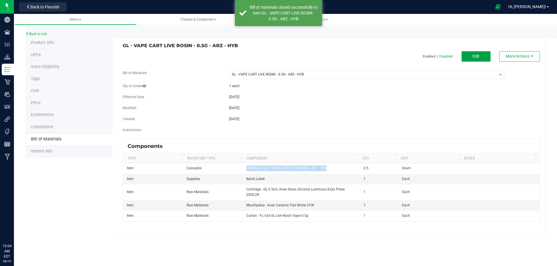
click at [478, 60] on button "Edit" at bounding box center [475, 56] width 29 height 10
select select "13718"
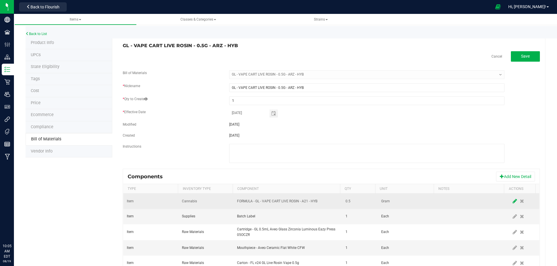
drag, startPoint x: 503, startPoint y: 201, endPoint x: 393, endPoint y: 214, distance: 110.7
click at [511, 201] on span at bounding box center [514, 201] width 7 height 10
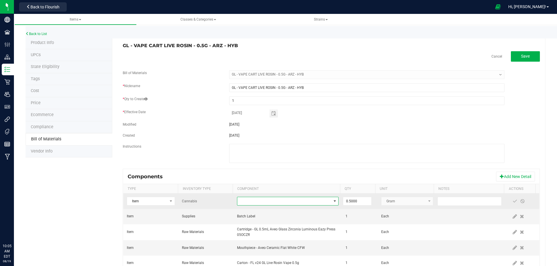
click at [280, 199] on span "NO DATA FOUND" at bounding box center [284, 201] width 94 height 8
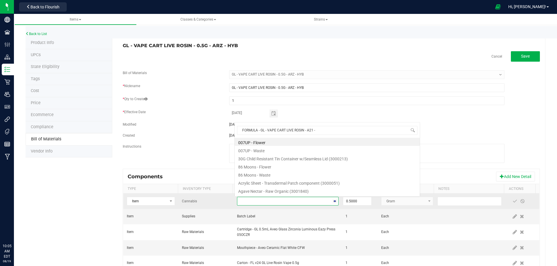
scroll to position [9, 99]
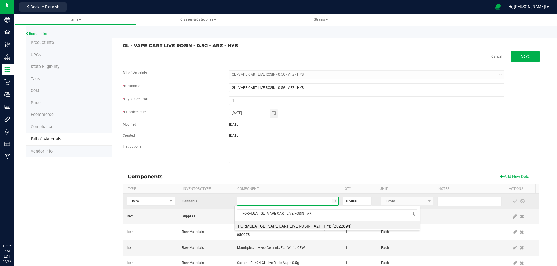
type input "FORMULA - GL - VAPE CART LIVE ROSIN - ARZ"
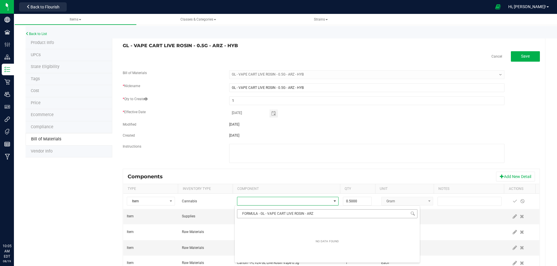
click at [242, 214] on input "FORMULA - GL - VAPE CART LIVE ROSIN - ARZ" at bounding box center [327, 214] width 180 height 9
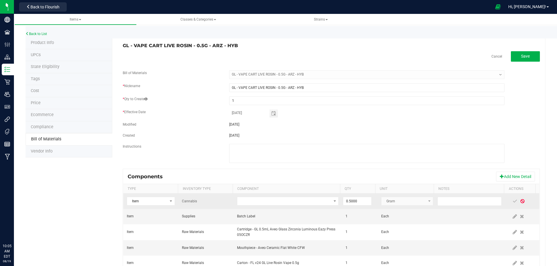
click at [518, 203] on span at bounding box center [522, 201] width 8 height 10
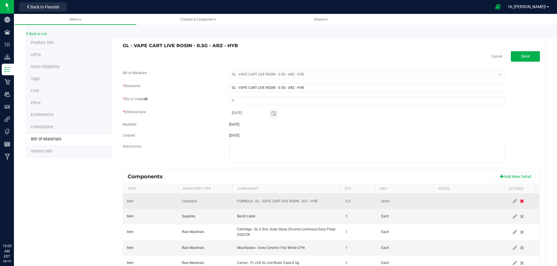
click at [518, 203] on span at bounding box center [521, 201] width 7 height 10
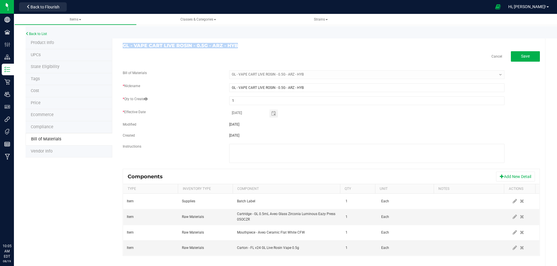
drag, startPoint x: 236, startPoint y: 44, endPoint x: 123, endPoint y: 46, distance: 113.1
click at [123, 45] on h3 "GL - VAPE CART LIVE ROSIN - 0.5G - ARZ - HYB" at bounding box center [225, 45] width 204 height 5
click at [44, 34] on link "Back to List" at bounding box center [36, 34] width 21 height 4
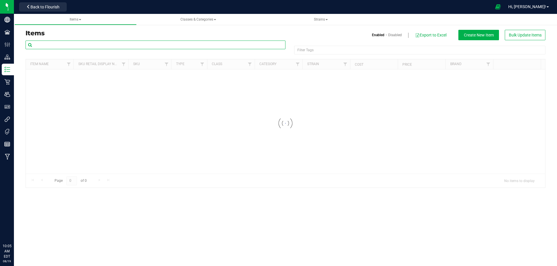
click at [59, 47] on input "text" at bounding box center [156, 45] width 260 height 9
paste input "GL - VAPE CART LIVE ROSIN - 0.5G - ARZ - HYB"
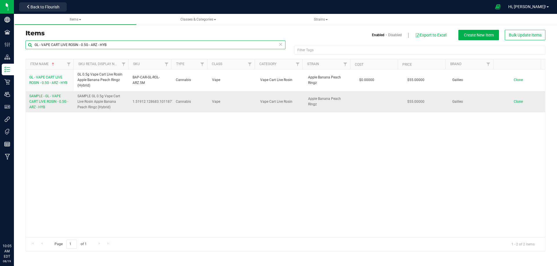
type input "GL - VAPE CART LIVE ROSIN - 0.5G - ARZ - HYB"
click at [43, 104] on link "SAMPLE - GL - VAPE CART LIVE ROSIN - 0.5G - ARZ - HYB" at bounding box center [49, 102] width 41 height 17
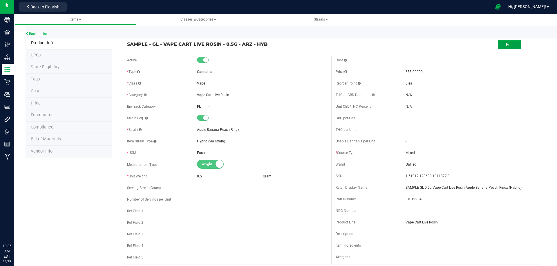
click at [501, 46] on button "Edit" at bounding box center [508, 44] width 23 height 9
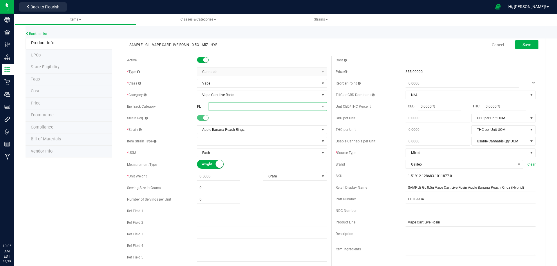
drag, startPoint x: 217, startPoint y: 108, endPoint x: 219, endPoint y: 110, distance: 3.1
click at [217, 108] on span at bounding box center [264, 107] width 110 height 8
drag, startPoint x: 242, startPoint y: 166, endPoint x: 249, endPoint y: 164, distance: 7.0
click at [243, 166] on li "Rosin/Resin/Hash" at bounding box center [265, 165] width 117 height 10
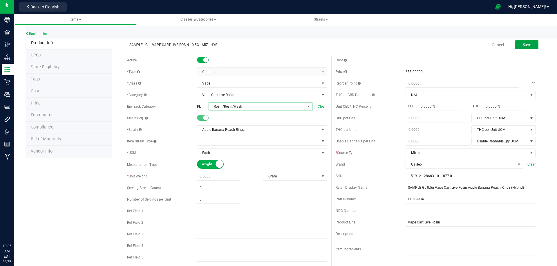
drag, startPoint x: 519, startPoint y: 46, endPoint x: 529, endPoint y: 54, distance: 13.4
click at [521, 48] on button "Save" at bounding box center [526, 44] width 23 height 9
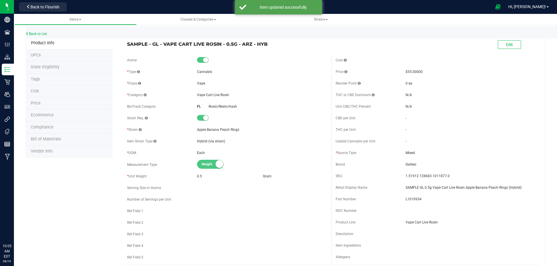
click at [44, 125] on li "Compliance" at bounding box center [69, 128] width 87 height 12
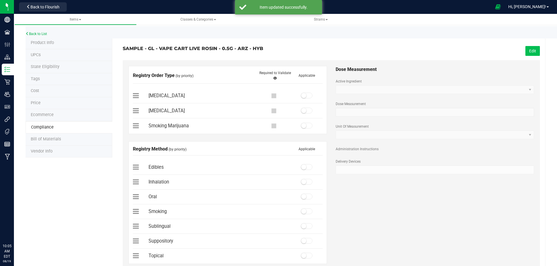
click at [528, 52] on button "Edit" at bounding box center [532, 51] width 14 height 10
click at [306, 96] on span at bounding box center [307, 96] width 12 height 6
drag, startPoint x: 302, startPoint y: 183, endPoint x: 383, endPoint y: 137, distance: 93.1
click at [302, 183] on small at bounding box center [303, 181] width 5 height 5
click at [527, 53] on span "Save" at bounding box center [531, 51] width 9 height 5
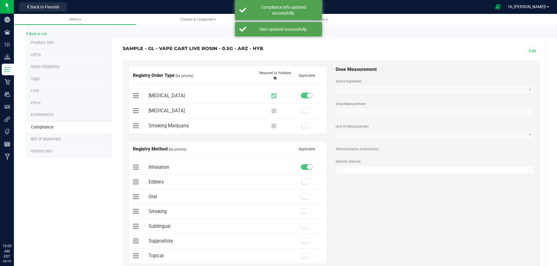
click at [40, 140] on span "Bill of Materials" at bounding box center [46, 139] width 30 height 5
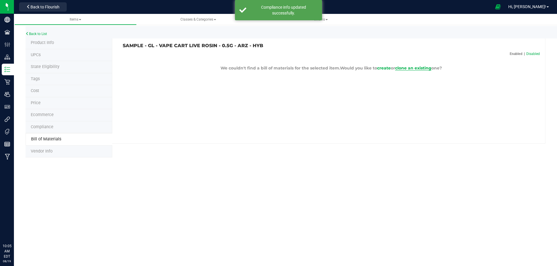
click at [416, 69] on span "clone an existing" at bounding box center [413, 68] width 36 height 5
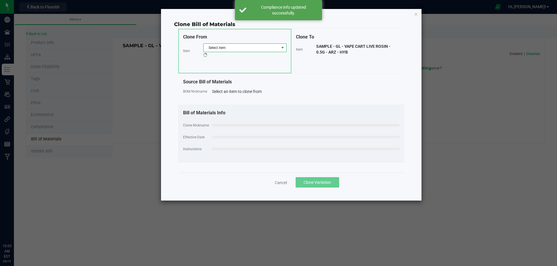
click at [249, 47] on span "Select item" at bounding box center [241, 48] width 75 height 8
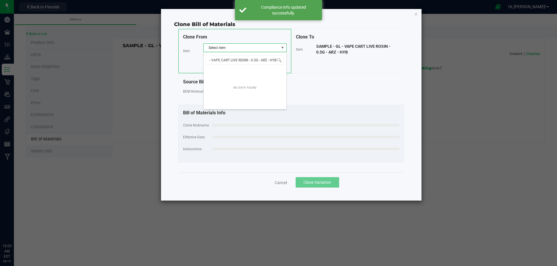
scroll to position [9, 83]
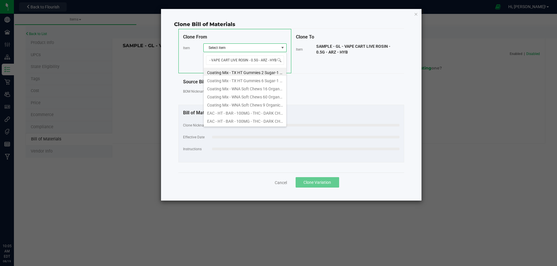
type input "GL - VAPE CART LIVE ROSIN - 0.5G - ARZ - HY"
drag, startPoint x: 257, startPoint y: 71, endPoint x: 252, endPoint y: 99, distance: 28.7
click at [257, 71] on li "GL - VAPE CART LIVE ROSIN - 0.5G - ARZ - HYB" at bounding box center [245, 72] width 83 height 8
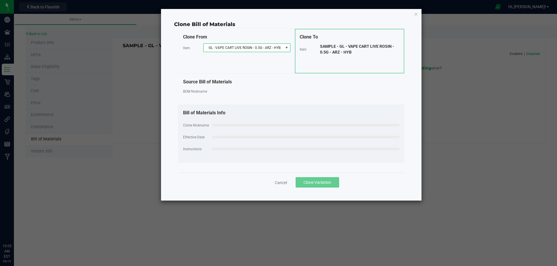
select select "13718"
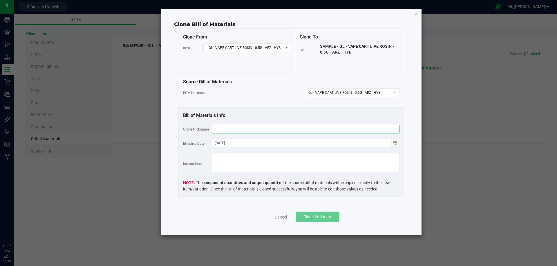
click at [241, 127] on input "text" at bounding box center [305, 129] width 187 height 9
paste input "GL - VAPE CART LIVE ROSIN - 0.5G - ARZ - HYB"
type input "GL - VAPE CART LIVE ROSIN - 0.5G - ARZ - HYB"
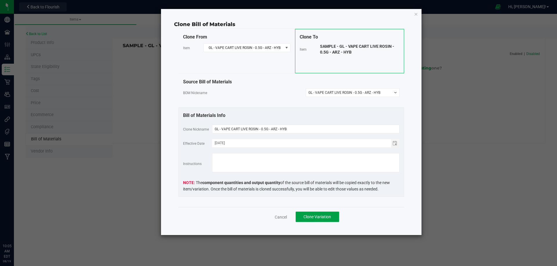
click at [311, 217] on span "Clone Variation" at bounding box center [317, 217] width 28 height 5
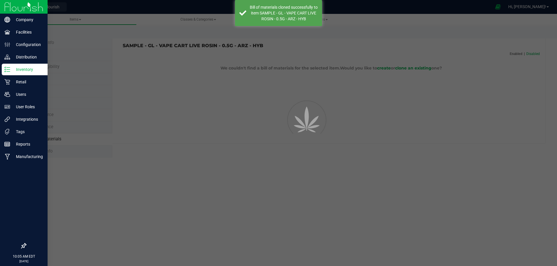
select select "13719"
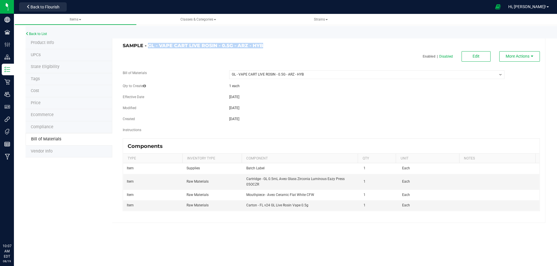
drag, startPoint x: 256, startPoint y: 44, endPoint x: 148, endPoint y: 46, distance: 108.2
click at [148, 46] on h3 "SAMPLE - GL - VAPE CART LIVE ROSIN - 0.5G - ARZ - HYB" at bounding box center [225, 45] width 204 height 5
click at [43, 34] on link "Back to List" at bounding box center [36, 34] width 21 height 4
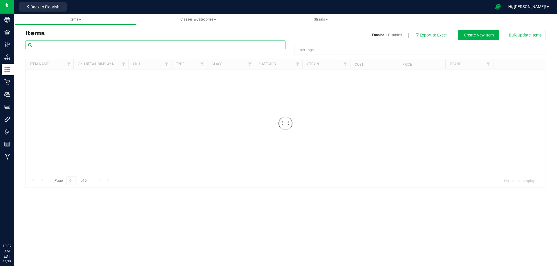
click at [58, 47] on input "text" at bounding box center [156, 45] width 260 height 9
paste input "GL - VAPE CART LIVE ROSIN - 0.5G - ARZ - HYB"
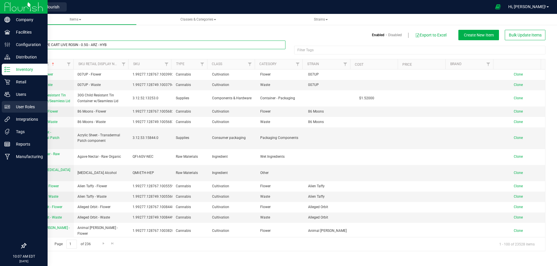
type input "GL - VAPE CART LIVE ROSIN - 0.5G - ARZ - HYB"
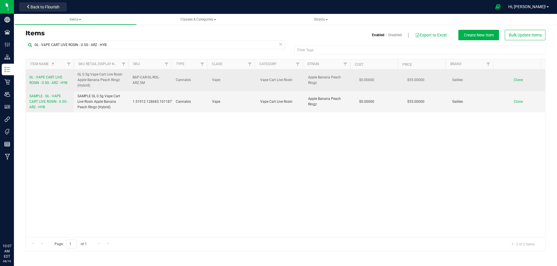
click at [60, 83] on span "GL - VAPE CART LIVE ROSIN - 0.5G - ARZ - HYB" at bounding box center [48, 80] width 38 height 10
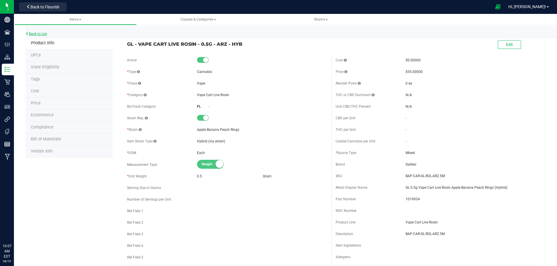
click at [42, 33] on link "Back to List" at bounding box center [36, 34] width 21 height 4
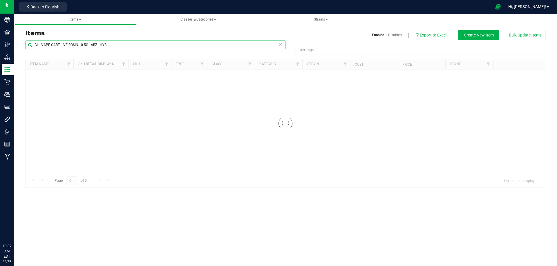
click at [114, 46] on input "GL - VAPE CART LIVE ROSIN - 0.5G - ARZ - HYB" at bounding box center [156, 45] width 260 height 9
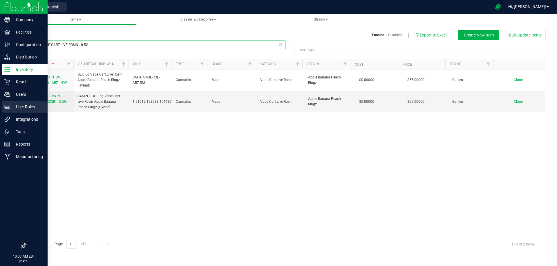
type input "GL - VAPE CART LIVE ROSIN - 0.5G -"
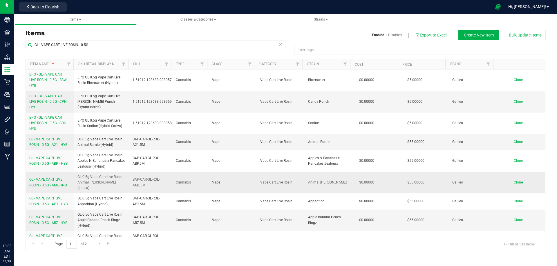
click at [52, 179] on span "GL - VAPE CART LIVE ROSIN - 0.5G - AML - IND" at bounding box center [48, 183] width 38 height 10
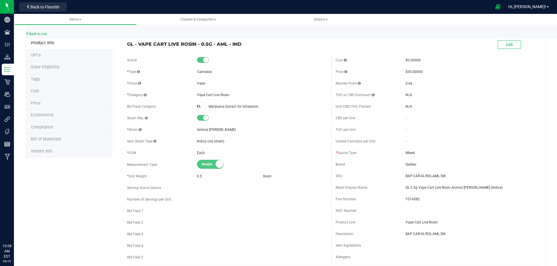
click at [55, 139] on span "Bill of Materials" at bounding box center [46, 139] width 30 height 5
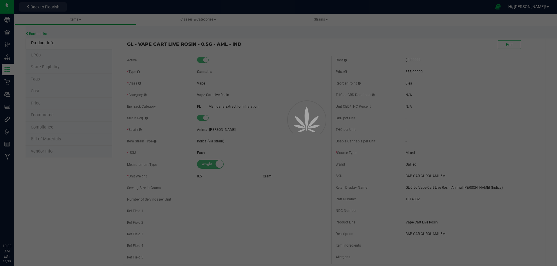
select select "7266"
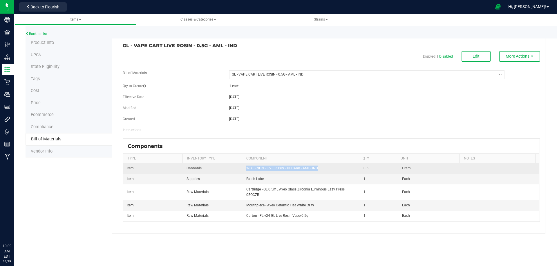
drag, startPoint x: 321, startPoint y: 169, endPoint x: 245, endPoint y: 169, distance: 75.7
click at [245, 170] on td "WGT - NON - LIVE ROSIN - DECARB - AML - IND" at bounding box center [301, 169] width 117 height 10
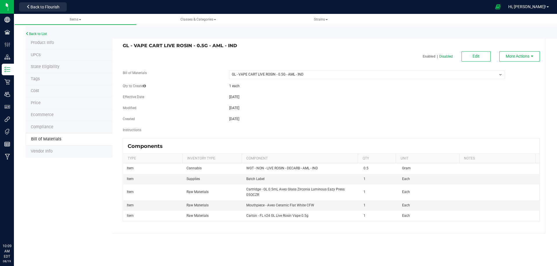
click at [32, 31] on div "Back to List" at bounding box center [304, 32] width 557 height 12
click at [33, 33] on link "Back to List" at bounding box center [36, 34] width 21 height 4
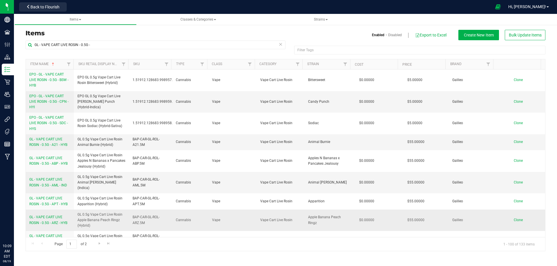
click at [56, 215] on span "GL - VAPE CART LIVE ROSIN - 0.5G - ARZ - HYB" at bounding box center [48, 220] width 38 height 10
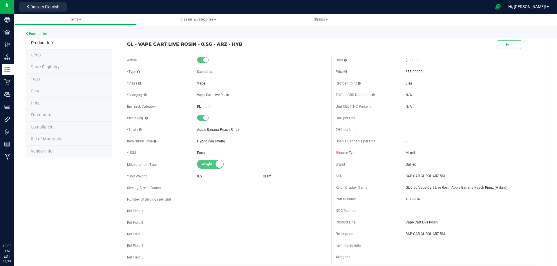
click at [43, 140] on span "Bill of Materials" at bounding box center [46, 139] width 30 height 5
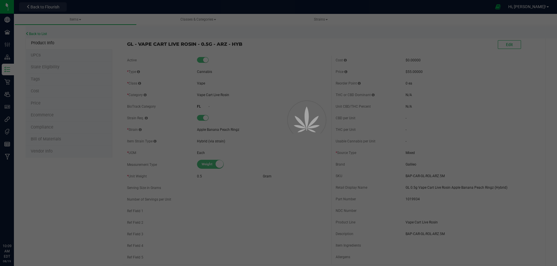
select select "13718"
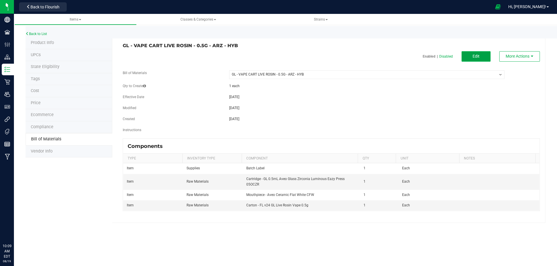
click at [475, 58] on span "Edit" at bounding box center [475, 56] width 7 height 5
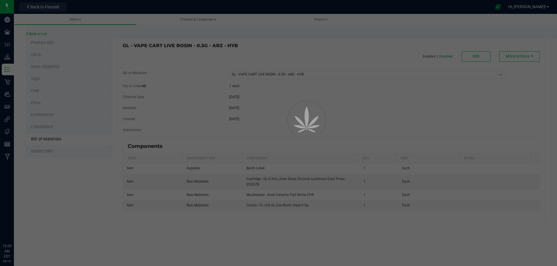
select select "13718"
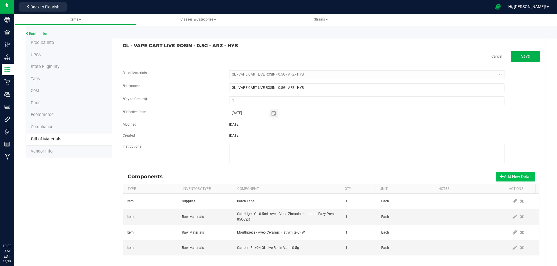
click at [507, 179] on button "Add New Detail" at bounding box center [515, 177] width 39 height 10
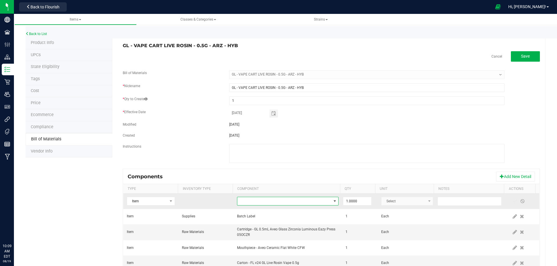
click at [281, 201] on span "NO DATA FOUND" at bounding box center [284, 201] width 94 height 8
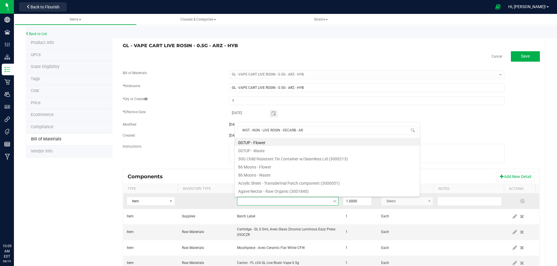
type input "WGT - NON - LIVE ROSIN - DECARB - ARZ"
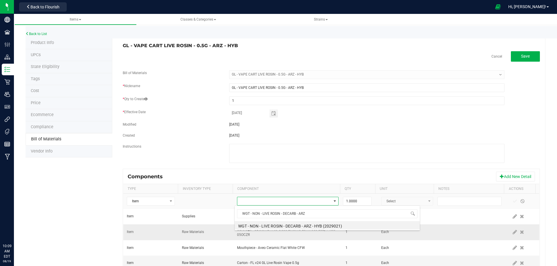
drag, startPoint x: 296, startPoint y: 224, endPoint x: 308, endPoint y: 225, distance: 12.3
click at [296, 225] on li "WGT - NON - LIVE ROSIN - DECARB - ARZ - HYB (2029021)" at bounding box center [327, 225] width 185 height 8
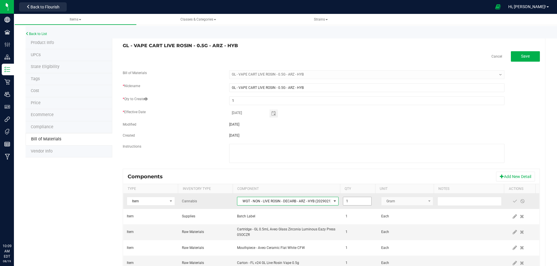
click at [356, 203] on input "1" at bounding box center [357, 201] width 28 height 8
type input "5"
type input "0.5000"
click at [512, 203] on span at bounding box center [514, 201] width 5 height 5
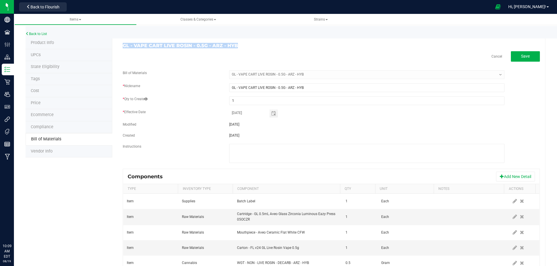
drag, startPoint x: 224, startPoint y: 43, endPoint x: 122, endPoint y: 47, distance: 101.8
click at [123, 47] on h3 "GL - VAPE CART LIVE ROSIN - 0.5G - ARZ - HYB" at bounding box center [225, 45] width 204 height 5
click at [39, 34] on link "Back to List" at bounding box center [36, 34] width 21 height 4
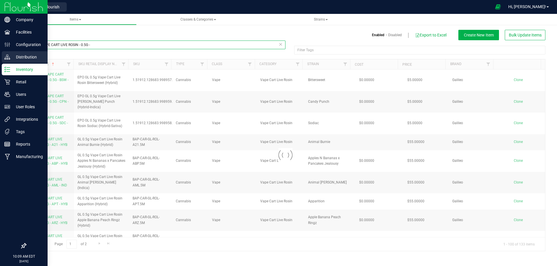
click at [4, 54] on div "Company Facilities Configuration Distribution Inventory Retail Users User Roles…" at bounding box center [278, 133] width 557 height 266
paste input "ARZ - HYB"
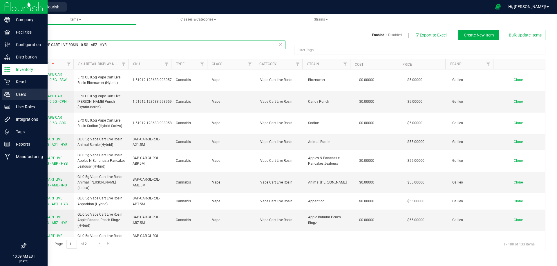
type input "GL - VAPE CART LIVE ROSIN - 0.5G - ARZ - HYB"
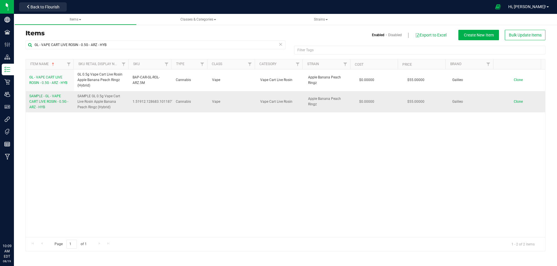
click at [51, 106] on link "SAMPLE - GL - VAPE CART LIVE ROSIN - 0.5G - ARZ - HYB" at bounding box center [49, 102] width 41 height 17
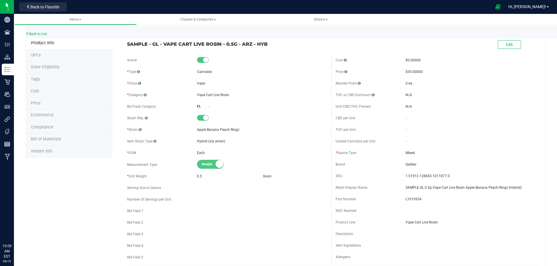
click at [50, 141] on span "Bill of Materials" at bounding box center [46, 139] width 30 height 5
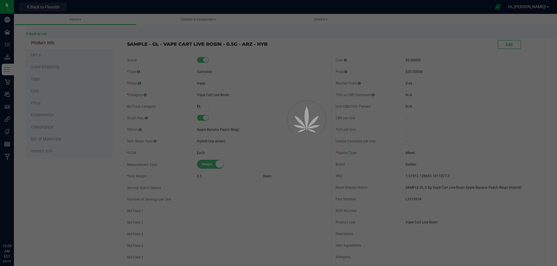
select select "13719"
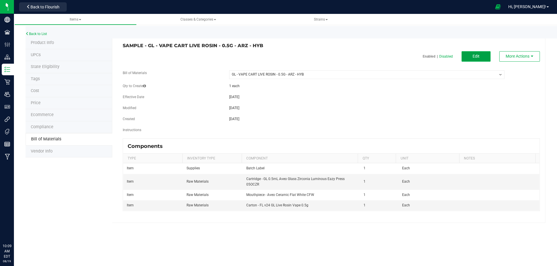
click at [476, 59] on span "Edit" at bounding box center [475, 56] width 7 height 5
select select "13719"
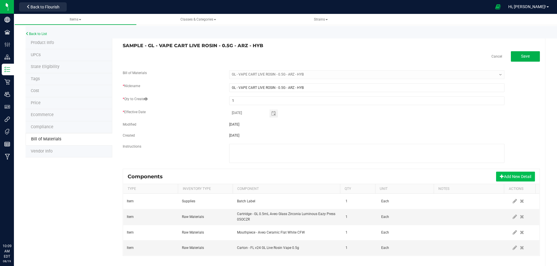
click at [507, 177] on button "Add New Detail" at bounding box center [515, 177] width 39 height 10
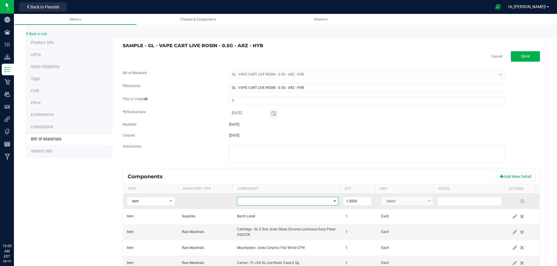
click at [275, 204] on span "NO DATA FOUND" at bounding box center [284, 201] width 94 height 8
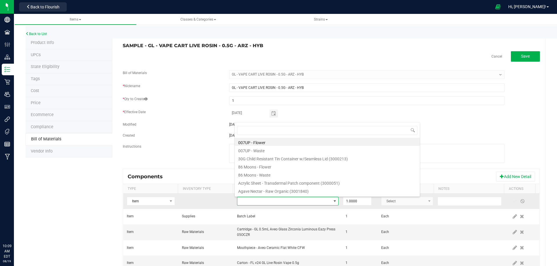
scroll to position [9, 99]
type input "GL - VAPE CART LIVE ROSIN - 0.5G - ARZ - HYB"
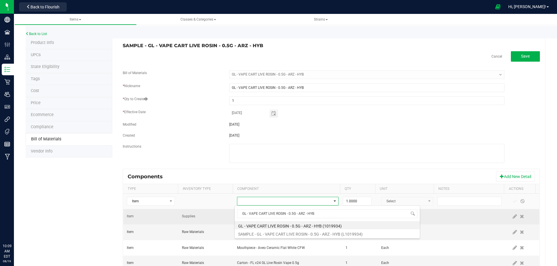
drag, startPoint x: 319, startPoint y: 212, endPoint x: 193, endPoint y: 219, distance: 126.6
click at [210, 223] on body "Company Facilities Configuration Distribution Inventory Retail Users User Roles…" at bounding box center [278, 133] width 557 height 266
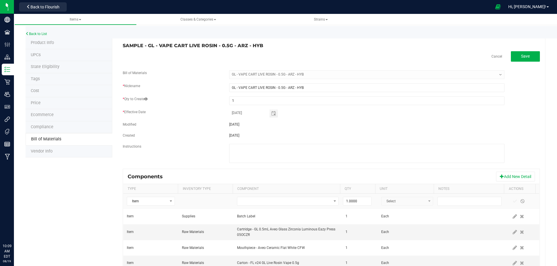
click at [27, 204] on div "Product Info UPCs State Eligibility Tags Cost Price Ecommerce Compliance Bill o…" at bounding box center [286, 160] width 520 height 246
click at [30, 32] on link "Back to List" at bounding box center [36, 34] width 21 height 4
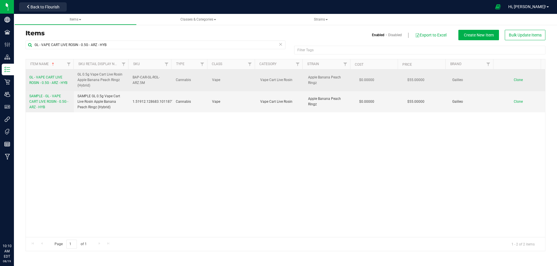
click at [54, 84] on span "GL - VAPE CART LIVE ROSIN - 0.5G - ARZ - HYB" at bounding box center [48, 80] width 38 height 10
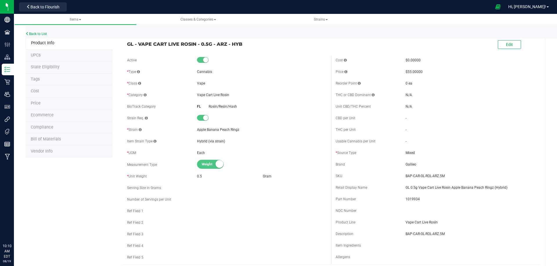
click at [52, 136] on li "Bill of Materials" at bounding box center [69, 140] width 87 height 12
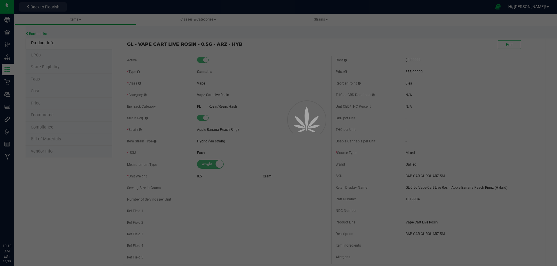
select select "13718"
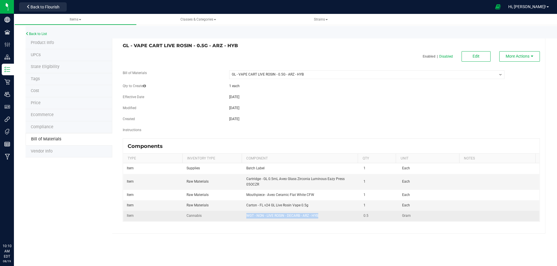
drag, startPoint x: 311, startPoint y: 219, endPoint x: 246, endPoint y: 217, distance: 65.0
click at [246, 217] on td "WGT - NON - LIVE ROSIN - DECARB - ARZ - HYB" at bounding box center [301, 216] width 117 height 10
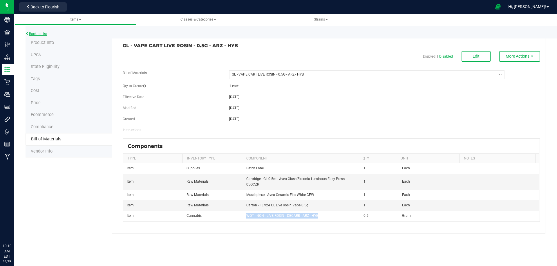
click at [42, 35] on link "Back to List" at bounding box center [36, 34] width 21 height 4
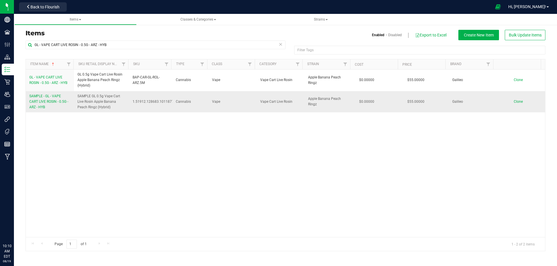
click at [52, 103] on link "SAMPLE - GL - VAPE CART LIVE ROSIN - 0.5G - ARZ - HYB" at bounding box center [49, 102] width 41 height 17
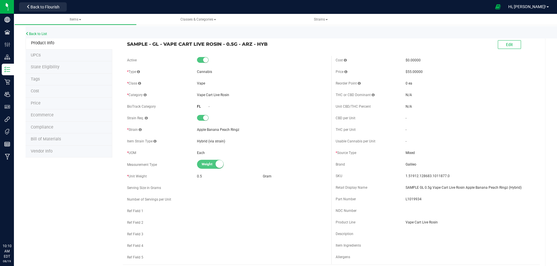
click at [54, 138] on span "Bill of Materials" at bounding box center [46, 139] width 30 height 5
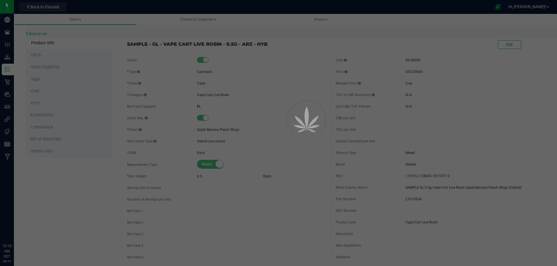
select select "13719"
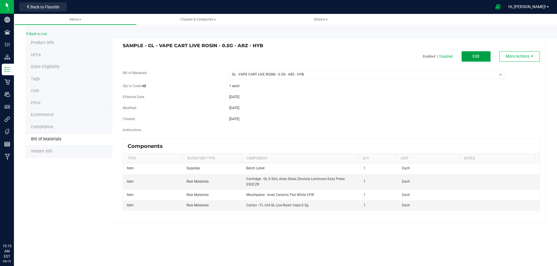
click at [483, 58] on button "Edit" at bounding box center [475, 56] width 29 height 10
select select "13719"
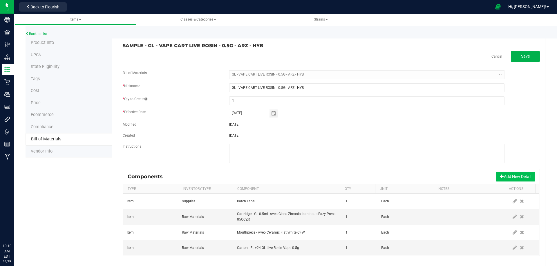
click at [502, 175] on button "Add New Detail" at bounding box center [515, 177] width 39 height 10
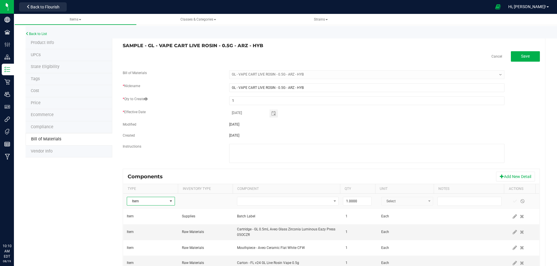
select select "13719"
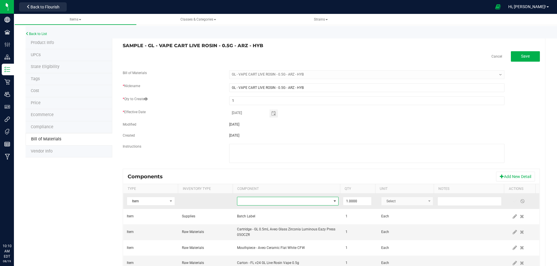
click at [248, 203] on span "NO DATA FOUND" at bounding box center [284, 201] width 94 height 8
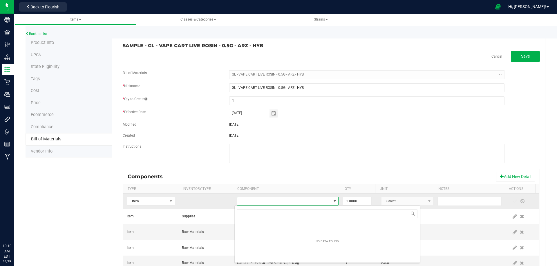
type input "WGT - NON - LIVE ROSIN - DECARB - ARZ - HYB"
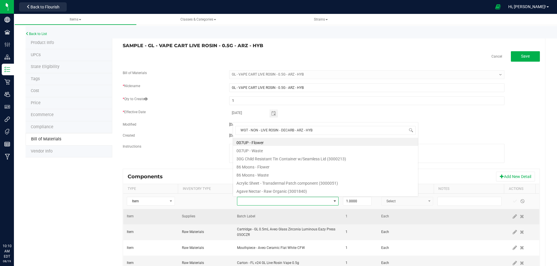
scroll to position [9, 99]
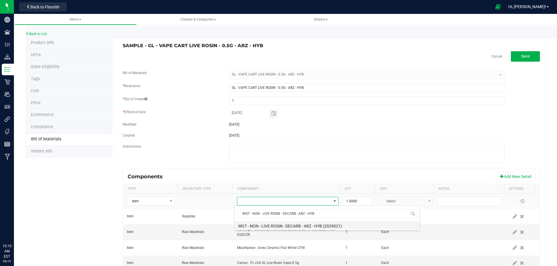
click at [303, 227] on li "WGT - NON - LIVE ROSIN - DECARB - ARZ - HYB (2029021)" at bounding box center [327, 225] width 185 height 8
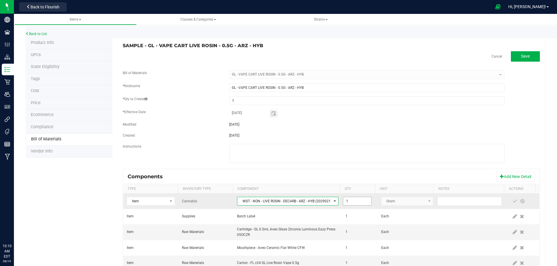
click at [349, 201] on input "1" at bounding box center [357, 201] width 28 height 8
type input "0.5000"
click at [512, 202] on span at bounding box center [514, 201] width 5 height 5
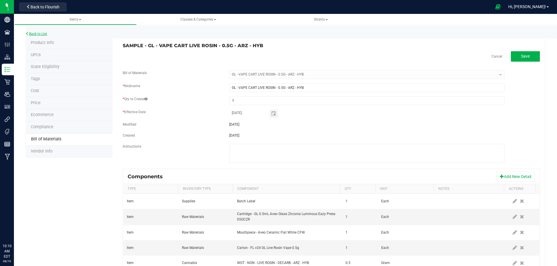
click at [43, 33] on link "Back to List" at bounding box center [36, 34] width 21 height 4
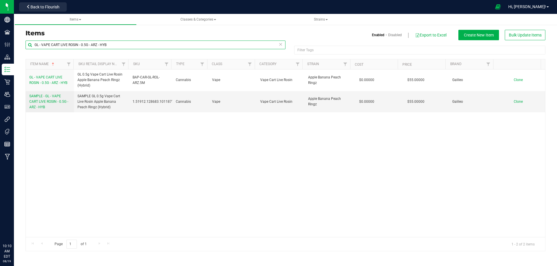
click at [97, 44] on input "GL - VAPE CART LIVE ROSIN - 0.5G - ARZ - HYB" at bounding box center [156, 45] width 260 height 9
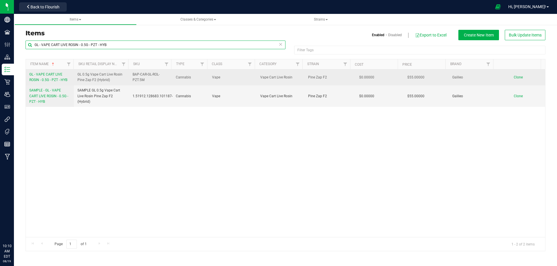
type input "GL - VAPE CART LIVE ROSIN - 0.5G - PZT - HYB"
click at [57, 79] on span "GL - VAPE CART LIVE ROSIN - 0.5G - PZT - HYB" at bounding box center [48, 77] width 38 height 10
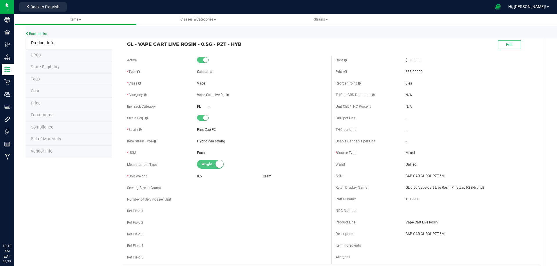
click at [52, 138] on span "Bill of Materials" at bounding box center [46, 139] width 30 height 5
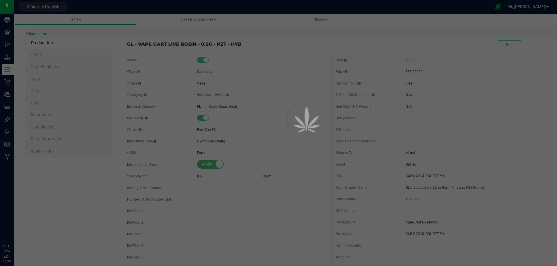
select select "13713"
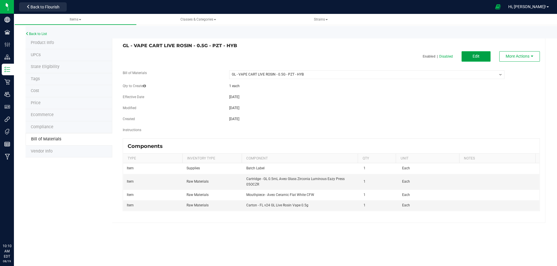
click at [476, 57] on span "Edit" at bounding box center [475, 56] width 7 height 5
select select "13713"
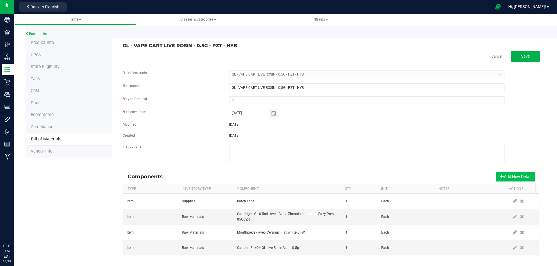
click at [514, 179] on button "Add New Detail" at bounding box center [515, 177] width 39 height 10
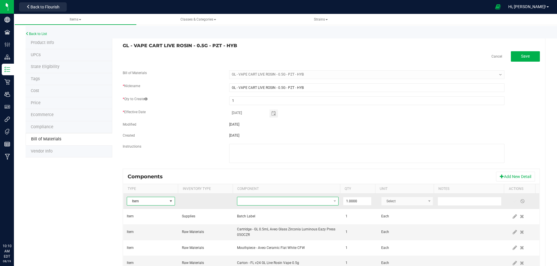
click at [251, 202] on span "NO DATA FOUND" at bounding box center [284, 201] width 94 height 8
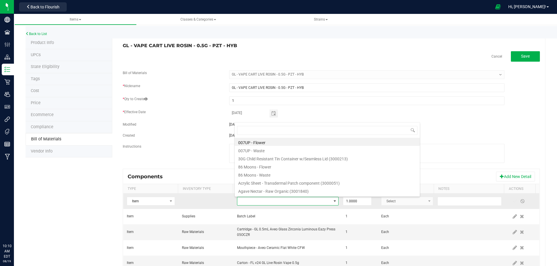
scroll to position [9, 99]
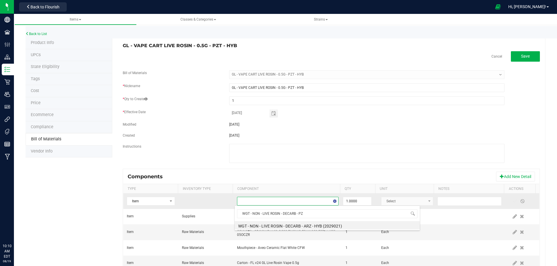
type input "WGT - NON - LIVE ROSIN - DECARB - PZT"
click at [261, 224] on li "WGT - NON - LIVE ROSIN - DECARB - PZT - HYB (2029015)" at bounding box center [327, 225] width 185 height 8
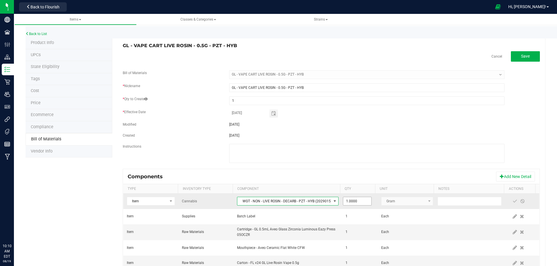
click at [355, 202] on input "1.0000" at bounding box center [357, 201] width 28 height 8
type input "0.5000"
click at [512, 201] on span at bounding box center [514, 201] width 5 height 5
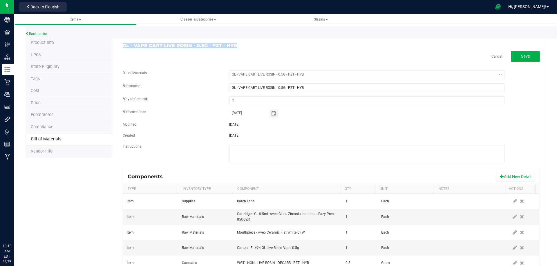
drag, startPoint x: 239, startPoint y: 47, endPoint x: 122, endPoint y: 43, distance: 117.5
click at [123, 43] on h3 "GL - VAPE CART LIVE ROSIN - 0.5G - PZT - HYB" at bounding box center [225, 45] width 204 height 5
copy h3 "GL - VAPE CART LIVE ROSIN - 0.5G - PZT - HYB"
click at [38, 34] on link "Back to List" at bounding box center [36, 34] width 21 height 4
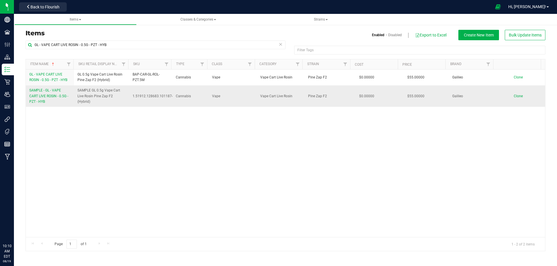
click at [53, 100] on link "SAMPLE - GL - VAPE CART LIVE ROSIN - 0.5G - PZT - HYB" at bounding box center [49, 96] width 41 height 17
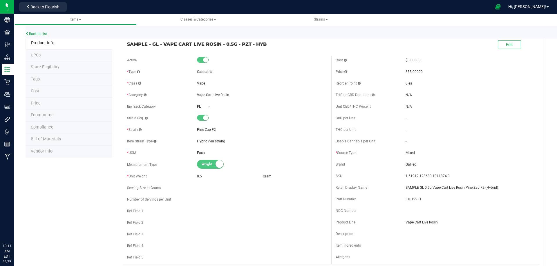
click at [52, 140] on span "Bill of Materials" at bounding box center [46, 139] width 30 height 5
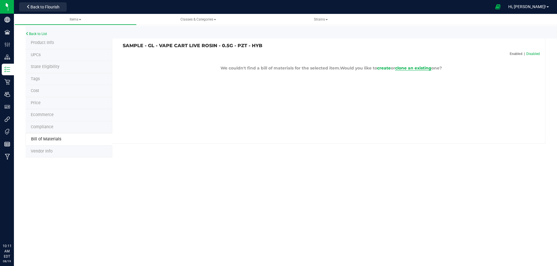
click at [424, 67] on span "clone an existing" at bounding box center [413, 68] width 36 height 5
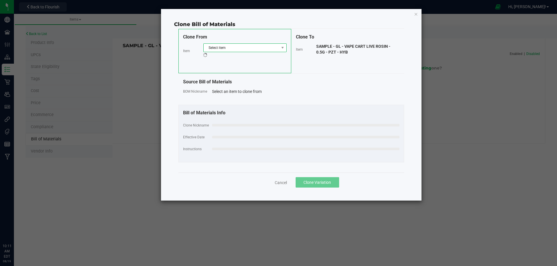
click at [257, 46] on span "Select item" at bounding box center [241, 48] width 75 height 8
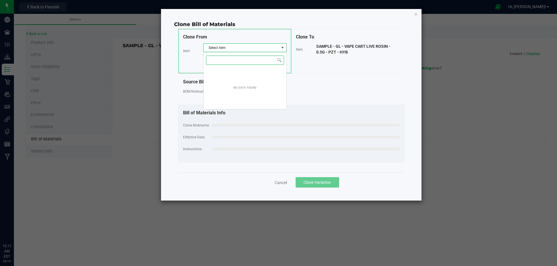
scroll to position [9, 83]
paste input "GL - VAPE CART LIVE ROSIN - 0.5G - PZT - HYB"
type input "GL - VAPE CART LIVE ROSIN - 0.5G - PZT"
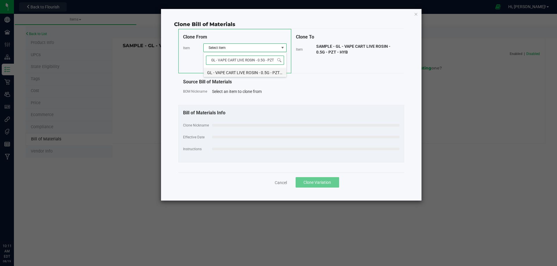
click at [254, 73] on li "GL - VAPE CART LIVE ROSIN - 0.5G - PZT - HYB" at bounding box center [245, 72] width 83 height 8
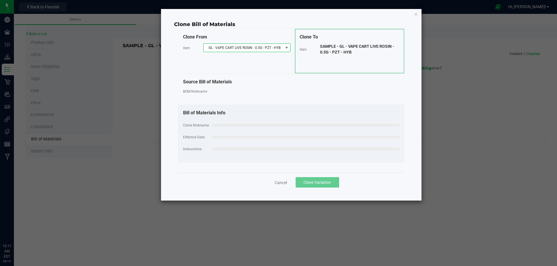
select select "13713"
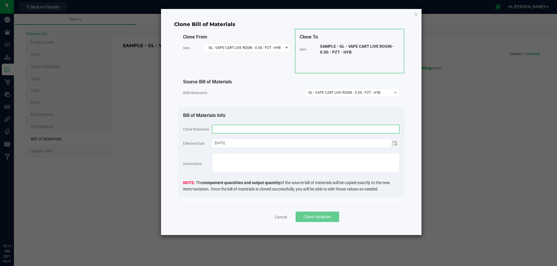
click at [235, 130] on input "text" at bounding box center [305, 129] width 187 height 9
paste input "GL - VAPE CART LIVE ROSIN - 0.5G - PZT - HYB"
type input "GL - VAPE CART LIVE ROSIN - 0.5G - PZT - HYB"
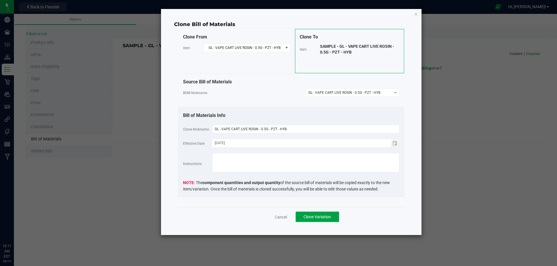
click at [314, 216] on span "Clone Variation" at bounding box center [317, 217] width 28 height 5
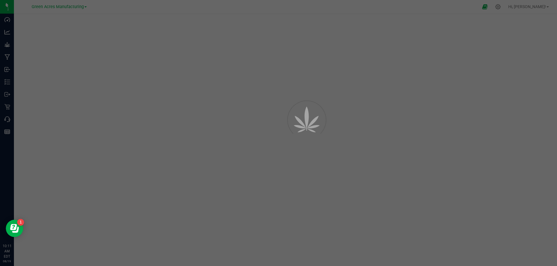
select select "13720"
